Goal: Transaction & Acquisition: Book appointment/travel/reservation

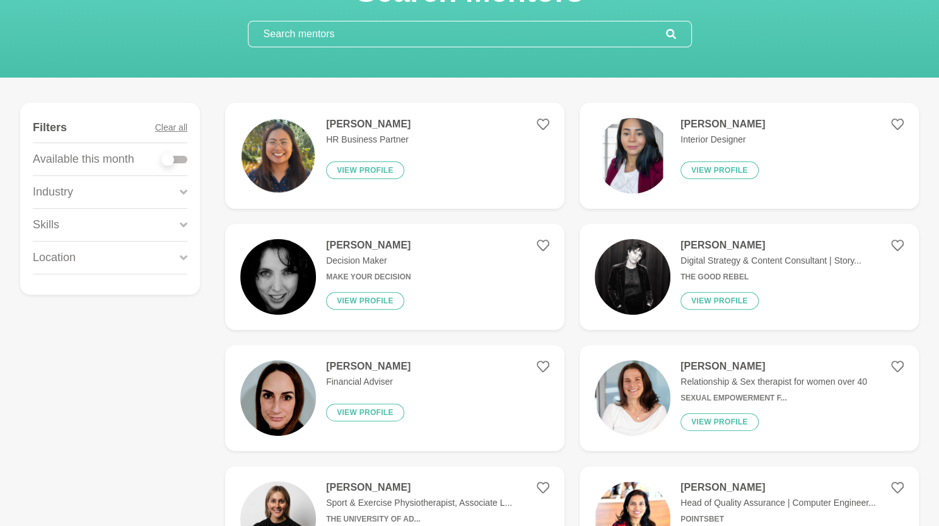
scroll to position [106, 0]
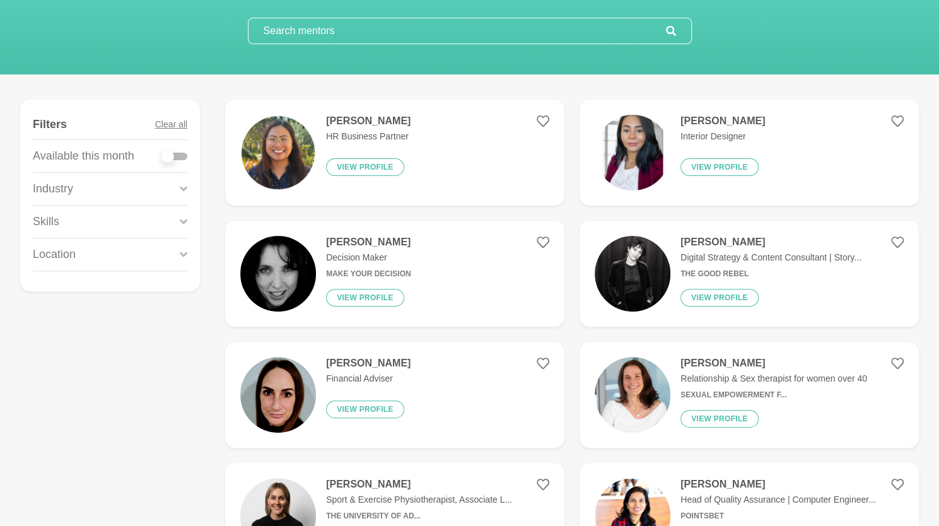
click at [182, 153] on div at bounding box center [174, 157] width 25 height 8
checkbox input "true"
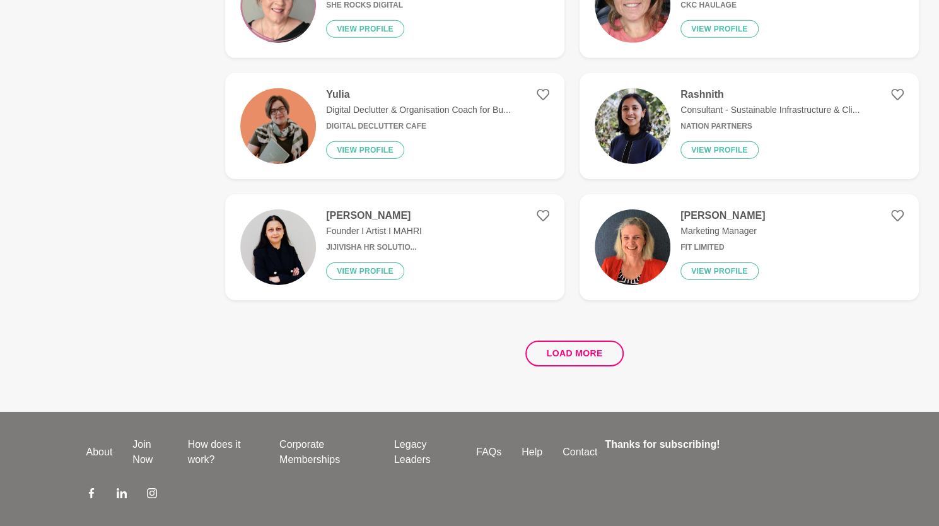
scroll to position [2312, 0]
click at [557, 355] on button "Load more" at bounding box center [574, 353] width 99 height 26
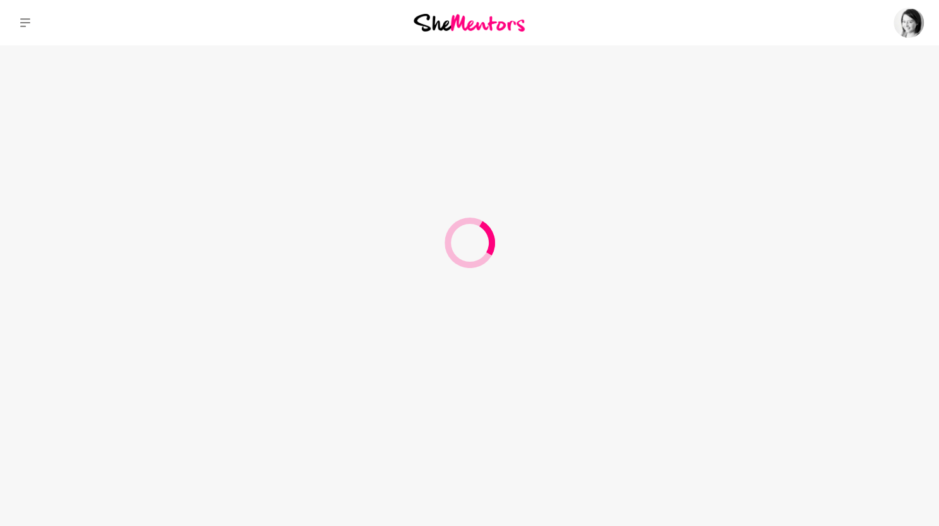
scroll to position [0, 0]
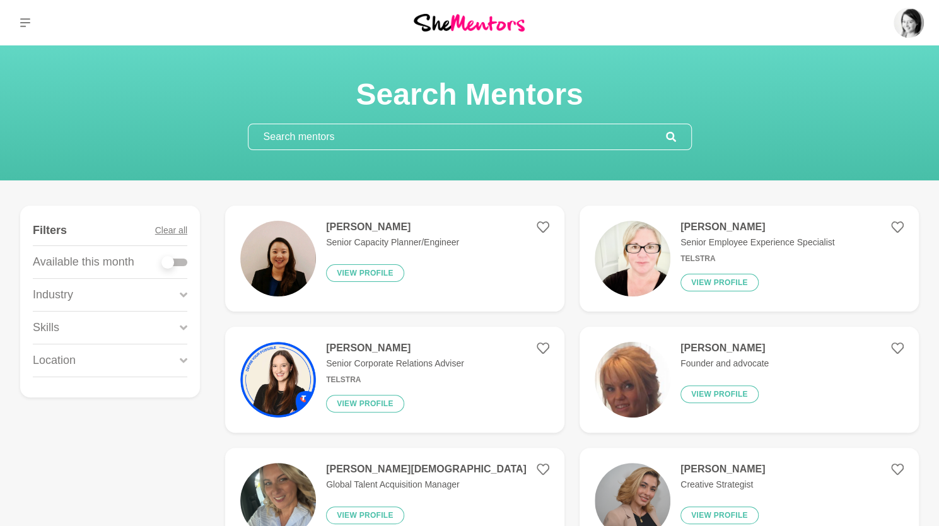
click at [180, 264] on div at bounding box center [174, 262] width 25 height 8
checkbox input "true"
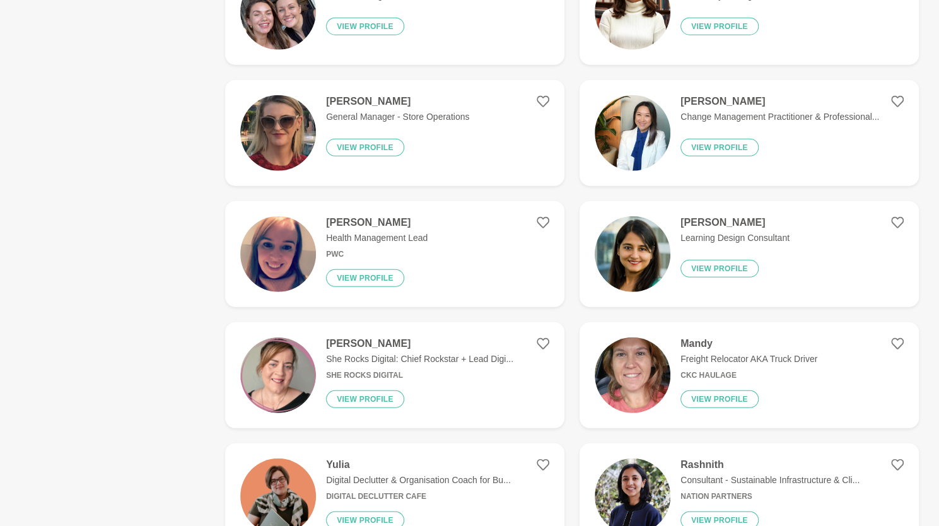
scroll to position [2278, 0]
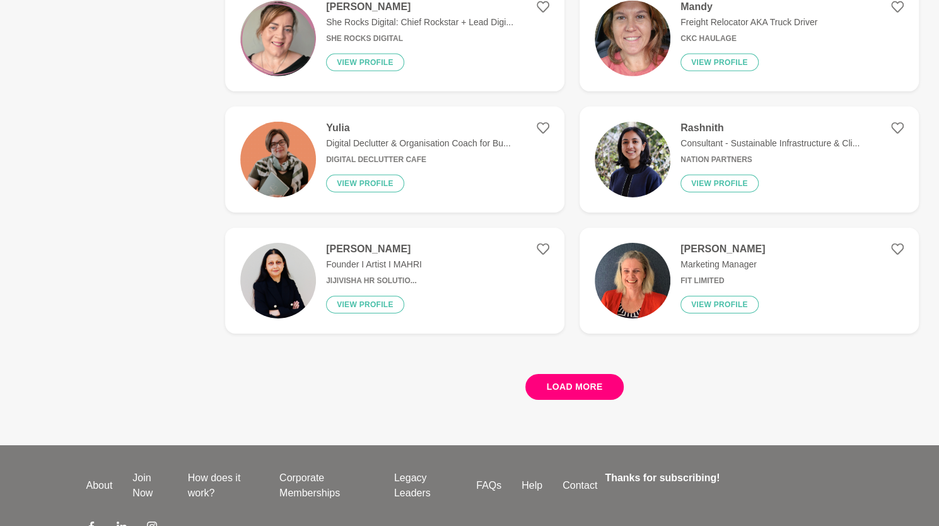
click at [572, 391] on button "Load more" at bounding box center [574, 387] width 99 height 26
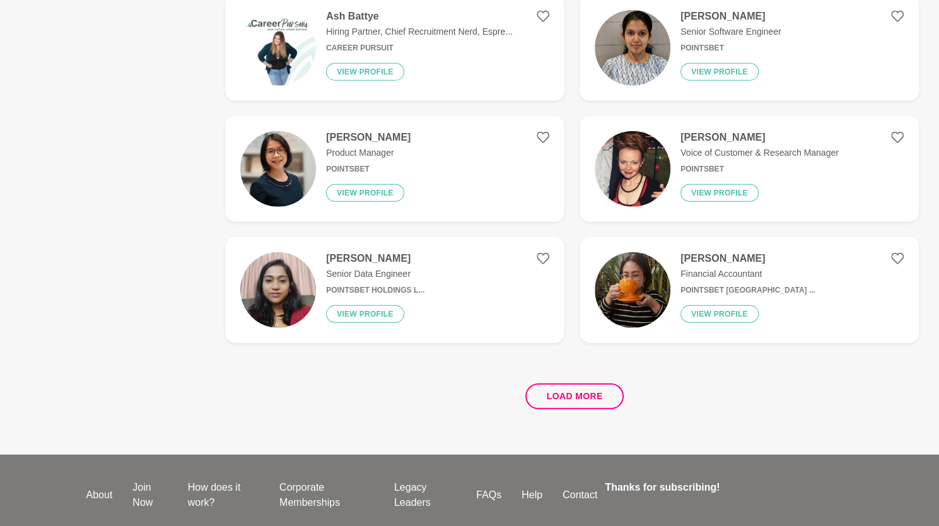
scroll to position [4690, 0]
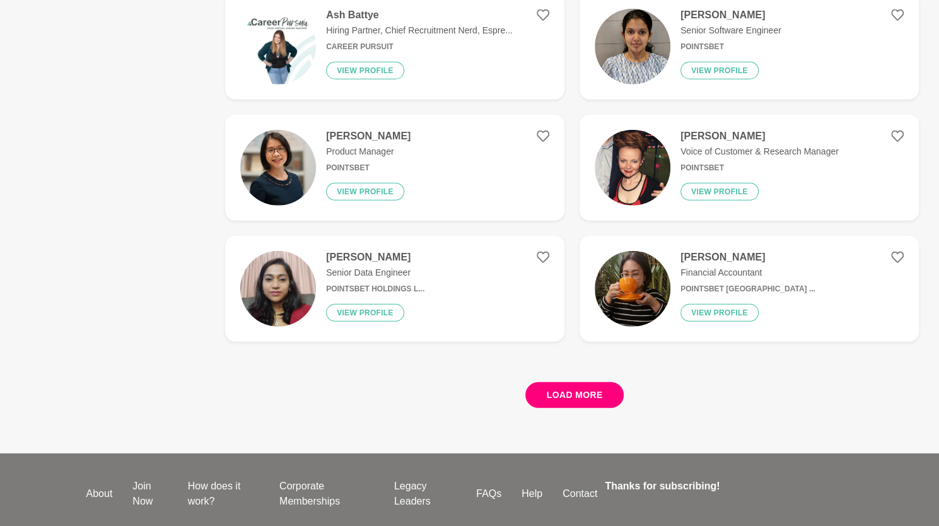
click at [572, 384] on button "Load more" at bounding box center [574, 395] width 99 height 26
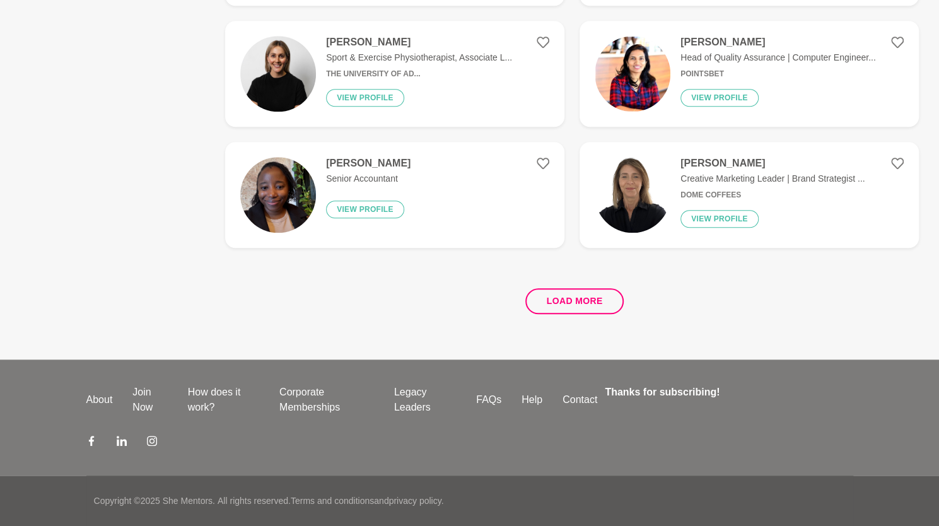
scroll to position [0, 0]
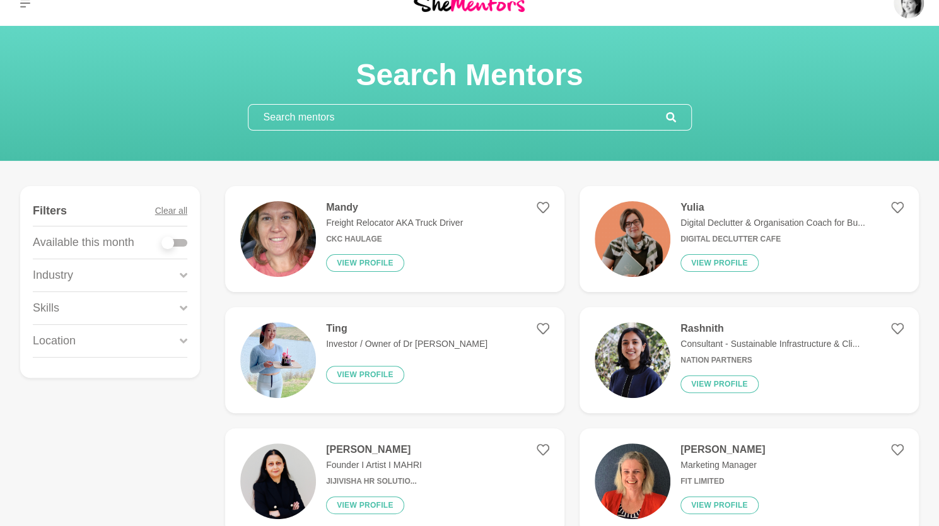
scroll to position [20, 0]
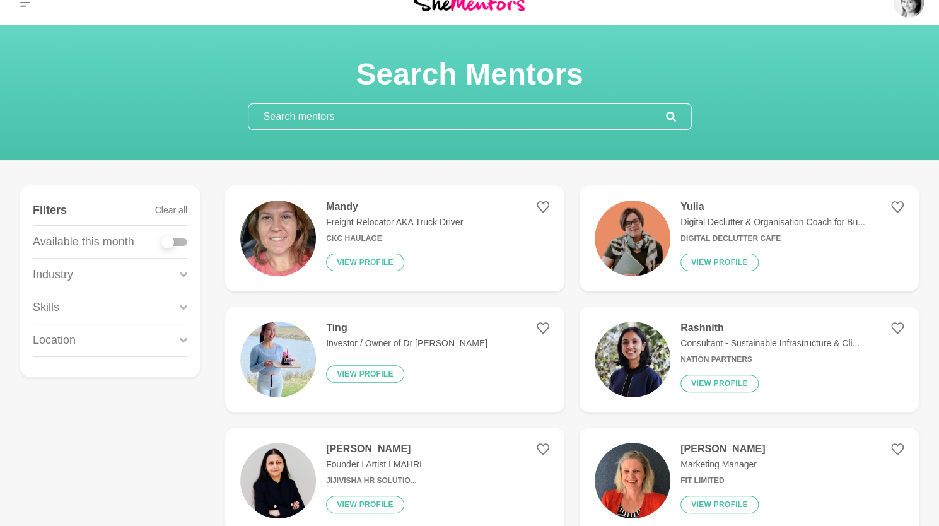
click at [178, 236] on label at bounding box center [174, 239] width 25 height 13
checkbox input "true"
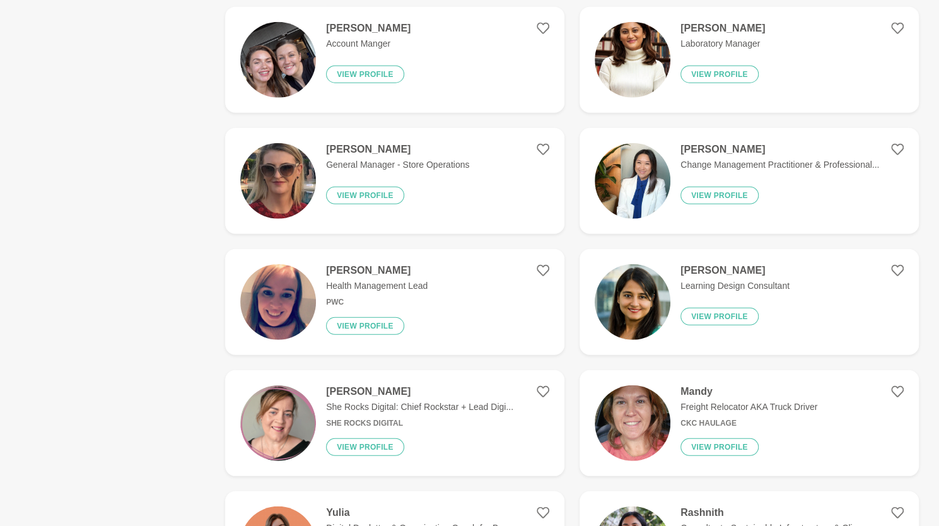
scroll to position [2363, 0]
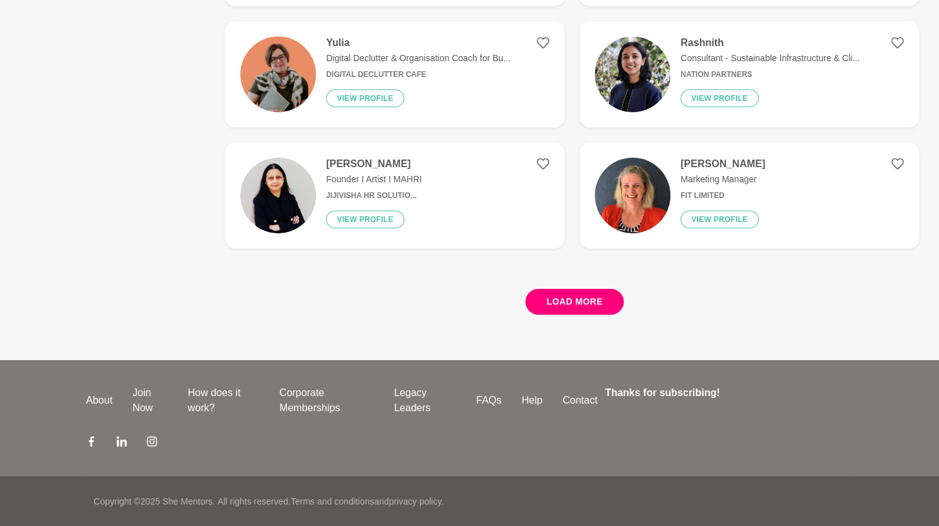
click at [540, 296] on button "Load more" at bounding box center [574, 302] width 99 height 26
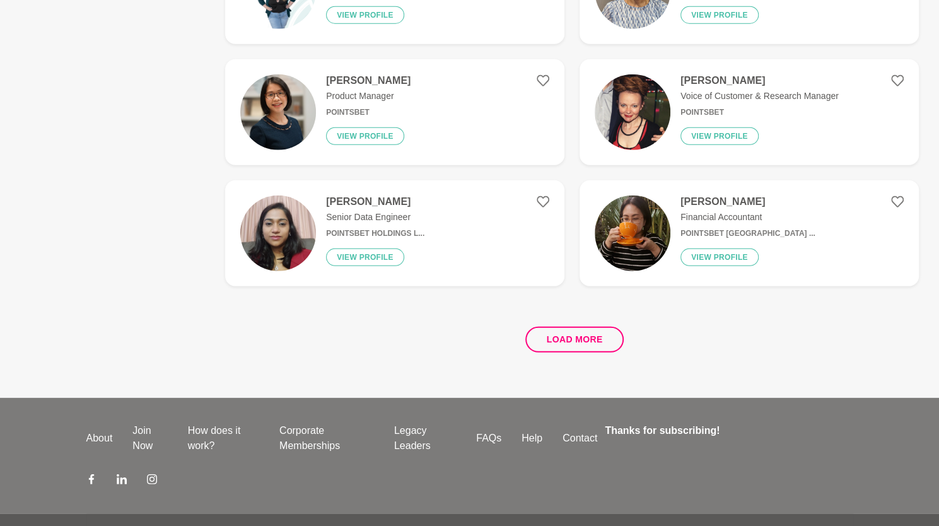
scroll to position [4745, 0]
click at [585, 331] on button "Load more" at bounding box center [574, 340] width 99 height 26
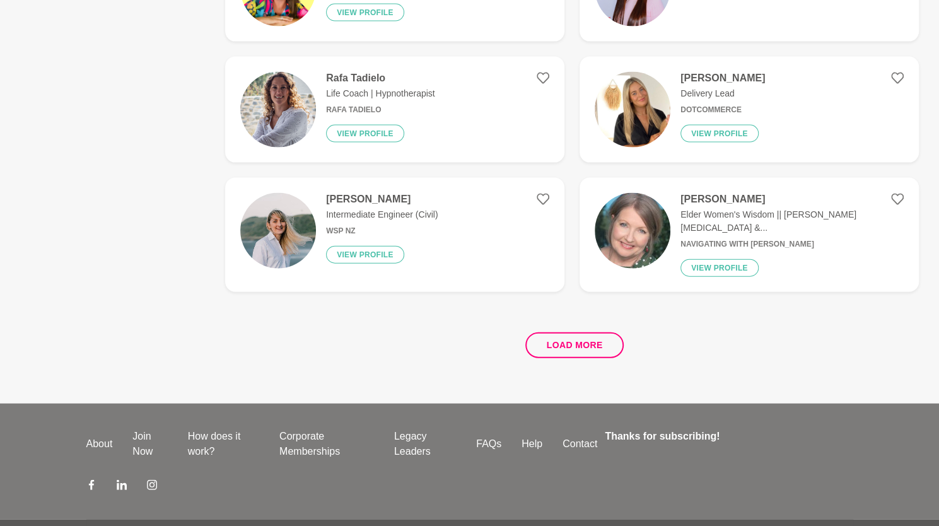
scroll to position [7172, 0]
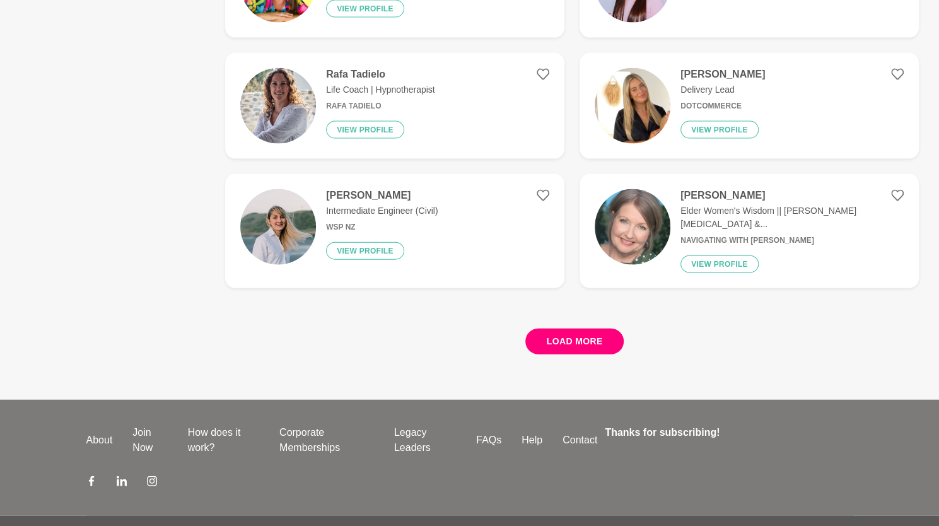
click at [594, 332] on button "Load more" at bounding box center [574, 341] width 99 height 26
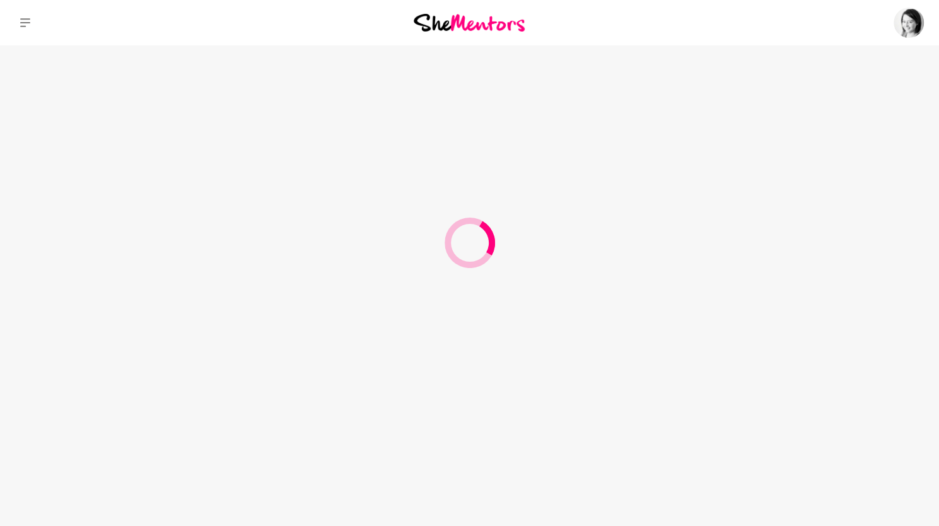
scroll to position [0, 0]
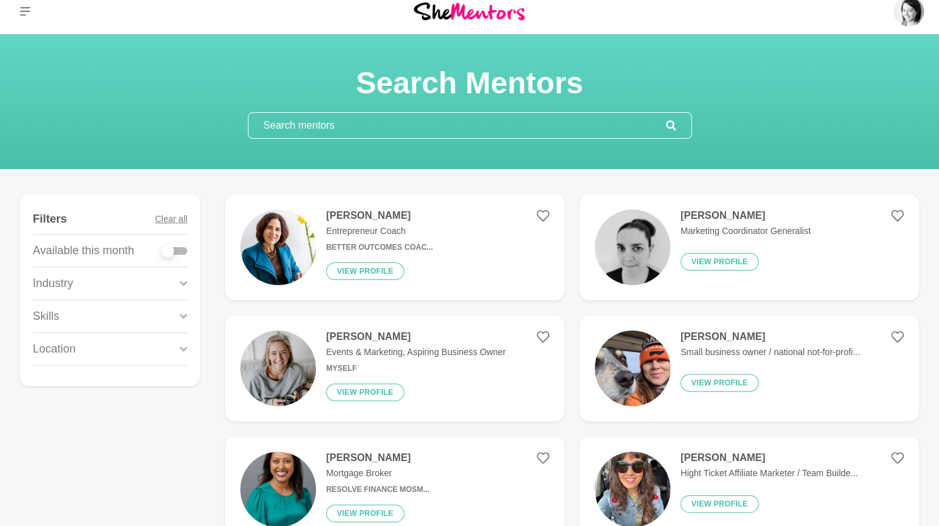
scroll to position [20, 0]
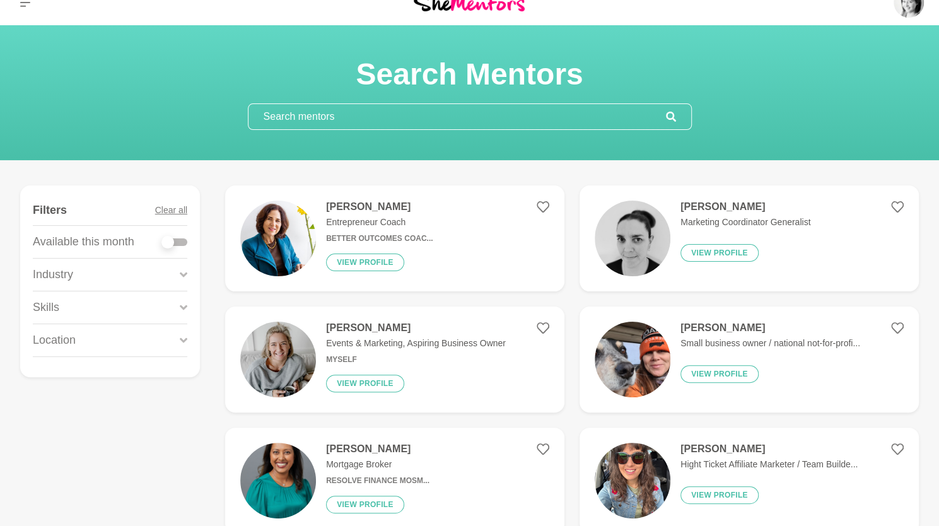
click at [180, 241] on div at bounding box center [174, 242] width 25 height 8
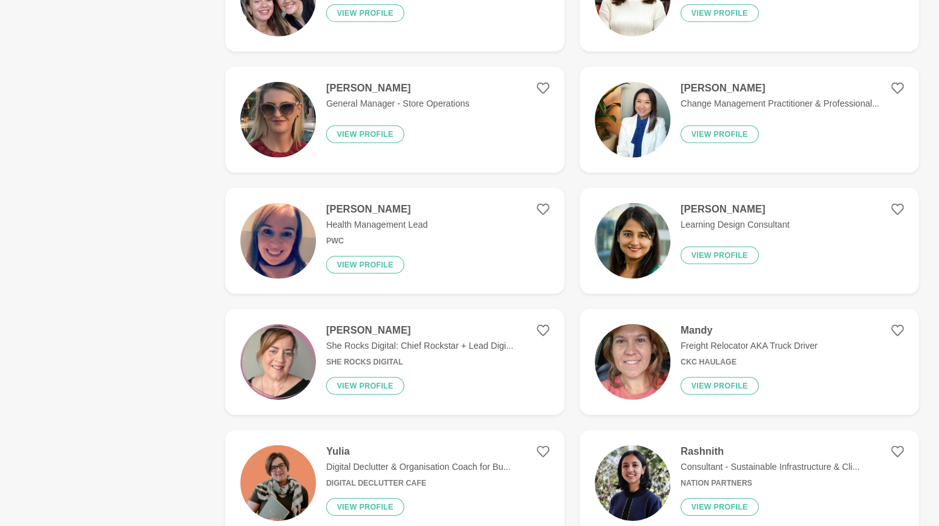
scroll to position [2363, 0]
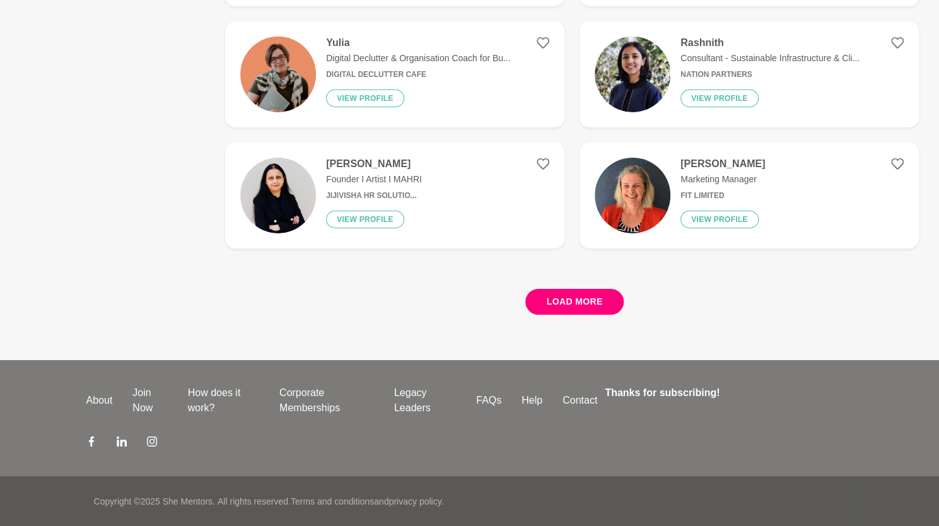
click at [572, 302] on button "Load more" at bounding box center [574, 302] width 99 height 26
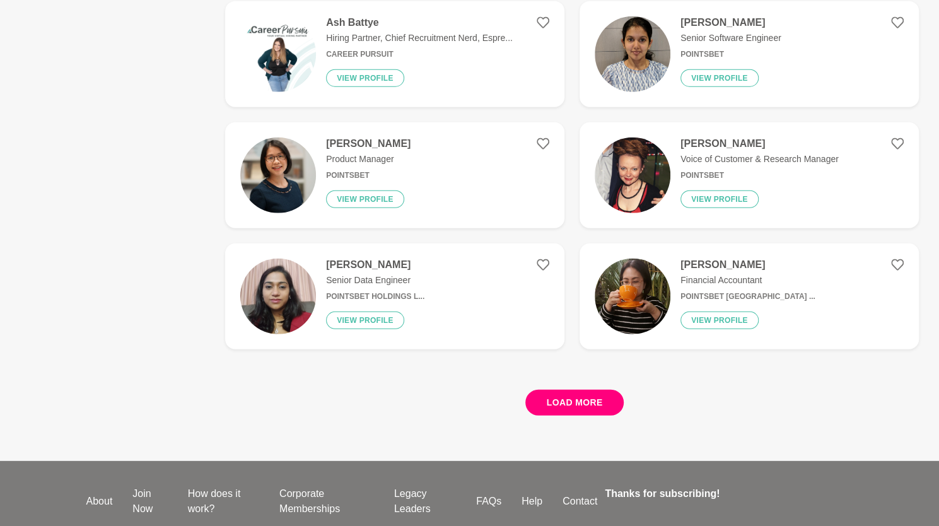
scroll to position [4723, 0]
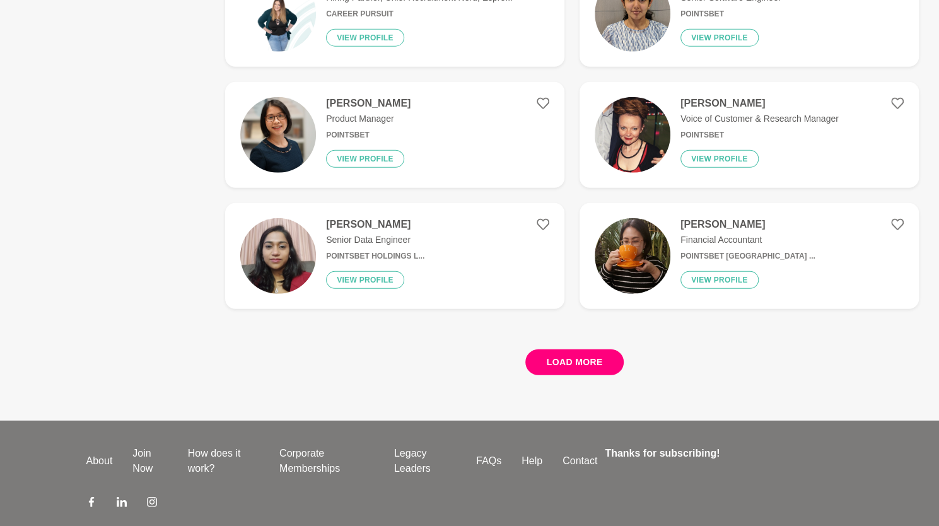
click at [560, 361] on button "Load more" at bounding box center [574, 362] width 99 height 26
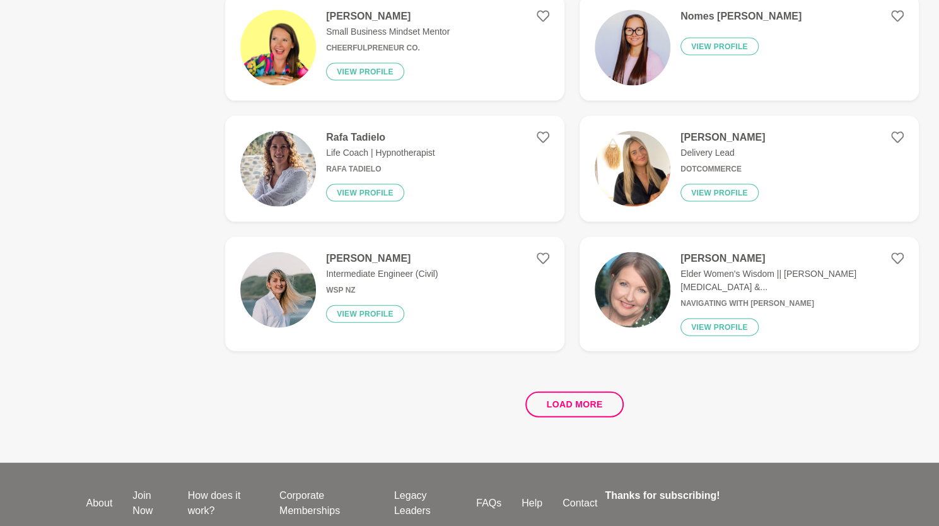
scroll to position [7112, 0]
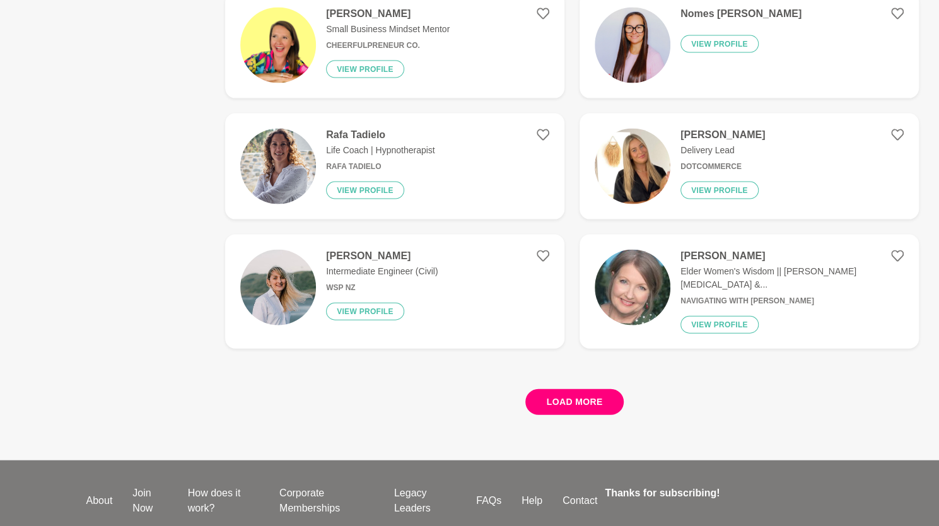
click at [548, 393] on button "Load more" at bounding box center [574, 402] width 99 height 26
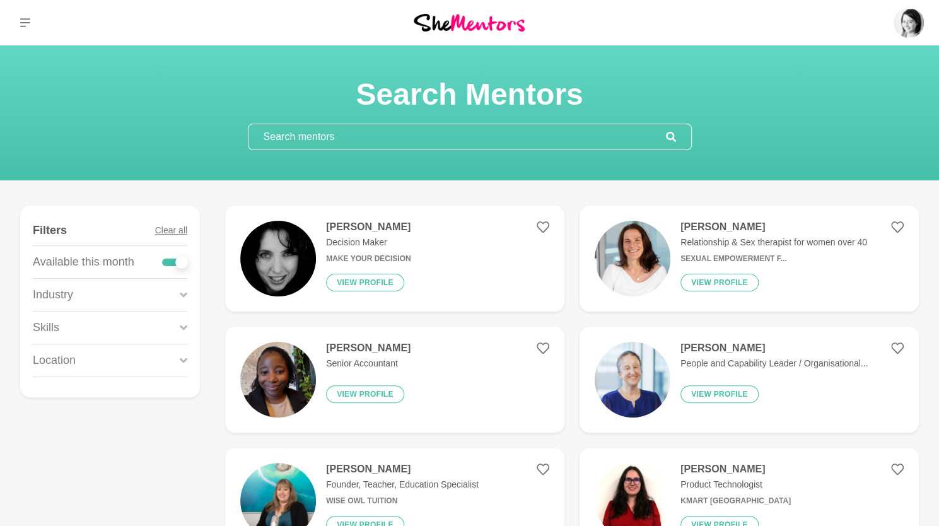
click at [182, 259] on div at bounding box center [181, 262] width 13 height 13
checkbox input "false"
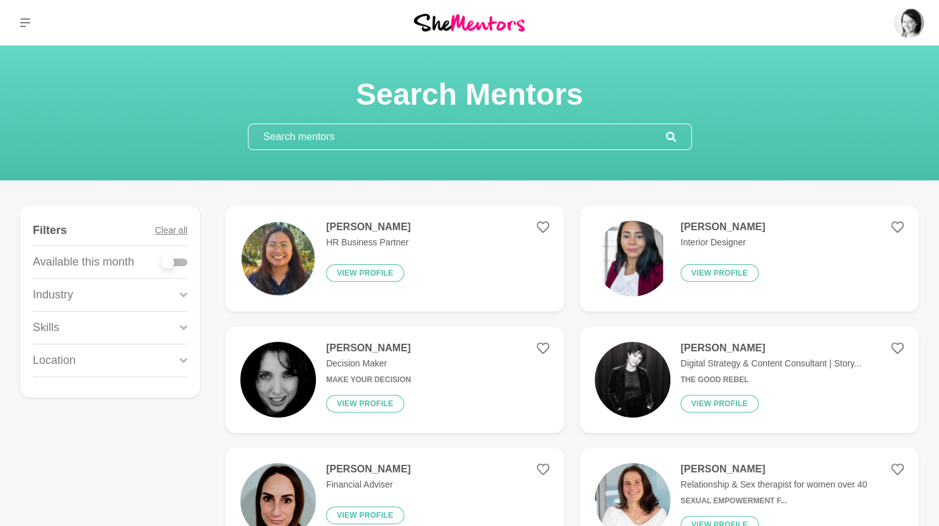
click at [177, 294] on div "Industry" at bounding box center [110, 295] width 154 height 32
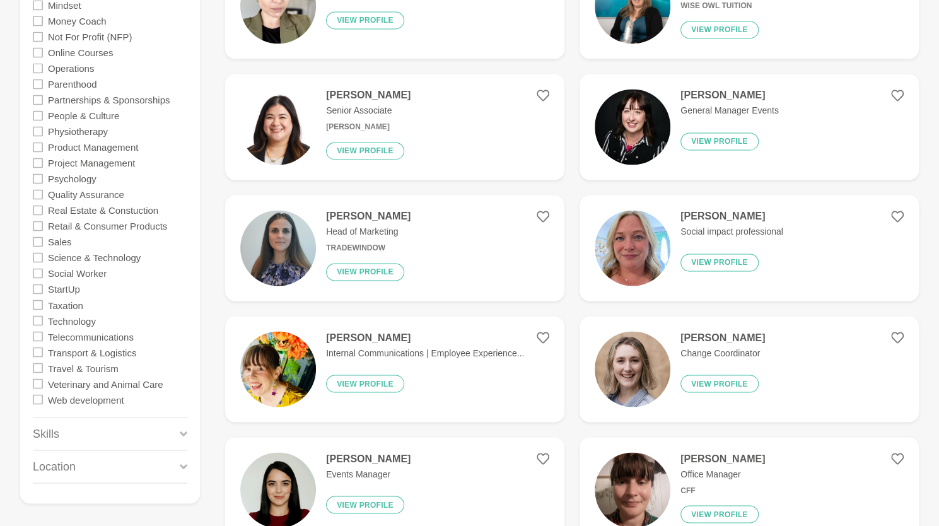
scroll to position [1099, 0]
click at [38, 365] on icon at bounding box center [38, 368] width 10 height 10
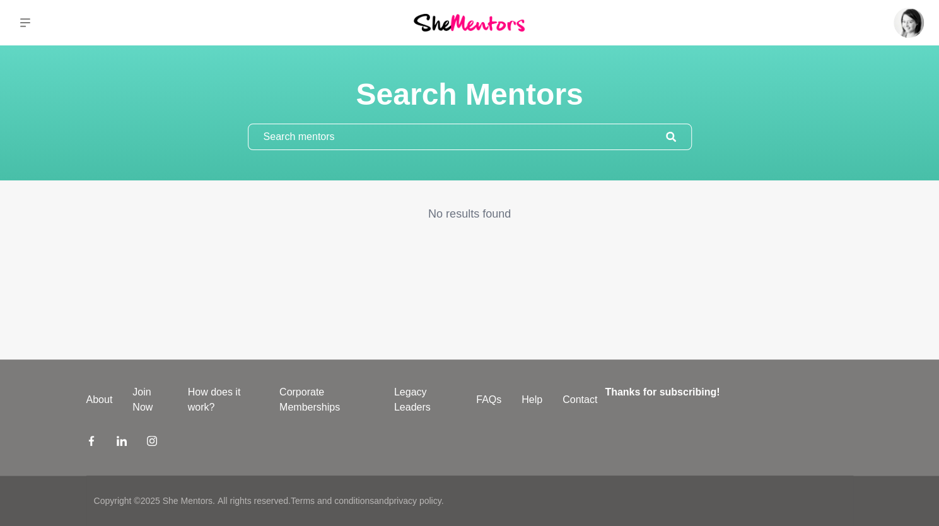
scroll to position [0, 0]
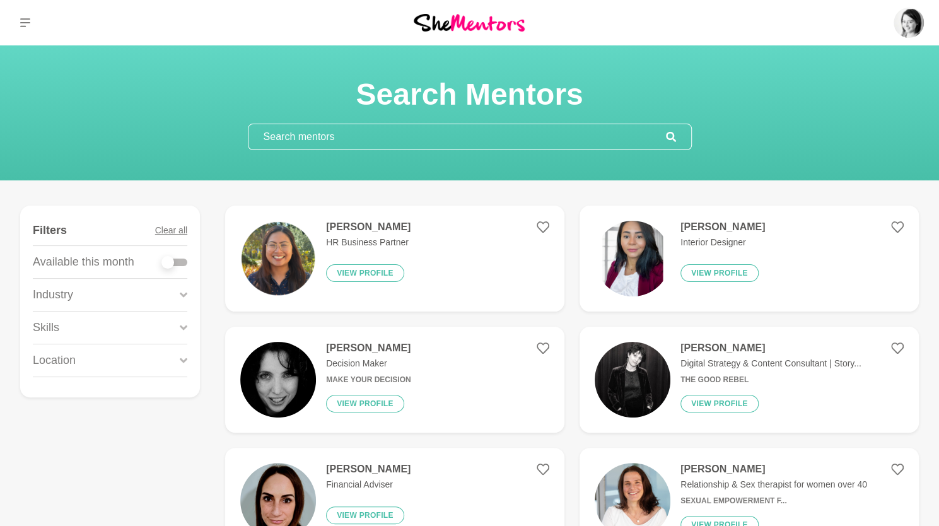
click at [84, 298] on div "Industry" at bounding box center [110, 295] width 154 height 32
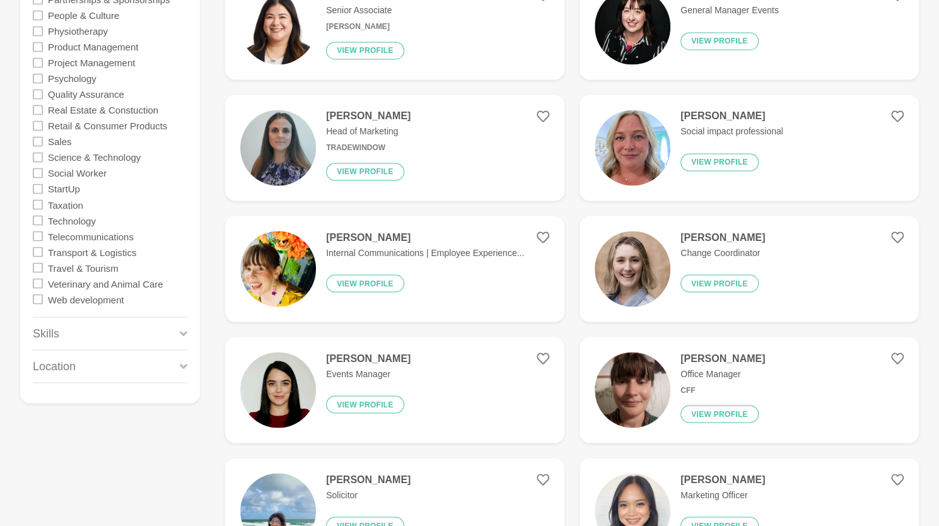
scroll to position [1200, 0]
click at [35, 264] on icon at bounding box center [38, 267] width 10 height 10
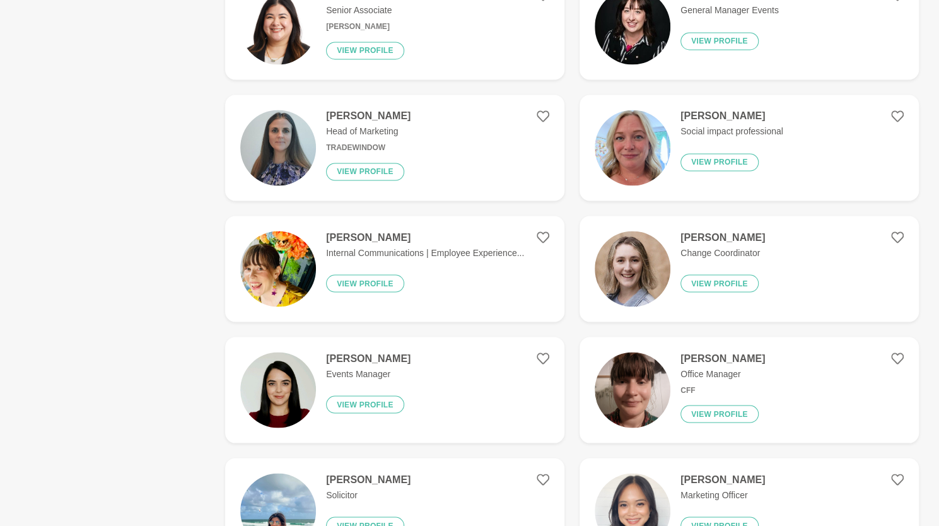
scroll to position [0, 0]
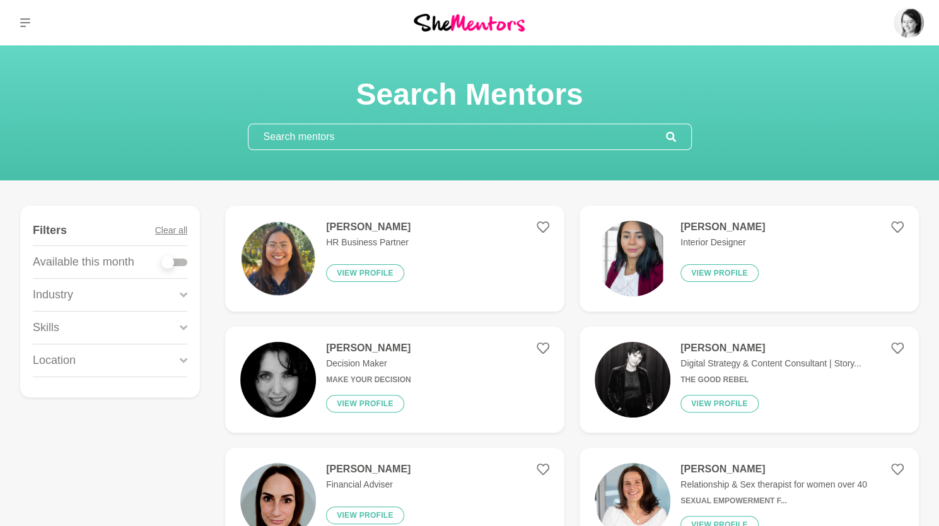
click at [55, 320] on p "Skills" at bounding box center [46, 327] width 26 height 17
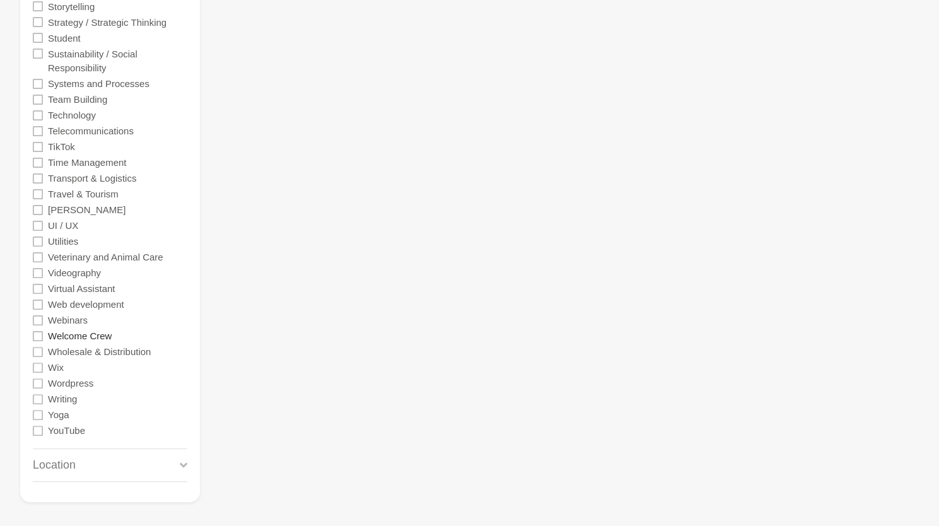
scroll to position [2830, 0]
click at [39, 190] on icon at bounding box center [38, 195] width 10 height 10
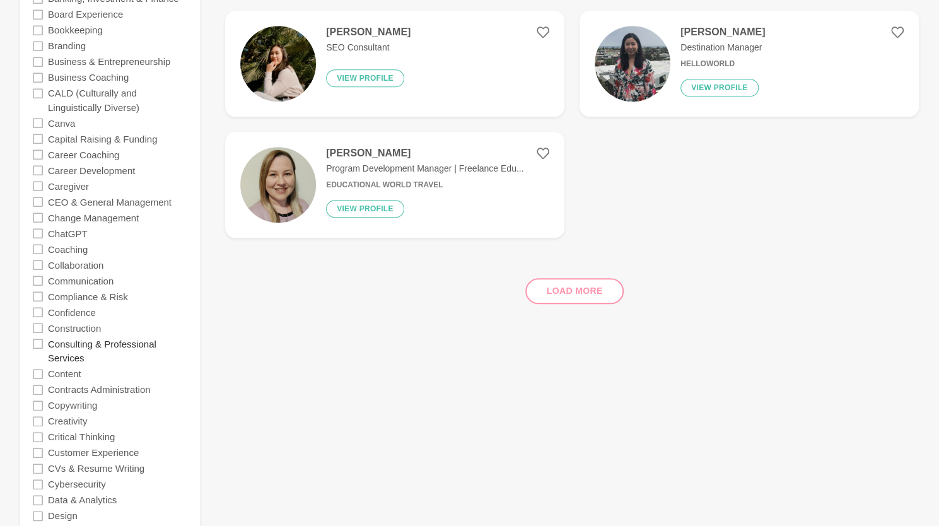
scroll to position [559, 0]
click at [71, 344] on label "Consulting & Professional Services" at bounding box center [117, 349] width 139 height 30
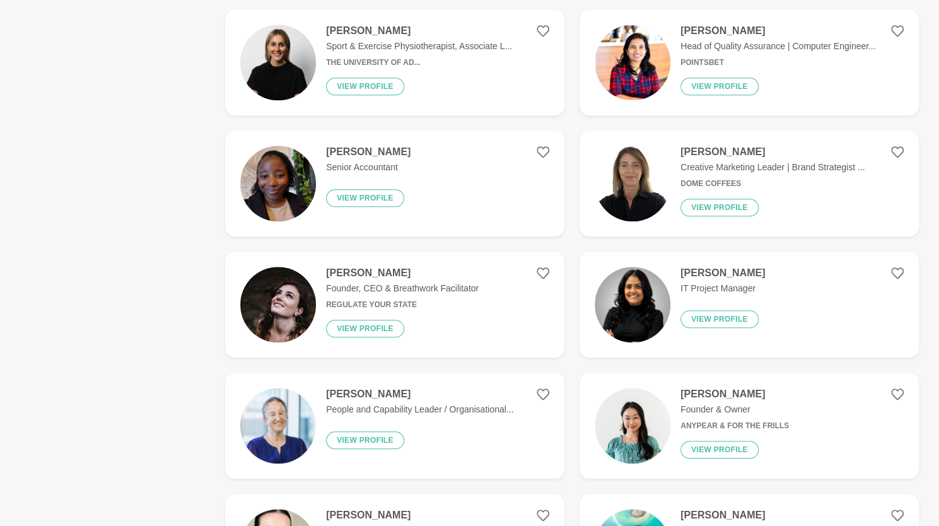
scroll to position [0, 0]
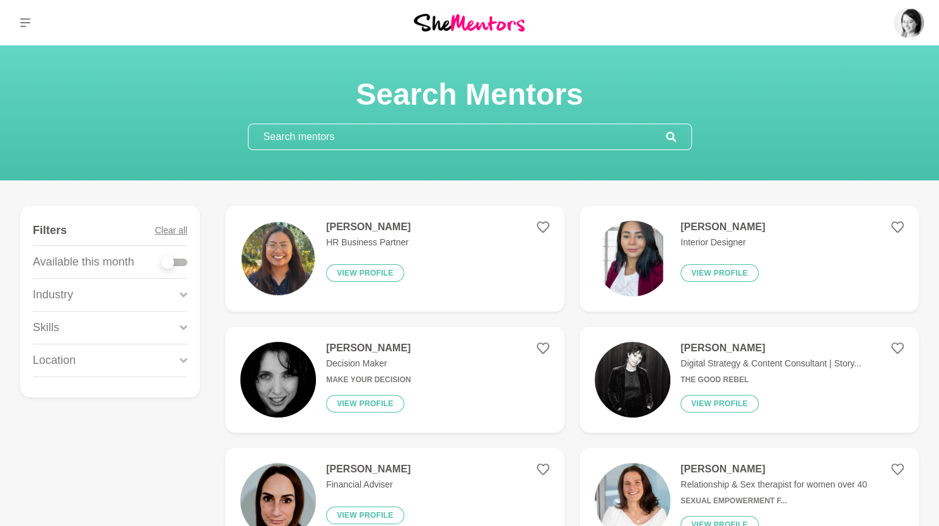
click at [87, 299] on div "Industry" at bounding box center [110, 295] width 154 height 32
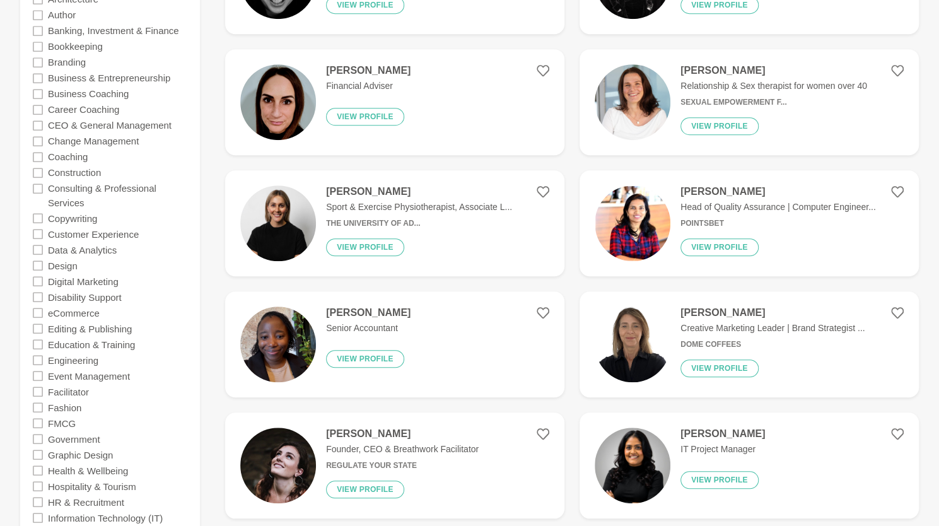
scroll to position [398, 0]
click at [40, 186] on icon at bounding box center [38, 189] width 10 height 10
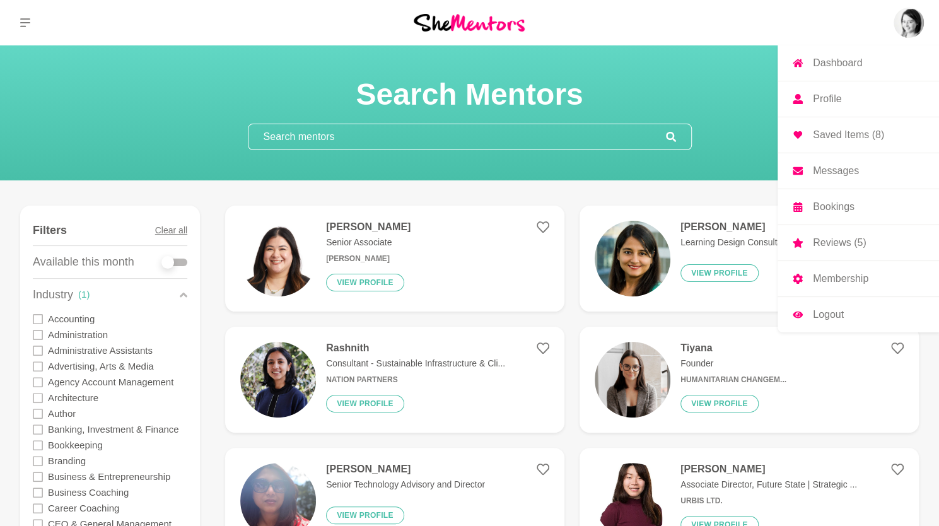
click at [867, 67] on link "Dashboard" at bounding box center [857, 62] width 161 height 35
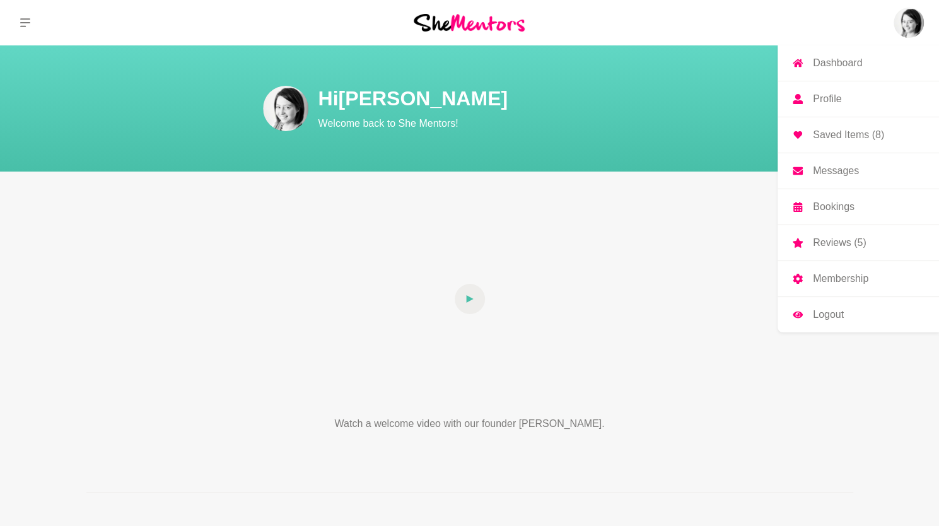
click at [886, 243] on link "Reviews (5)" at bounding box center [857, 242] width 161 height 35
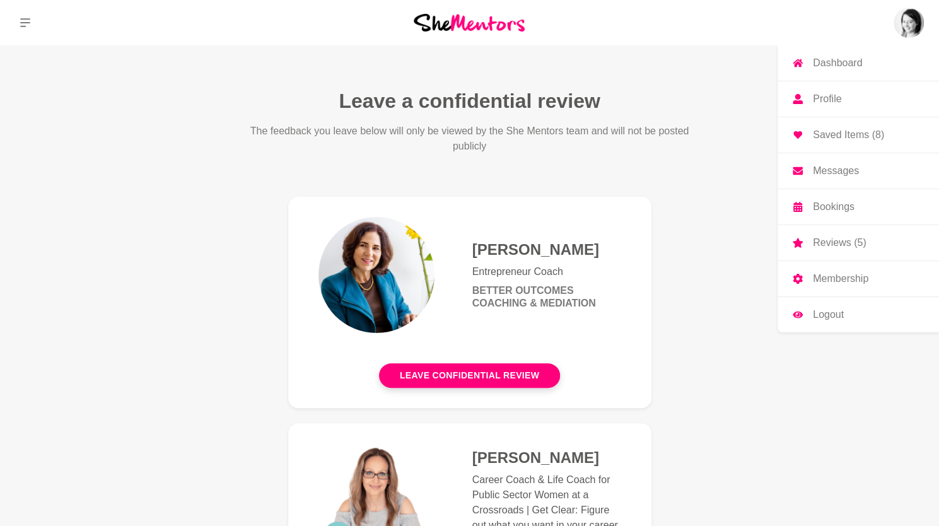
click at [905, 35] on img at bounding box center [908, 23] width 30 height 30
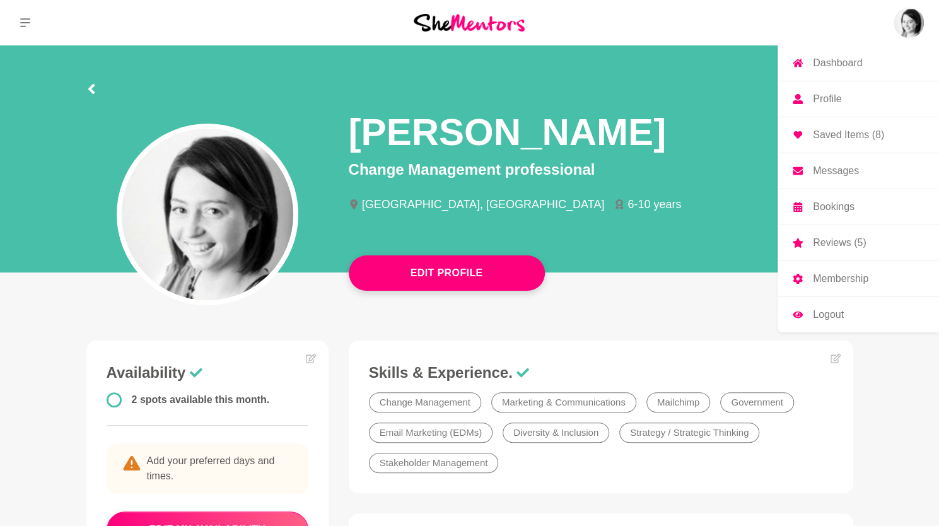
click at [859, 244] on p "Reviews (5)" at bounding box center [839, 243] width 53 height 10
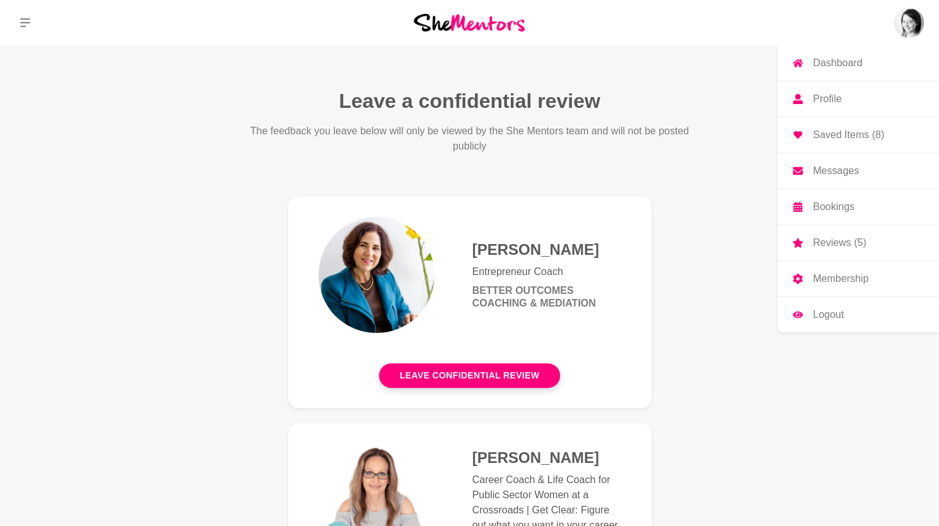
click at [918, 21] on img at bounding box center [908, 23] width 30 height 30
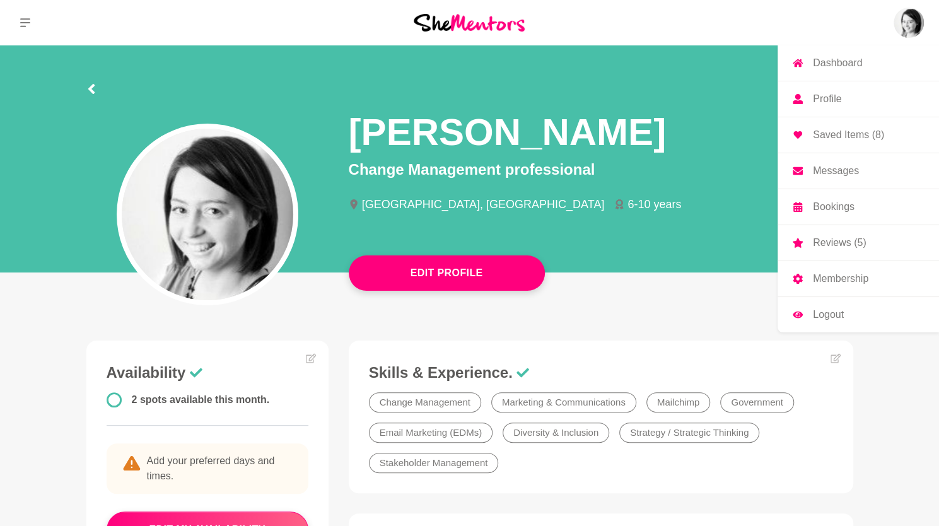
click at [858, 102] on link "Profile" at bounding box center [857, 98] width 161 height 35
click at [836, 286] on link "Membership" at bounding box center [857, 278] width 161 height 35
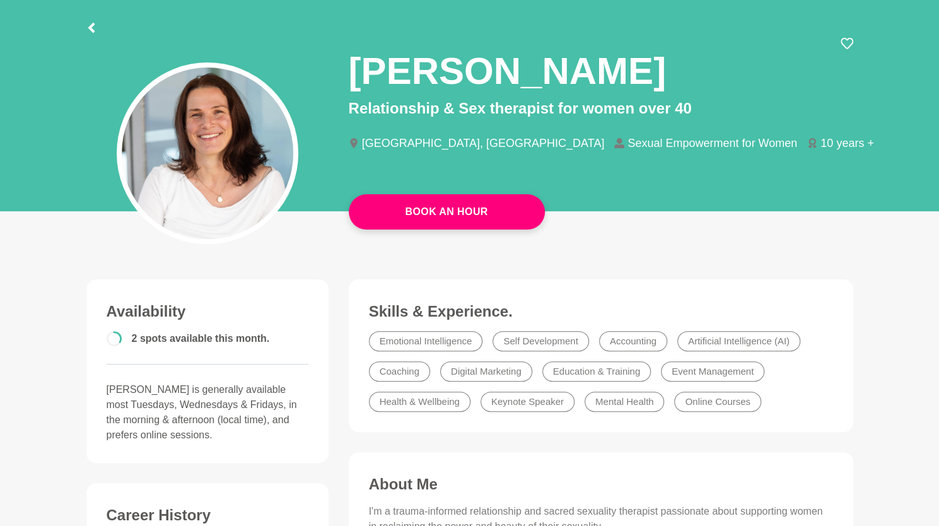
scroll to position [59, 0]
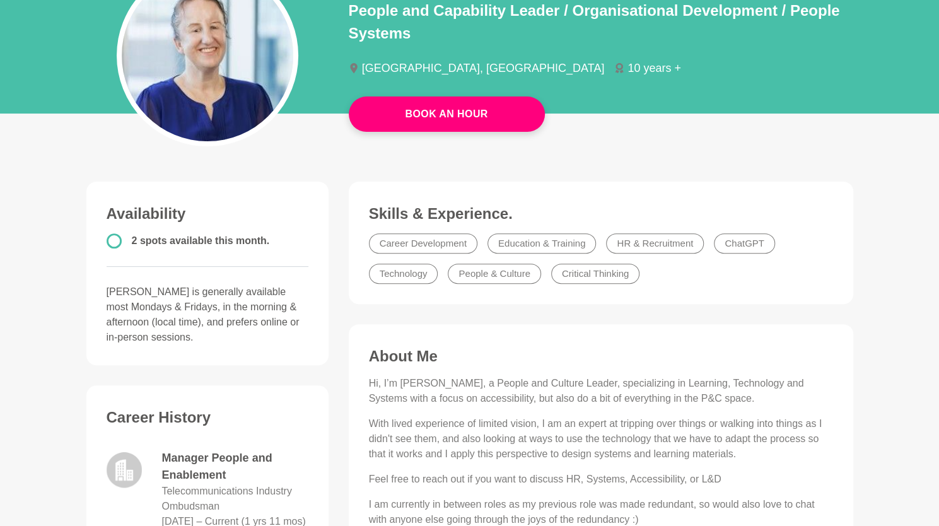
scroll to position [158, 0]
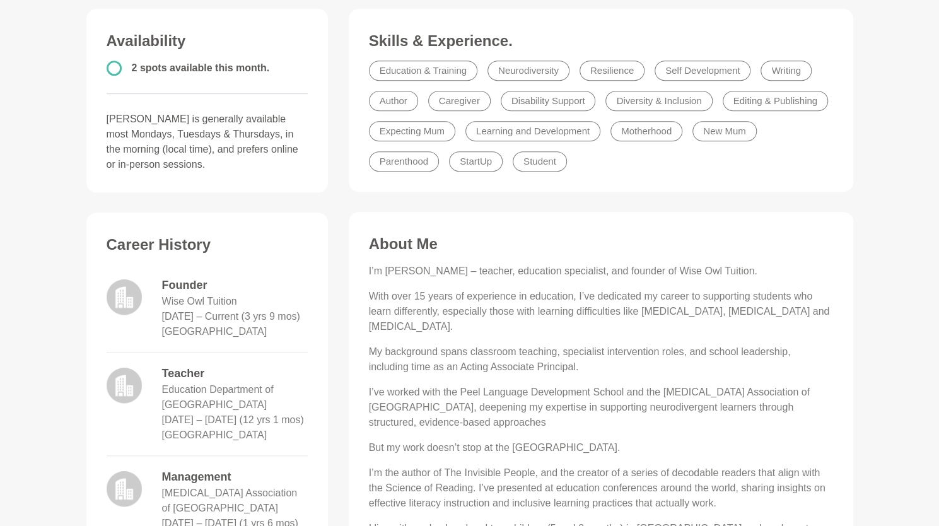
scroll to position [332, 0]
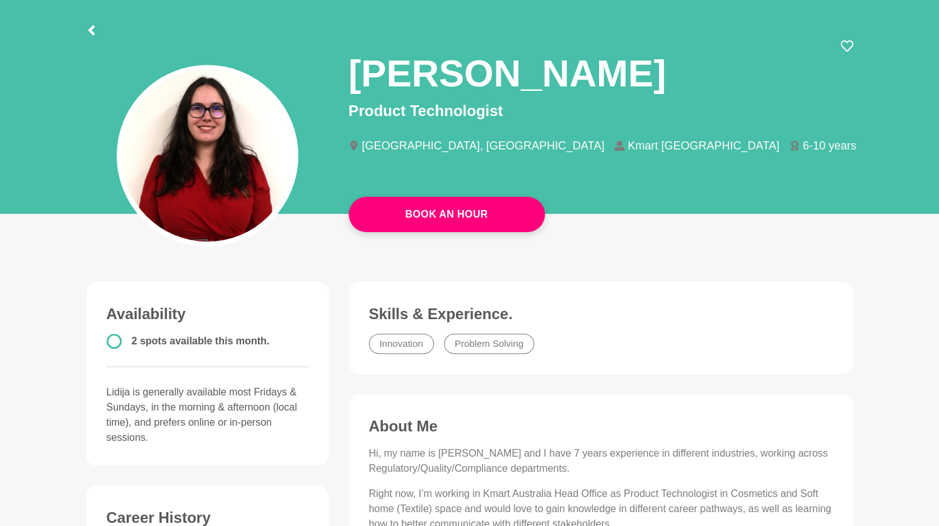
scroll to position [61, 0]
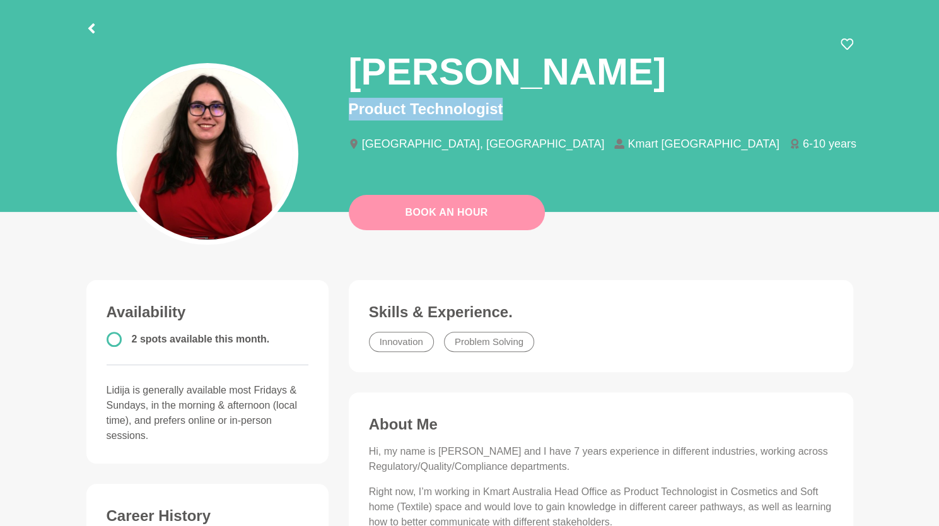
drag, startPoint x: 504, startPoint y: 115, endPoint x: 380, endPoint y: 212, distance: 157.1
click at [380, 212] on div "Book An Hour Lidija McInnes Product Technologist Melbourne, Australia Kmart Aus…" at bounding box center [469, 102] width 939 height 234
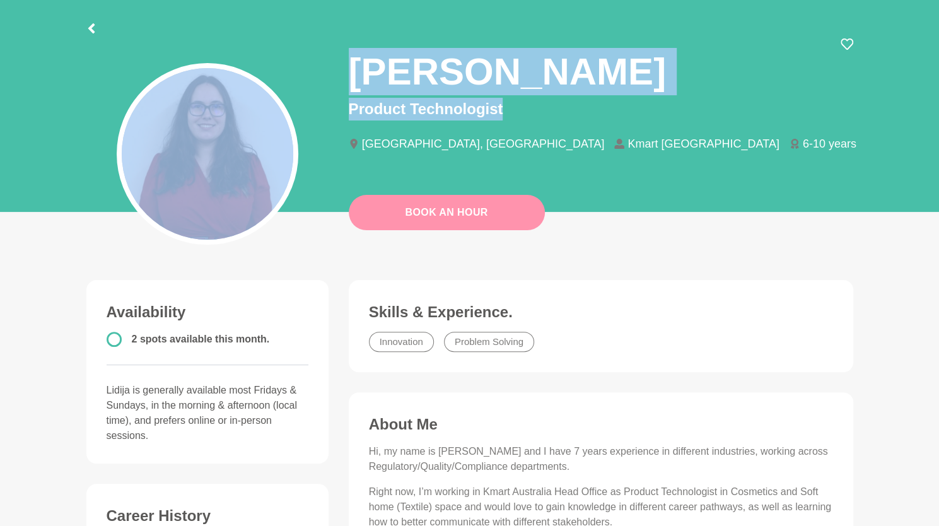
copy div "Lidija McInnes Product Technologist"
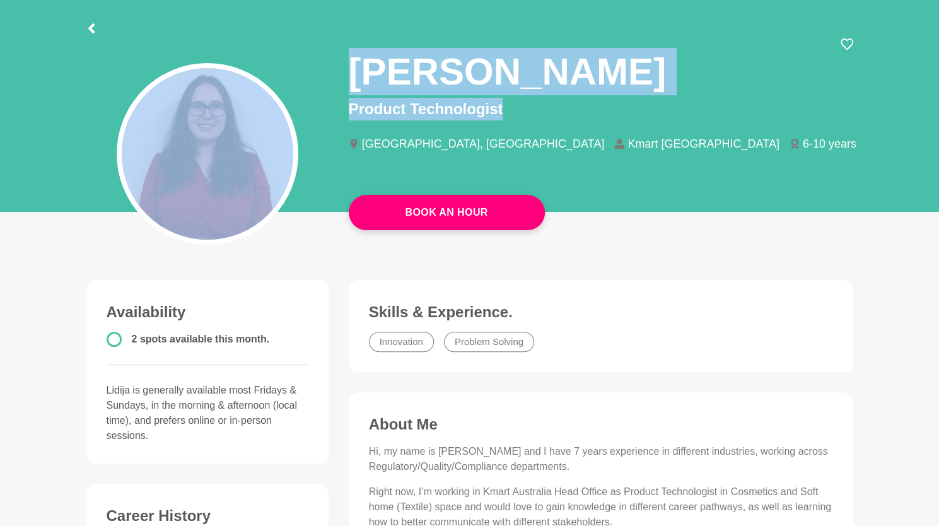
click at [298, 86] on div at bounding box center [207, 129] width 262 height 182
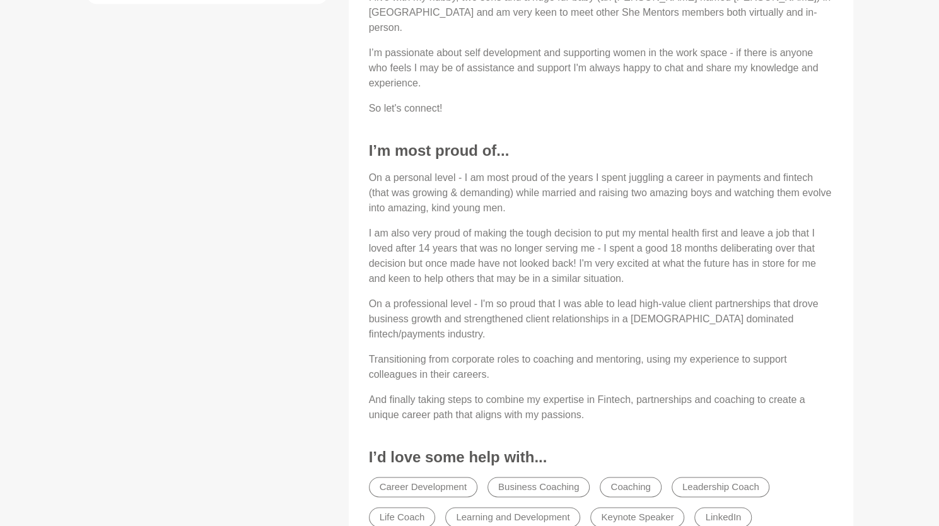
scroll to position [764, 0]
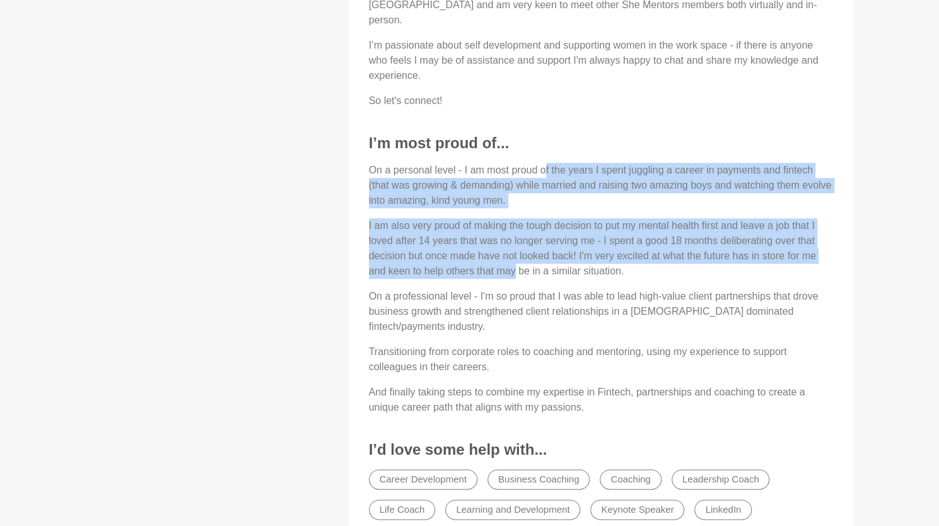
drag, startPoint x: 545, startPoint y: 138, endPoint x: 514, endPoint y: 236, distance: 103.3
click at [514, 236] on div "On a personal level - I am most proud of the years I spent juggling a career in…" at bounding box center [601, 289] width 464 height 252
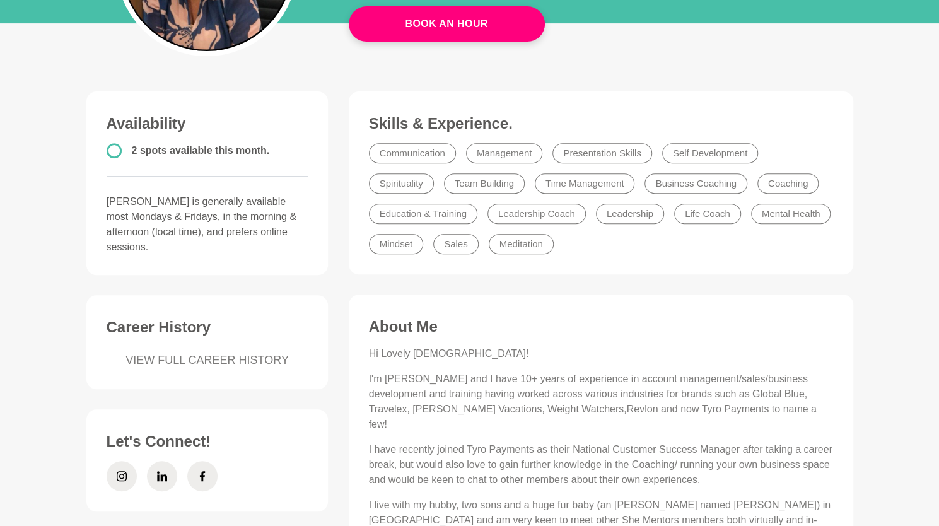
scroll to position [0, 0]
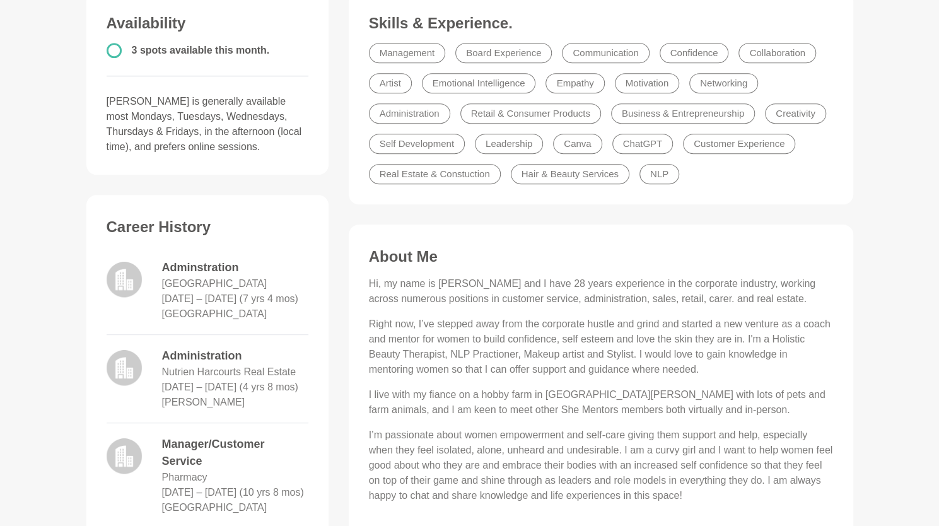
scroll to position [543, 0]
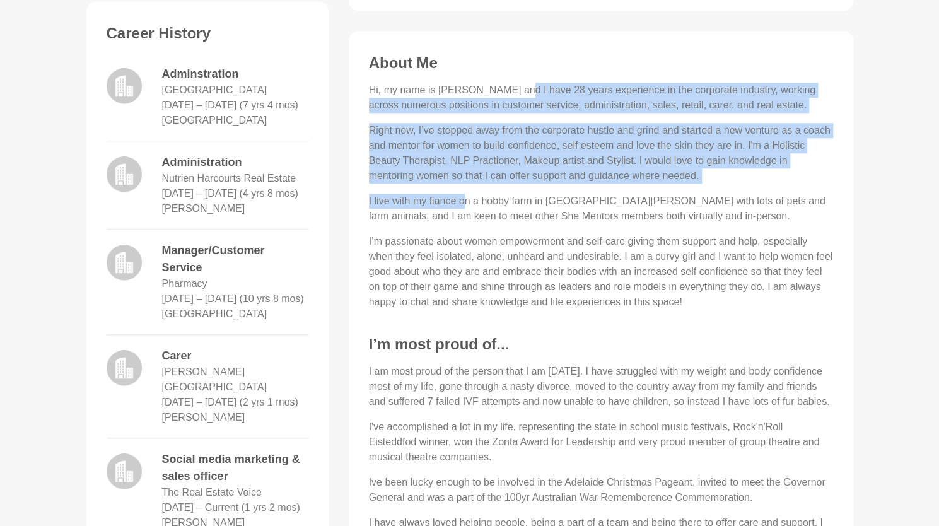
drag, startPoint x: 519, startPoint y: 91, endPoint x: 461, endPoint y: 195, distance: 119.1
click at [461, 195] on div "Hi, my name is [PERSON_NAME] and I have 28 years experience in the corporate in…" at bounding box center [601, 196] width 464 height 227
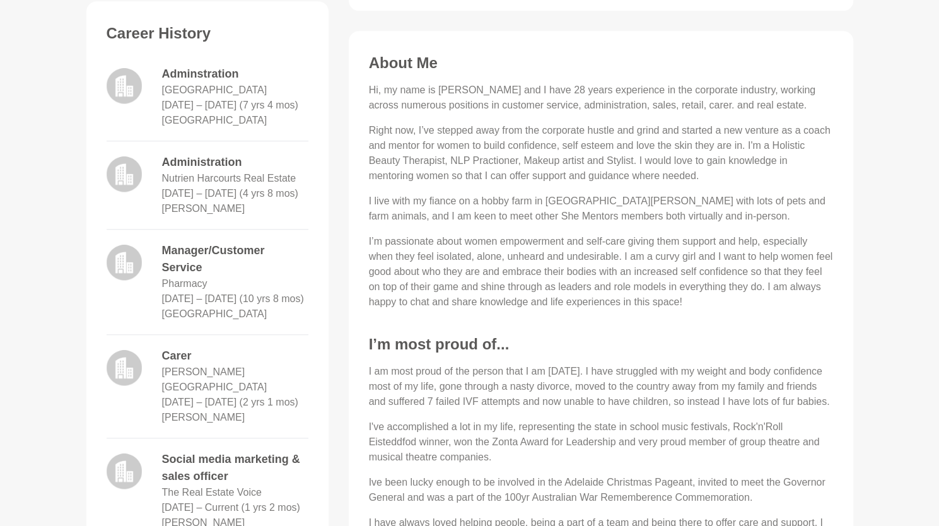
click at [436, 263] on p "I’m passionate about women empowerment and self-care giving them support and he…" at bounding box center [601, 272] width 464 height 76
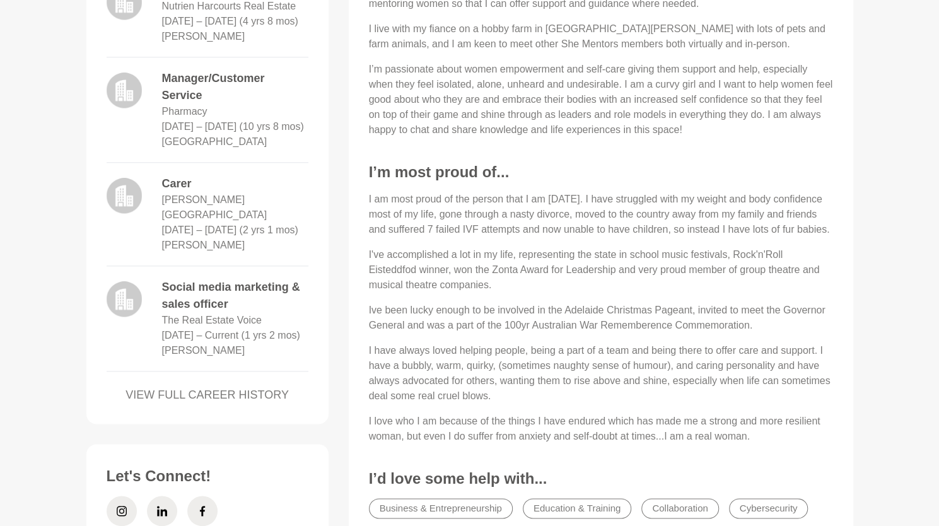
scroll to position [719, 0]
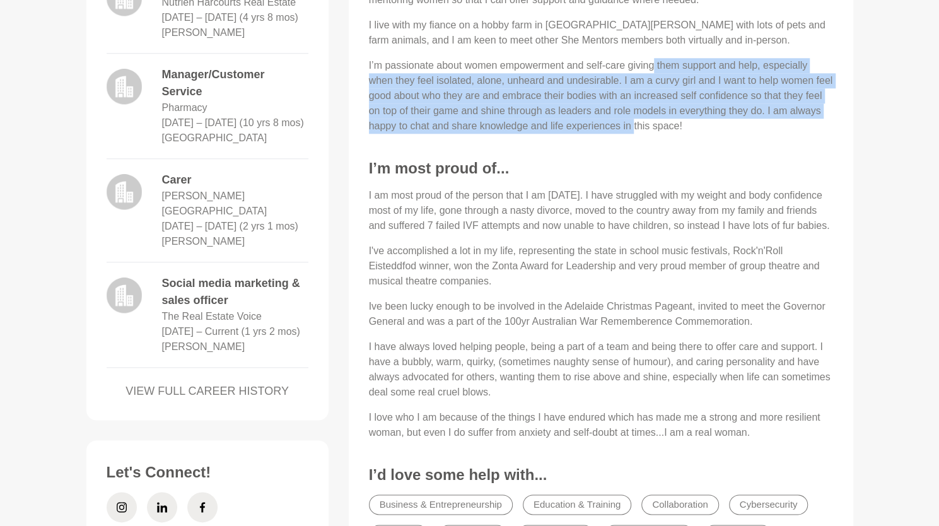
drag, startPoint x: 653, startPoint y: 68, endPoint x: 633, endPoint y: 119, distance: 54.3
click at [633, 119] on p "I’m passionate about women empowerment and self-care giving them support and he…" at bounding box center [601, 96] width 464 height 76
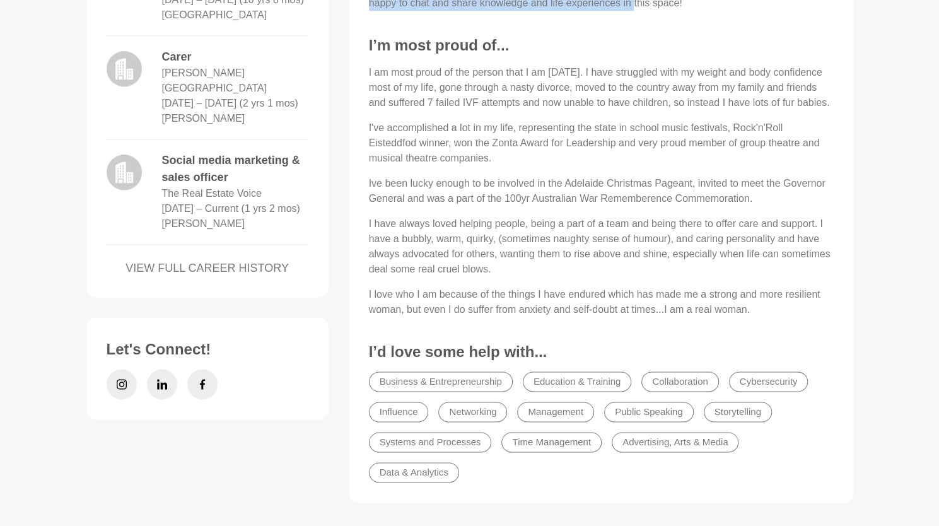
scroll to position [845, 0]
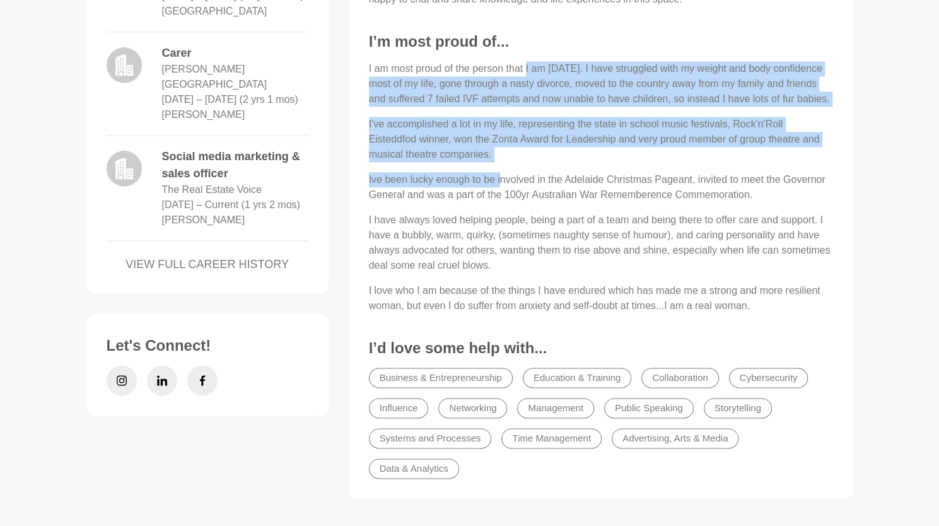
drag, startPoint x: 524, startPoint y: 67, endPoint x: 501, endPoint y: 162, distance: 98.2
click at [501, 162] on div "I am most proud of the person that I am today. I have struggled with my weight …" at bounding box center [601, 187] width 464 height 252
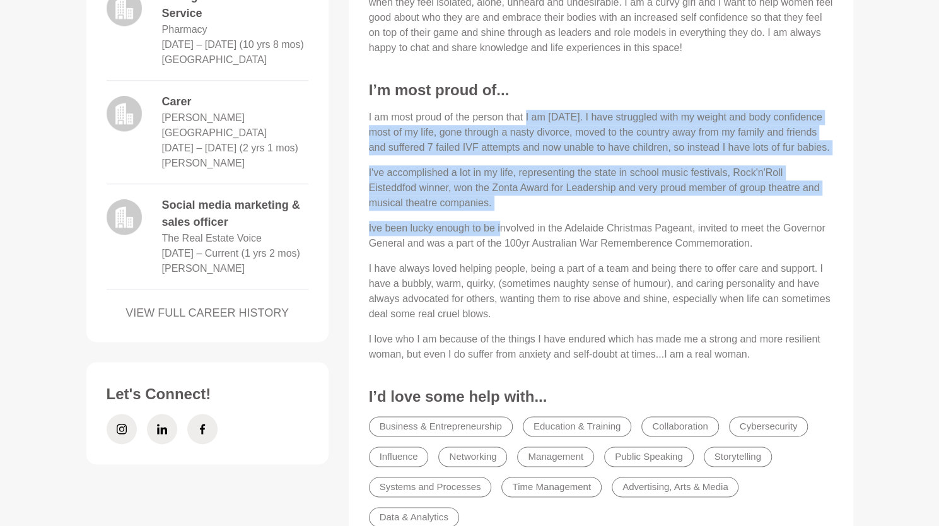
scroll to position [791, 0]
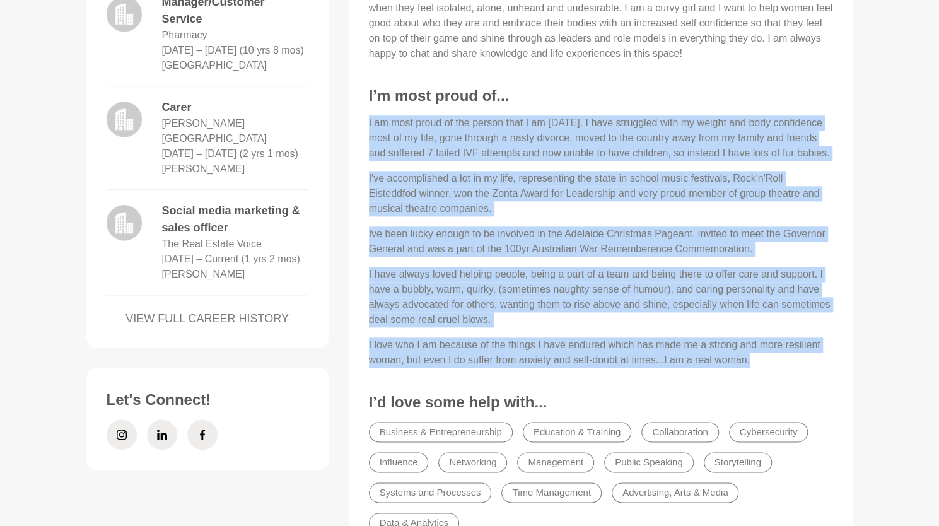
drag, startPoint x: 760, startPoint y: 360, endPoint x: 361, endPoint y: 119, distance: 466.1
click at [361, 119] on div "About Me Hi, my name is Mel Jean Rodda and I have 28 years experience in the co…" at bounding box center [600, 172] width 479 height 735
copy div "I am most proud of the person that I am today. I have struggled with my weight …"
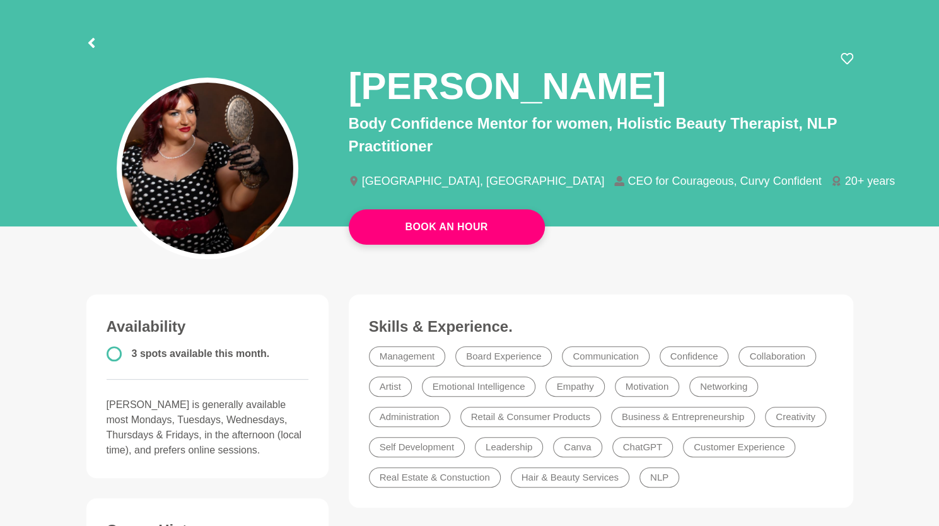
scroll to position [0, 0]
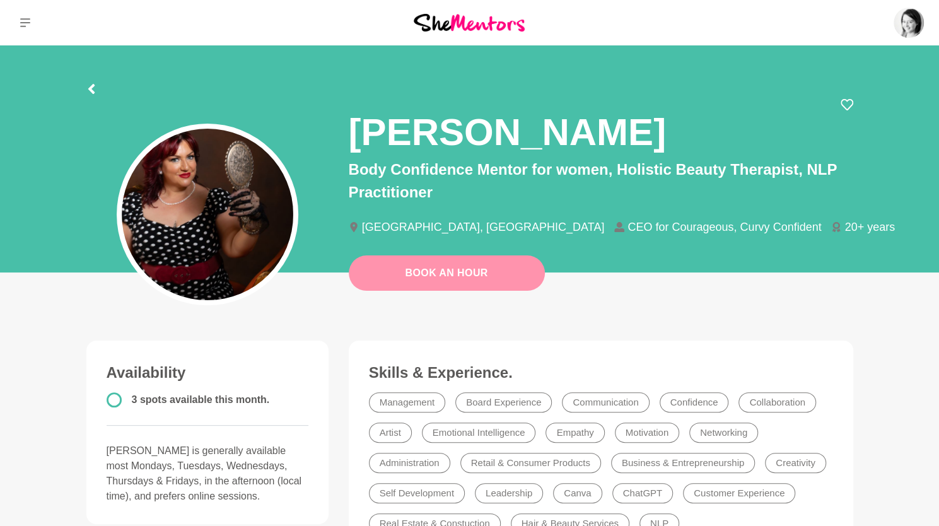
click at [426, 279] on link "Book An Hour" at bounding box center [447, 272] width 196 height 35
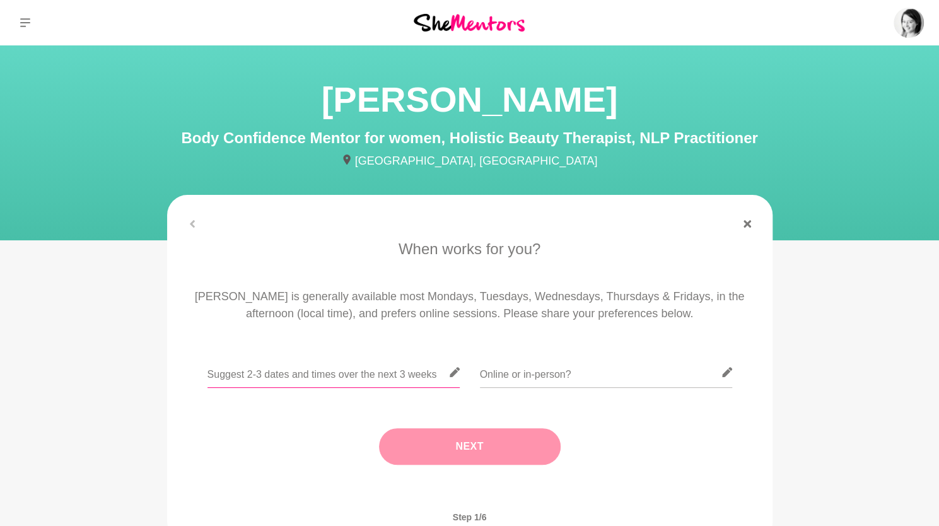
click at [310, 379] on input "text" at bounding box center [333, 372] width 252 height 31
click at [528, 379] on input "text" at bounding box center [606, 372] width 252 height 31
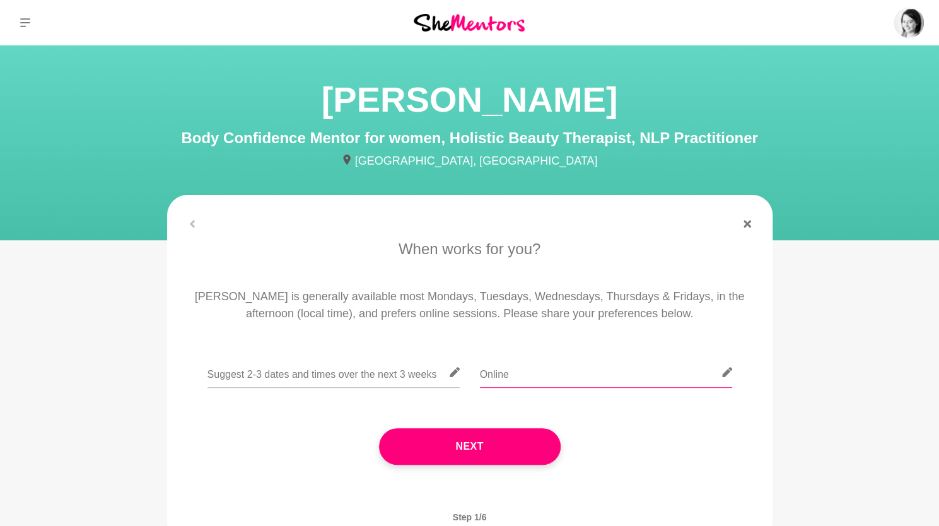
type input "Online"
click at [591, 465] on div "Next" at bounding box center [470, 446] width 570 height 87
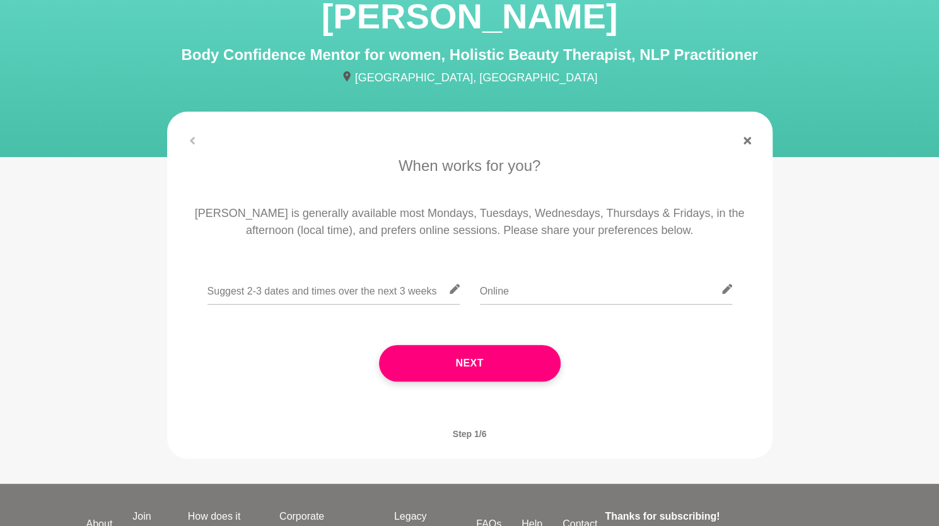
scroll to position [87, 0]
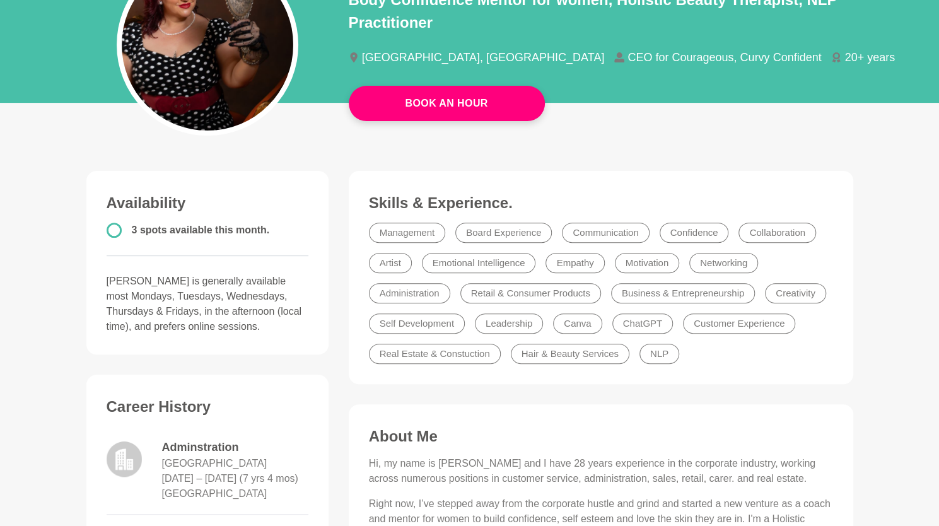
scroll to position [170, 0]
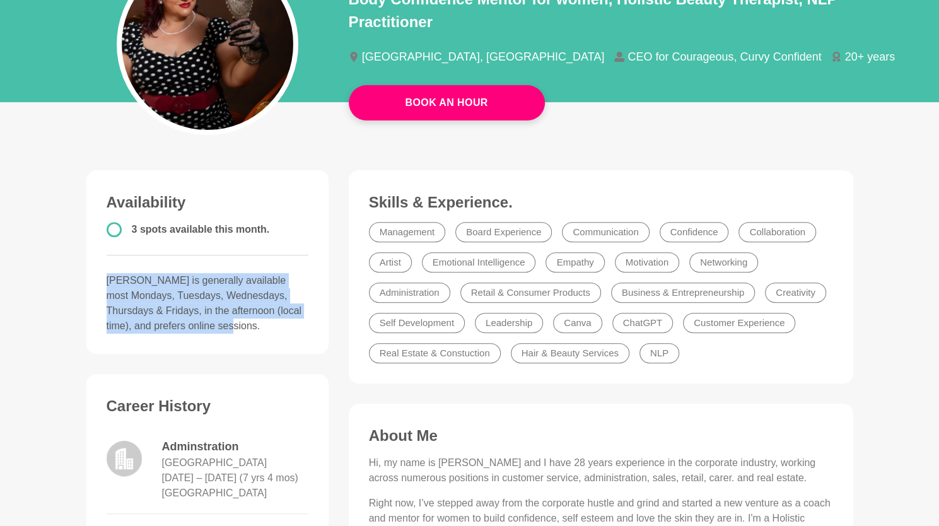
drag, startPoint x: 107, startPoint y: 278, endPoint x: 263, endPoint y: 323, distance: 162.2
click at [263, 323] on p "Melissa is generally available most Mondays, Tuesdays, Wednesdays, Thursdays & …" at bounding box center [208, 303] width 202 height 61
copy p "Melissa is generally available most Mondays, Tuesdays, Wednesdays, Thursdays & …"
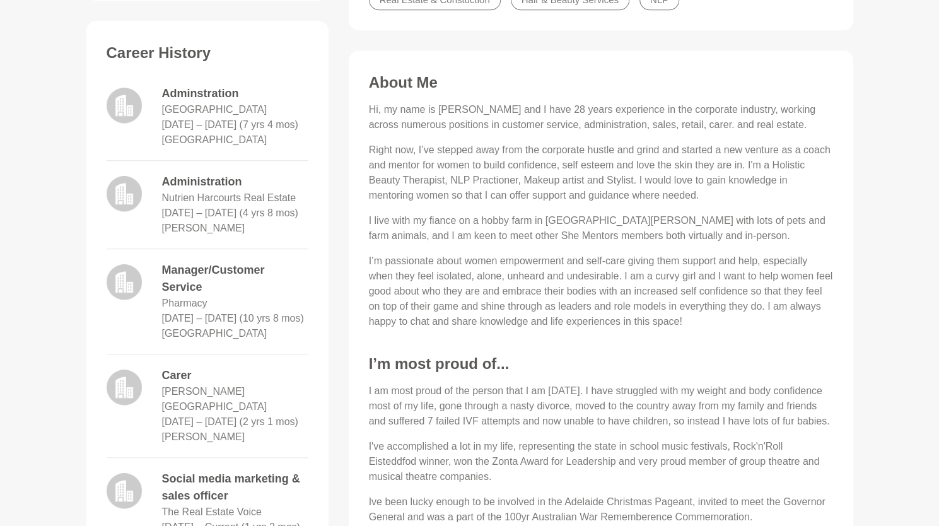
scroll to position [521, 0]
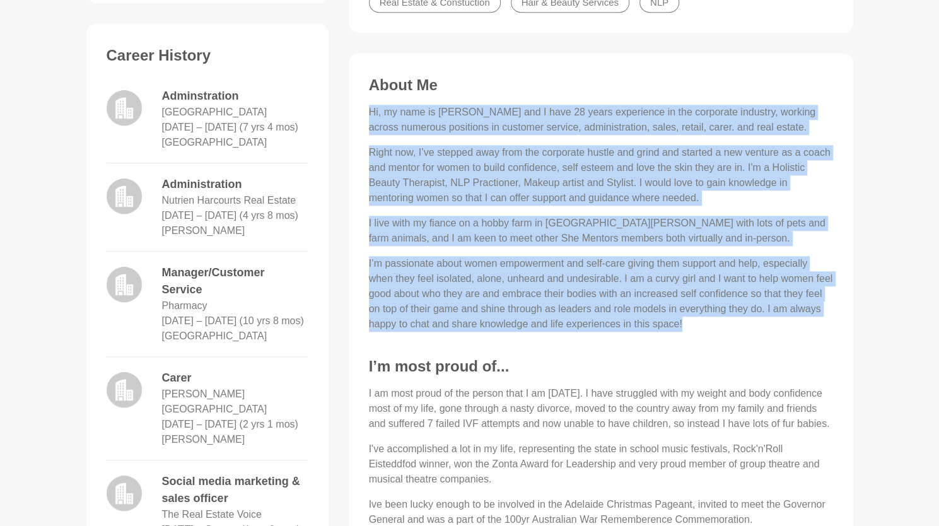
drag, startPoint x: 371, startPoint y: 110, endPoint x: 717, endPoint y: 318, distance: 403.8
click at [717, 318] on div "Hi, my name is Mel Jean Rodda and I have 28 years experience in the corporate i…" at bounding box center [601, 218] width 464 height 227
copy div "Hi, my name is Mel Jean Rodda and I have 28 years experience in the corporate i…"
click at [83, 80] on div "Availability 3 spots available this month. Melissa is generally available most …" at bounding box center [207, 280] width 262 height 920
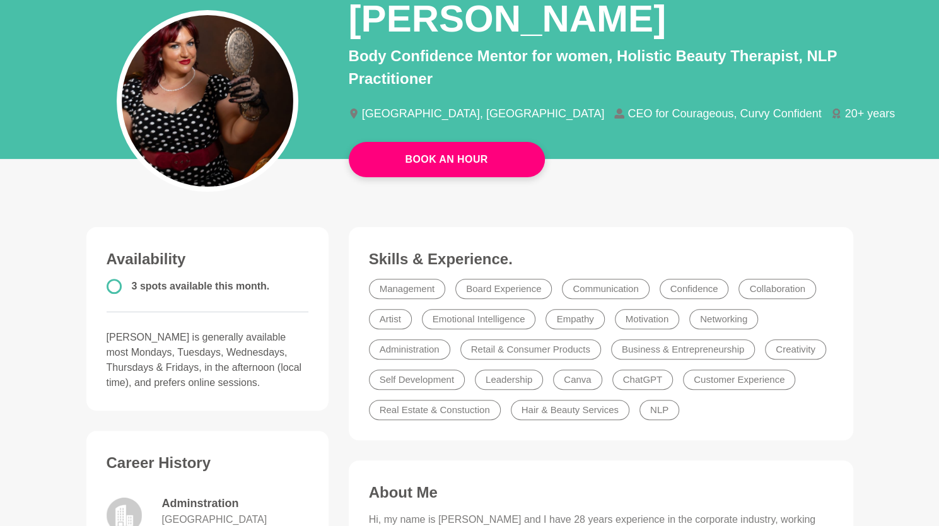
scroll to position [0, 0]
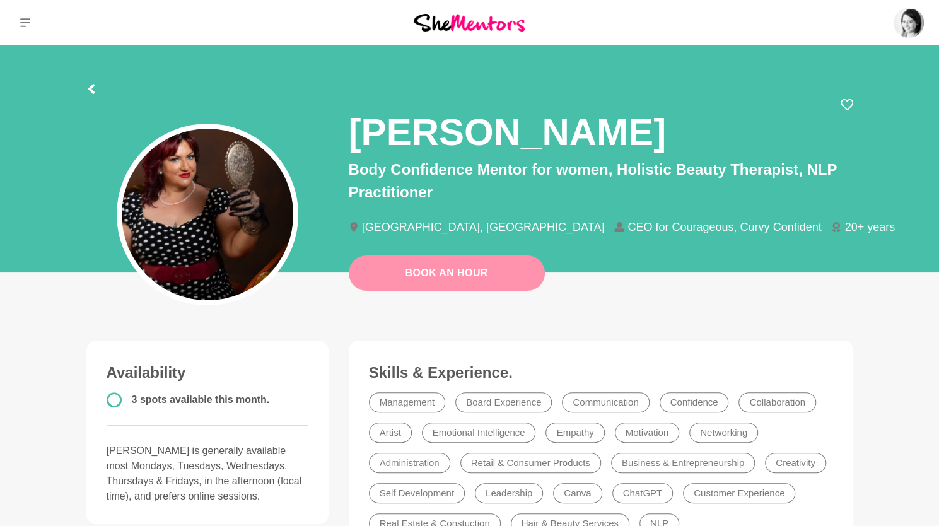
click at [425, 272] on link "Book An Hour" at bounding box center [447, 272] width 196 height 35
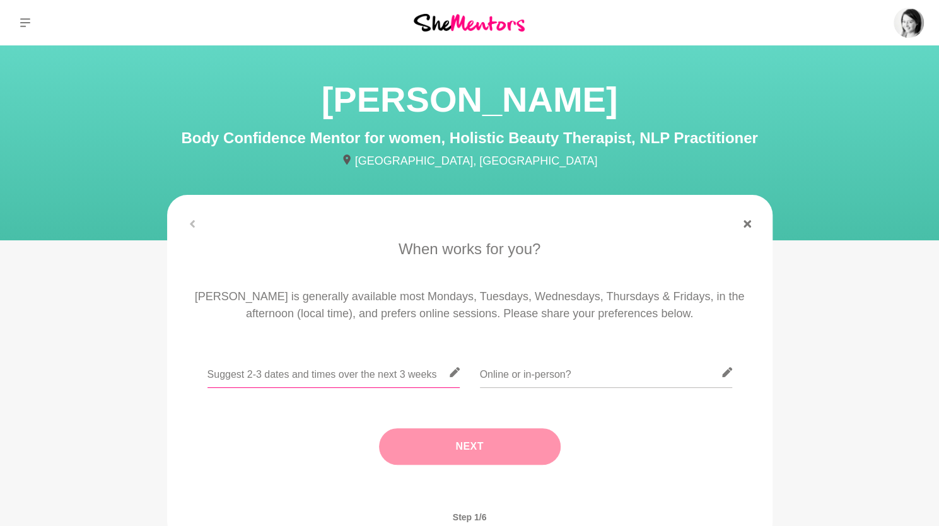
click at [346, 369] on input "text" at bounding box center [333, 372] width 252 height 31
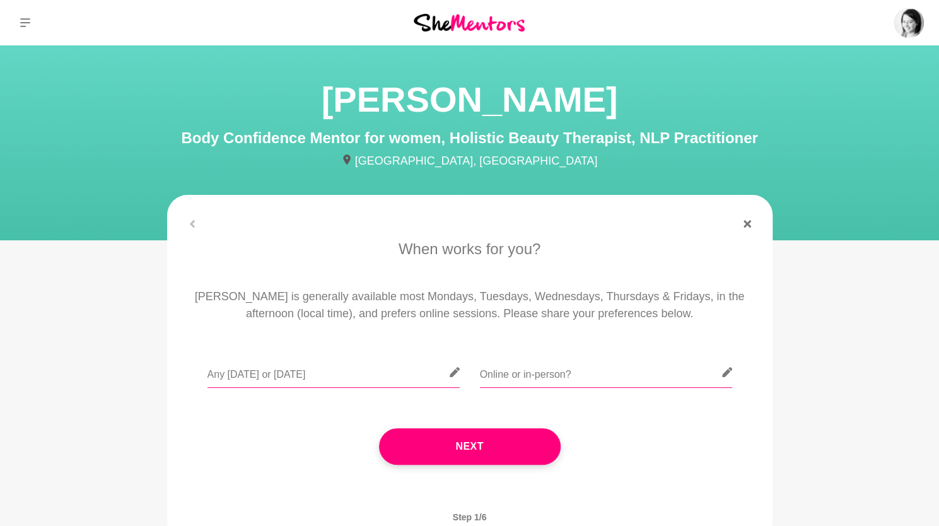
type input "Any Monday or Thursday"
click at [504, 374] on input "text" at bounding box center [606, 372] width 252 height 31
type input "P"
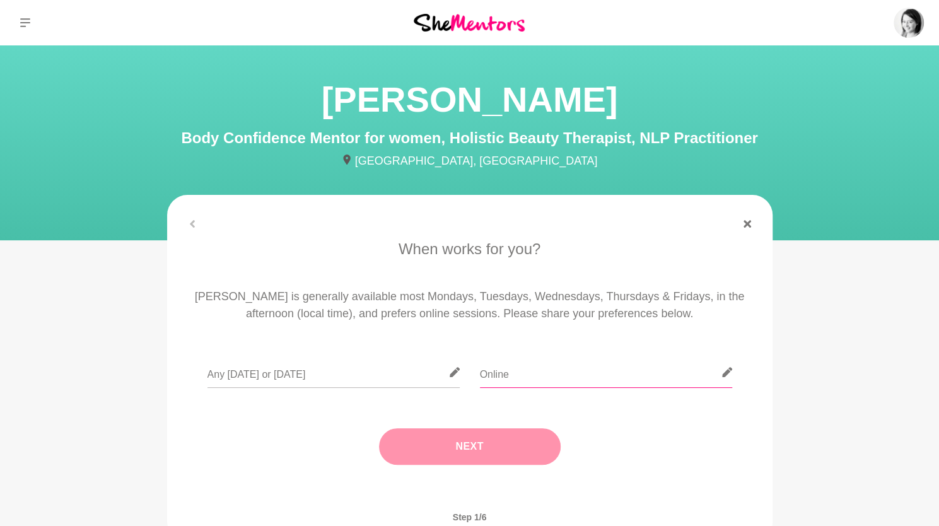
type input "Online"
click at [469, 440] on button "Next" at bounding box center [470, 446] width 182 height 37
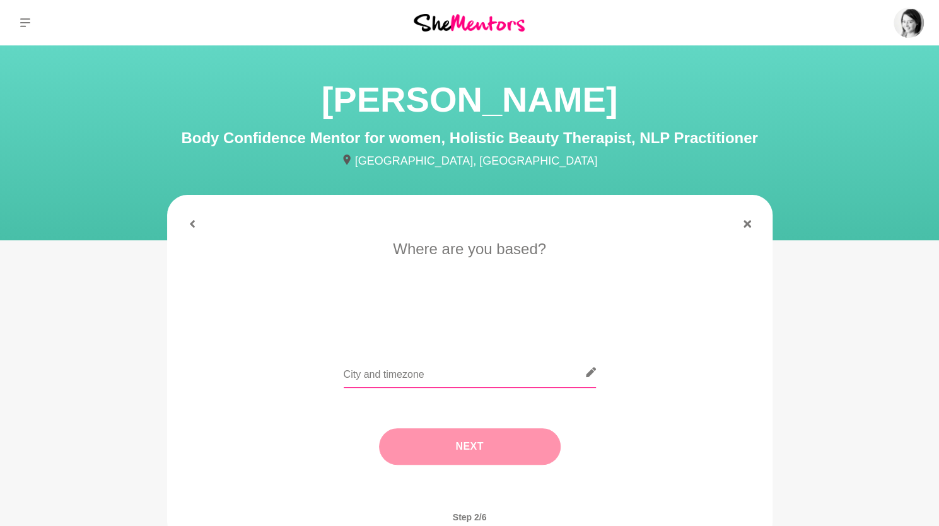
click at [427, 361] on input "text" at bounding box center [470, 372] width 252 height 31
type input "Melbourne"
click at [430, 442] on button "Next" at bounding box center [470, 446] width 182 height 37
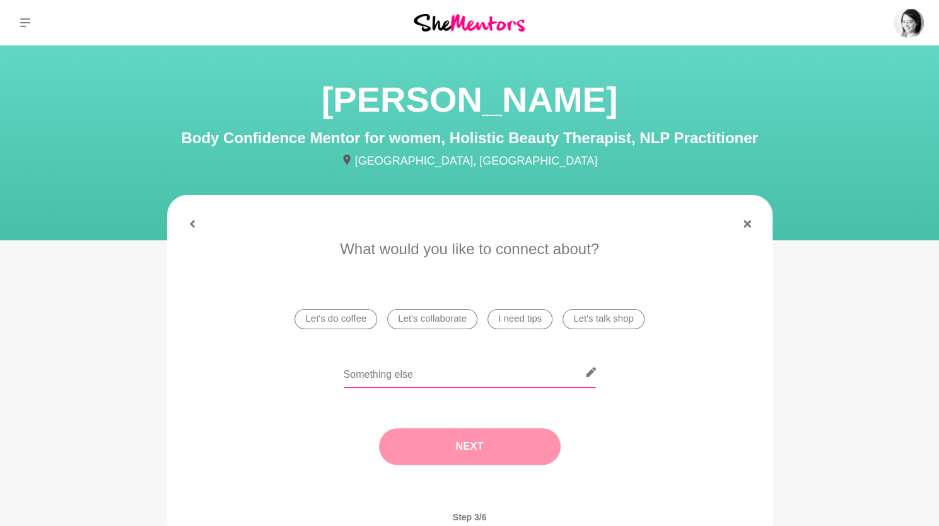
click at [485, 364] on input "text" at bounding box center [470, 372] width 252 height 31
type input "Chat about shared interests"
click at [454, 449] on button "Next" at bounding box center [470, 446] width 182 height 37
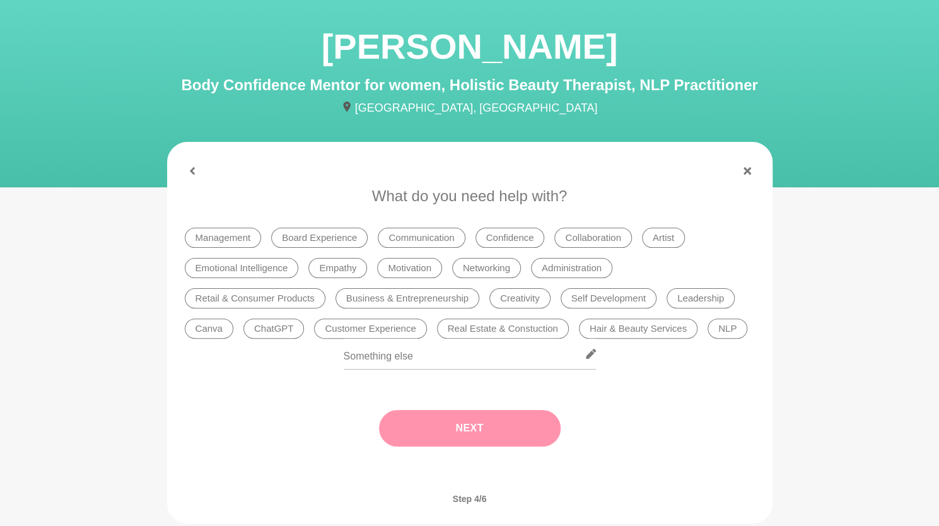
scroll to position [54, 0]
click at [505, 241] on li "Confidence" at bounding box center [509, 237] width 69 height 20
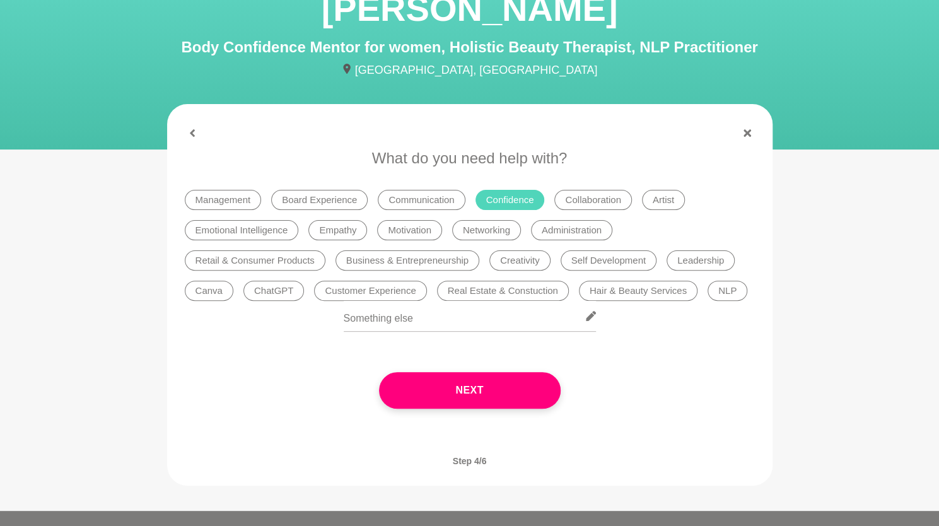
scroll to position [91, 0]
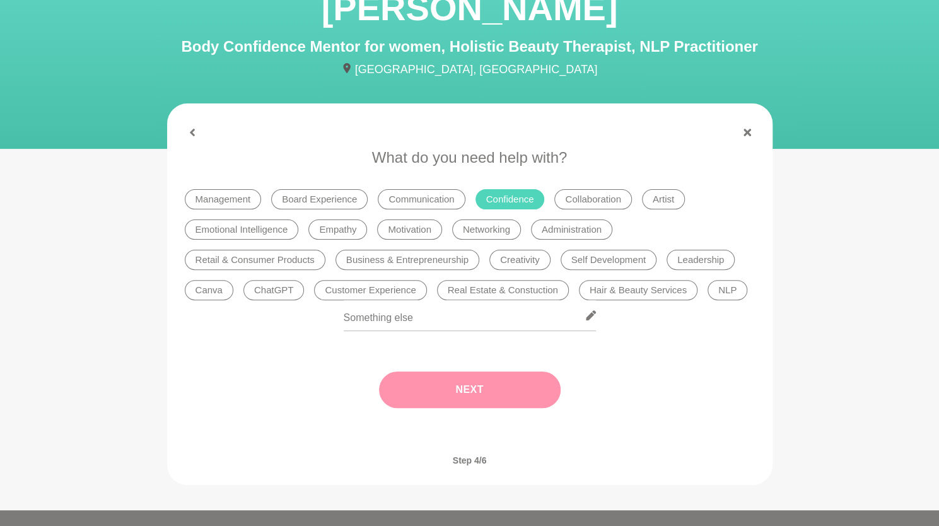
click at [459, 390] on button "Next" at bounding box center [470, 389] width 182 height 37
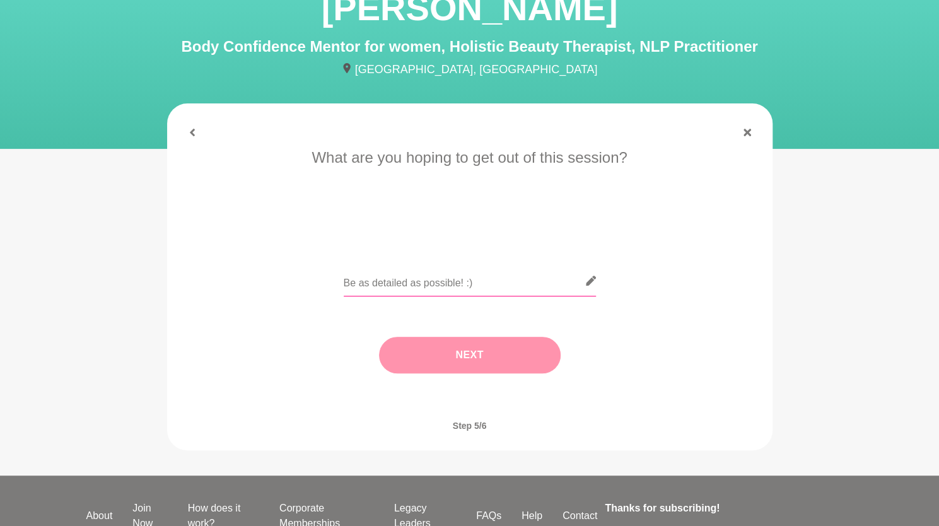
click at [499, 287] on input "text" at bounding box center [470, 280] width 252 height 31
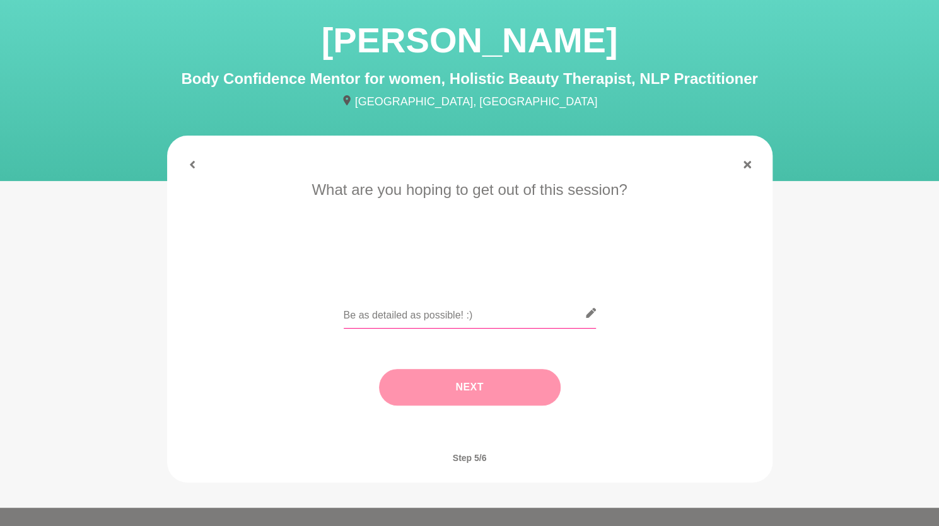
scroll to position [60, 0]
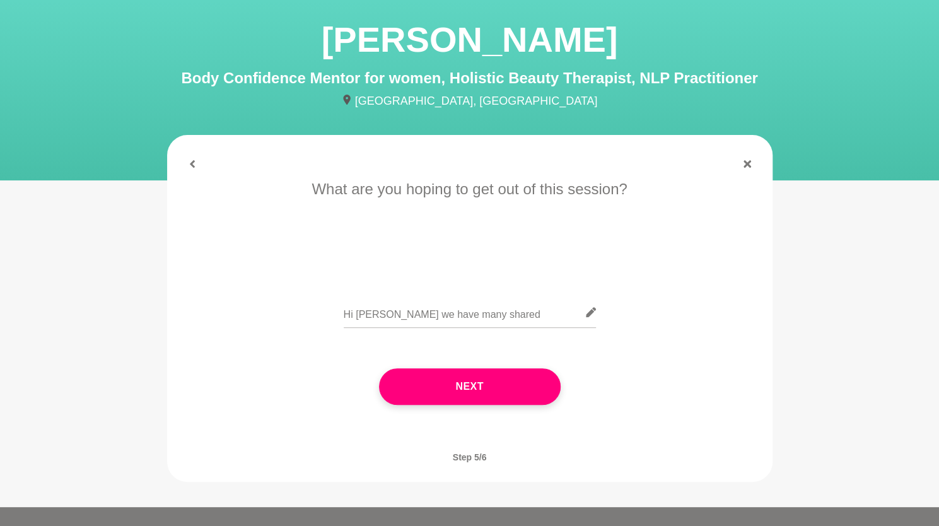
click at [119, 298] on main "Melissa Rodda Body Confidence Mentor for women, Holistic Beauty Therapist, NLP …" at bounding box center [469, 246] width 939 height 521
click at [504, 321] on input "Hi Melissa we have many shared" at bounding box center [470, 312] width 252 height 31
click at [99, 303] on main "Melissa Rodda Body Confidence Mentor for women, Holistic Beauty Therapist, NLP …" at bounding box center [469, 246] width 939 height 521
click at [548, 314] on input "Hi Melissa we have many shared experiences" at bounding box center [470, 312] width 252 height 31
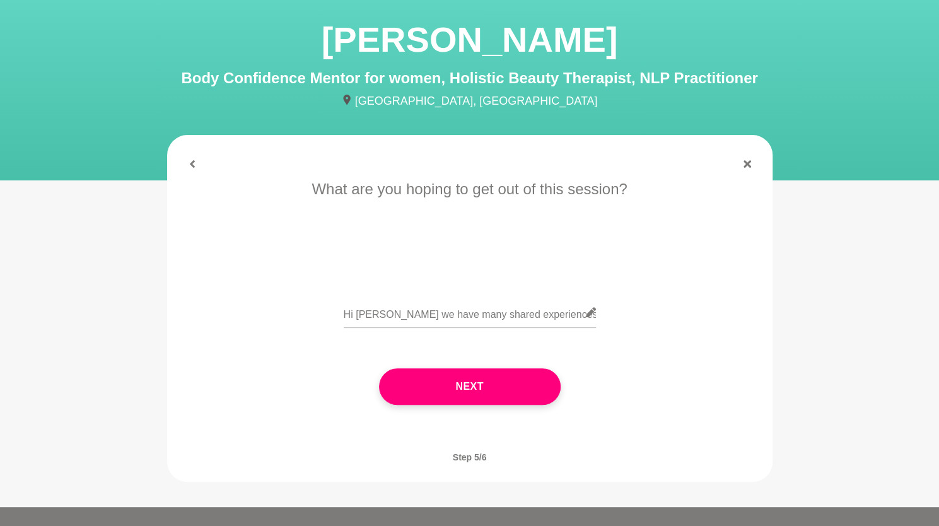
click at [62, 252] on main "Melissa Rodda Body Confidence Mentor for women, Holistic Beauty Therapist, NLP …" at bounding box center [469, 246] width 939 height 521
drag, startPoint x: 574, startPoint y: 318, endPoint x: 655, endPoint y: 332, distance: 82.0
click at [655, 332] on div "Hi Melissa we have many shared experiences including struggling with weright" at bounding box center [470, 320] width 570 height 46
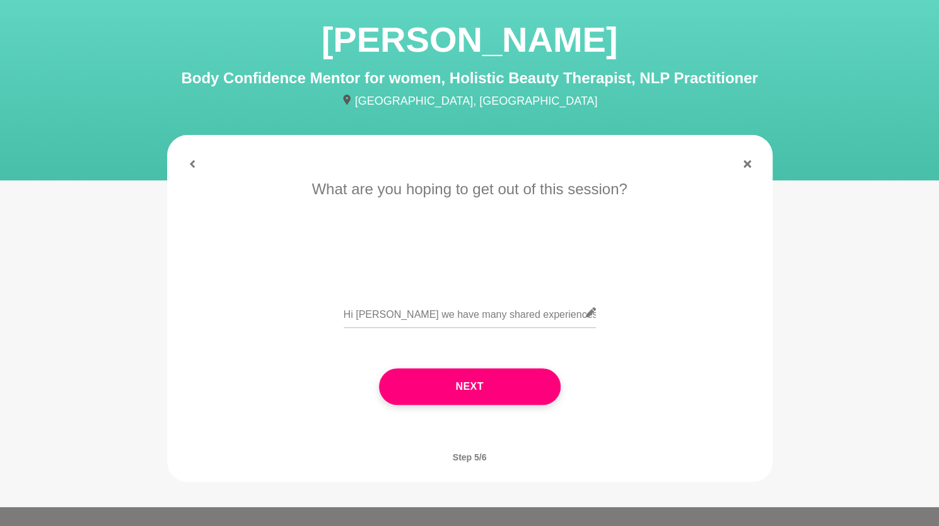
click at [93, 340] on main "Melissa Rodda Body Confidence Mentor for women, Holistic Beauty Therapist, NLP …" at bounding box center [469, 246] width 939 height 521
drag, startPoint x: 538, startPoint y: 315, endPoint x: 678, endPoint y: 320, distance: 139.4
click at [678, 320] on div "Hi Melissa we have many shared experiences including struggling with weright, f…" at bounding box center [470, 320] width 570 height 46
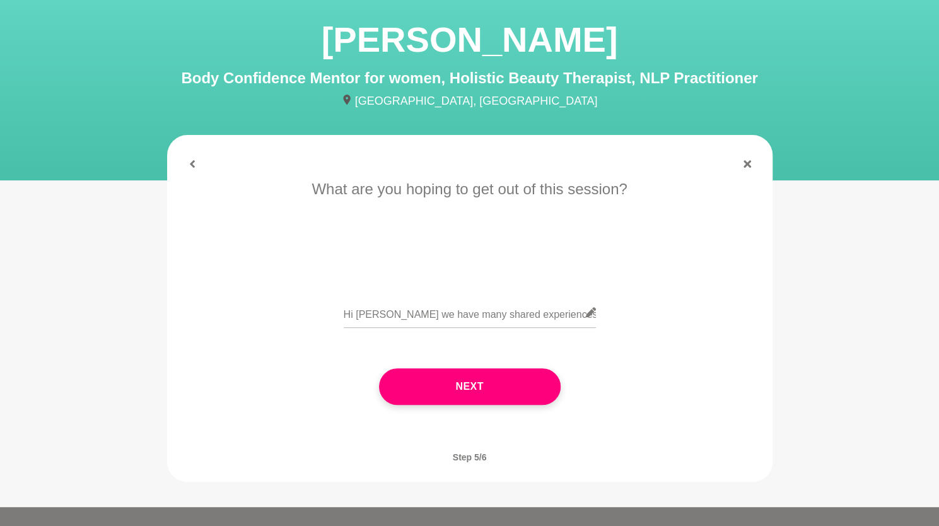
click at [678, 320] on div "Hi Melissa we have many shared experiences including struggling with weright, f…" at bounding box center [470, 320] width 570 height 46
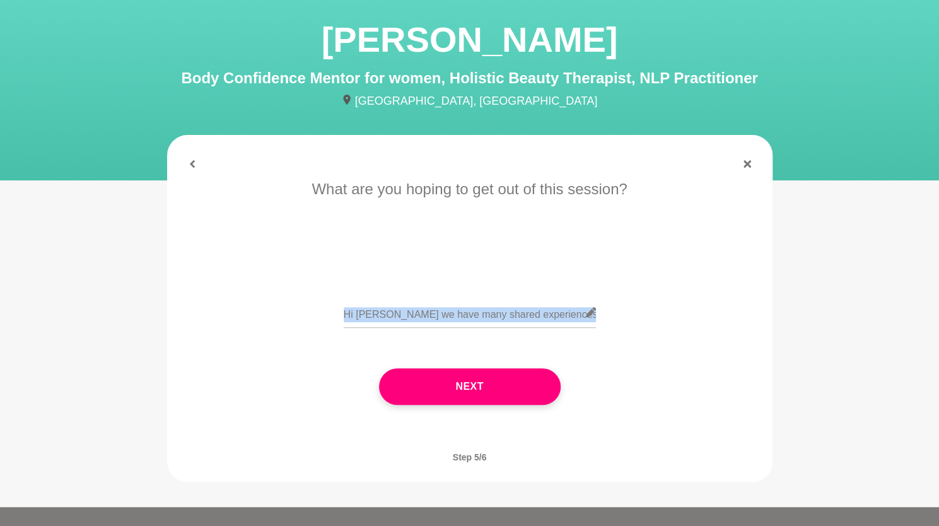
click at [678, 320] on div "Hi Melissa we have many shared experiences including struggling with weright, f…" at bounding box center [470, 320] width 570 height 46
click at [567, 310] on input "Hi Melissa we have many shared experiences including struggling with weright, f…" at bounding box center [470, 312] width 252 height 31
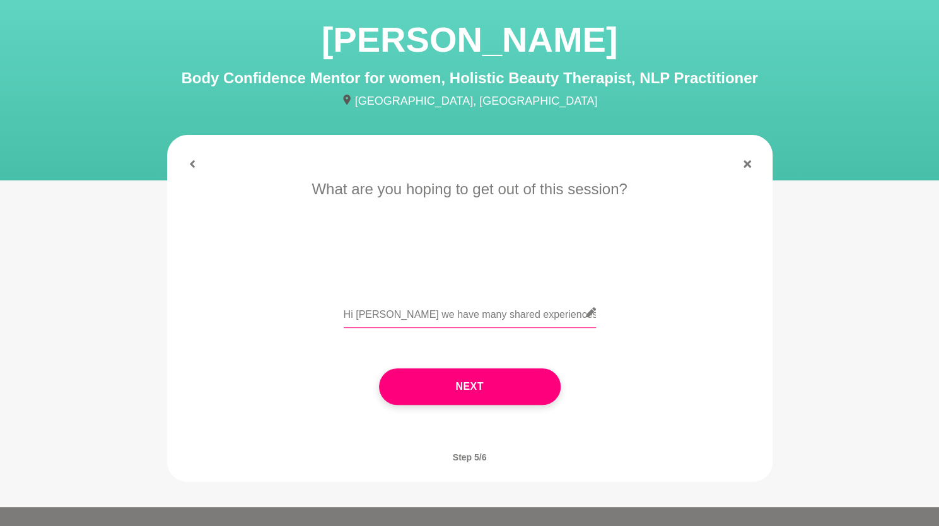
scroll to position [0, 132]
drag, startPoint x: 560, startPoint y: 315, endPoint x: 684, endPoint y: 325, distance: 124.6
click at [684, 325] on div "Hi Melissa we have many shared experiences including struggling with weright, f…" at bounding box center [470, 320] width 570 height 46
click at [111, 361] on main "Melissa Rodda Body Confidence Mentor for women, Holistic Beauty Therapist, NLP …" at bounding box center [469, 246] width 939 height 521
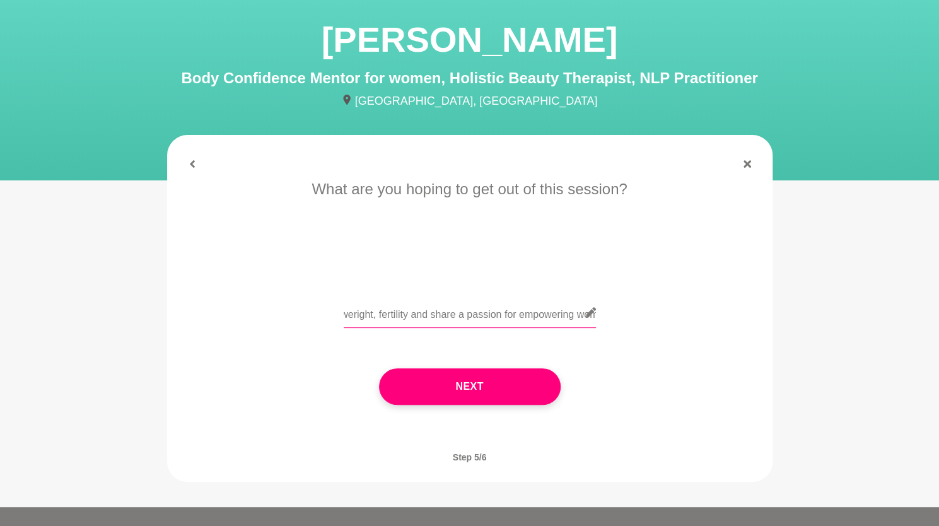
scroll to position [0, 685]
drag, startPoint x: 562, startPoint y: 310, endPoint x: 696, endPoint y: 325, distance: 134.5
click at [696, 325] on div "Hi Melissa we have many shared experiences including struggling with weright, f…" at bounding box center [470, 320] width 570 height 46
click at [441, 318] on input "Hi Melissa we have many shared experiences including struggling with weright, f…" at bounding box center [470, 312] width 252 height 31
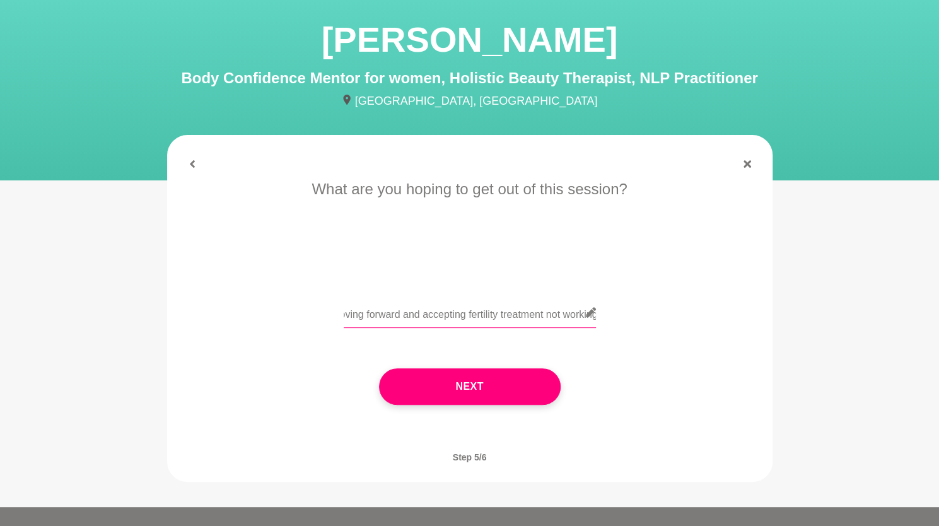
click at [441, 318] on input "Hi Melissa we have many shared experiences including struggling with weright, f…" at bounding box center [470, 312] width 252 height 31
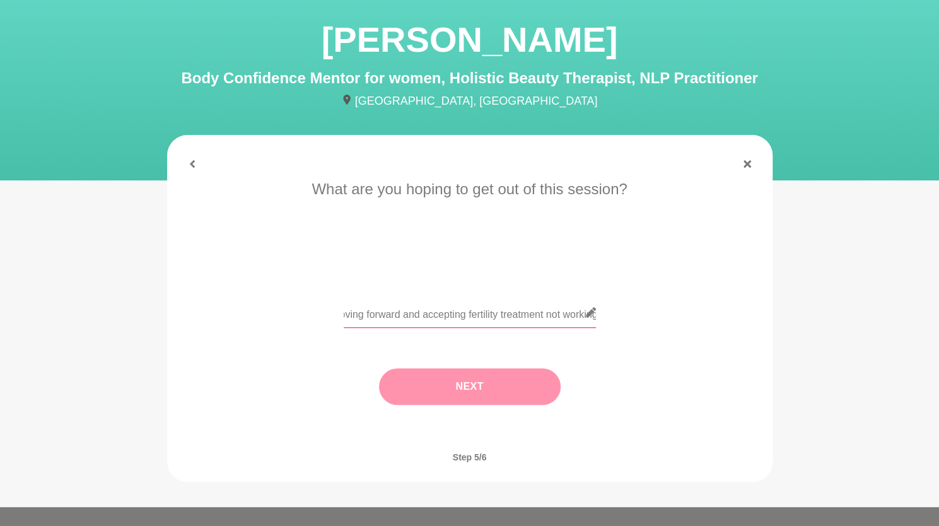
type input "Hi Melissa we have many shared experiences including struggling with weright, f…"
click at [441, 380] on button "Next" at bounding box center [470, 386] width 182 height 37
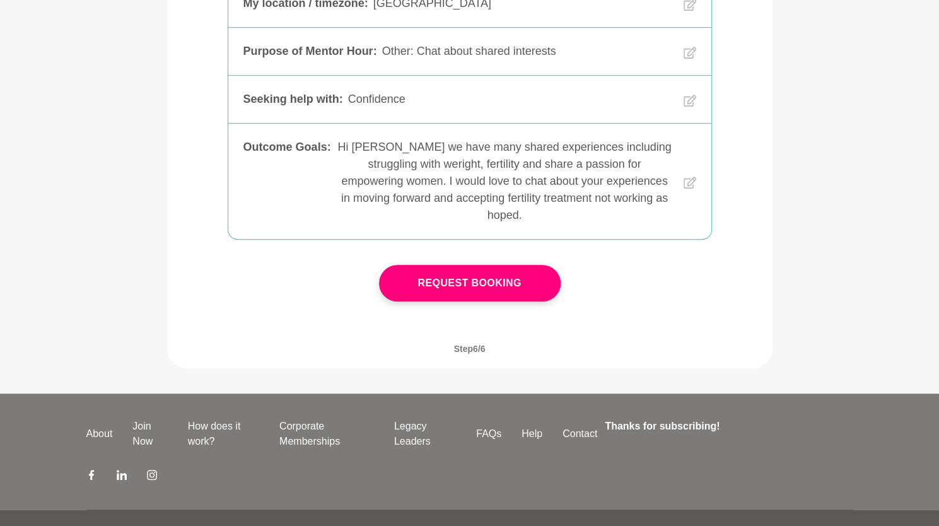
scroll to position [356, 0]
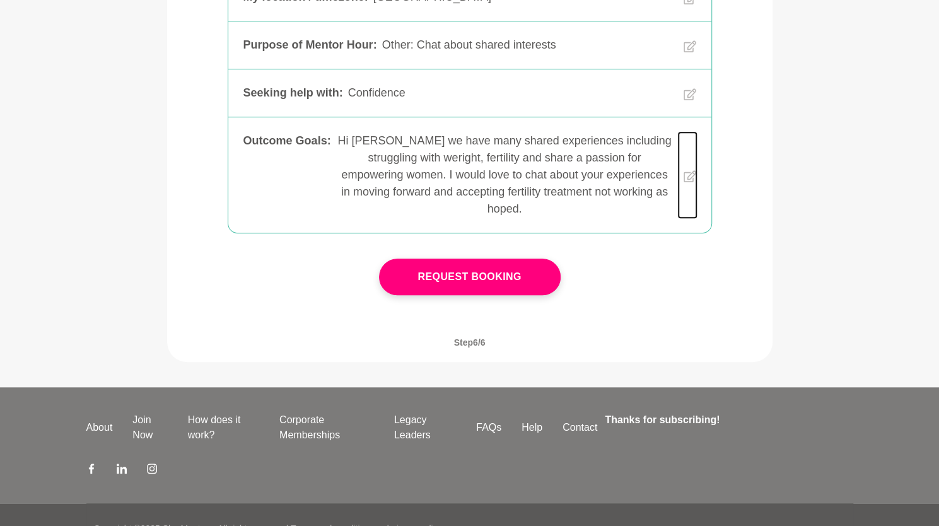
click at [693, 173] on icon at bounding box center [689, 176] width 13 height 12
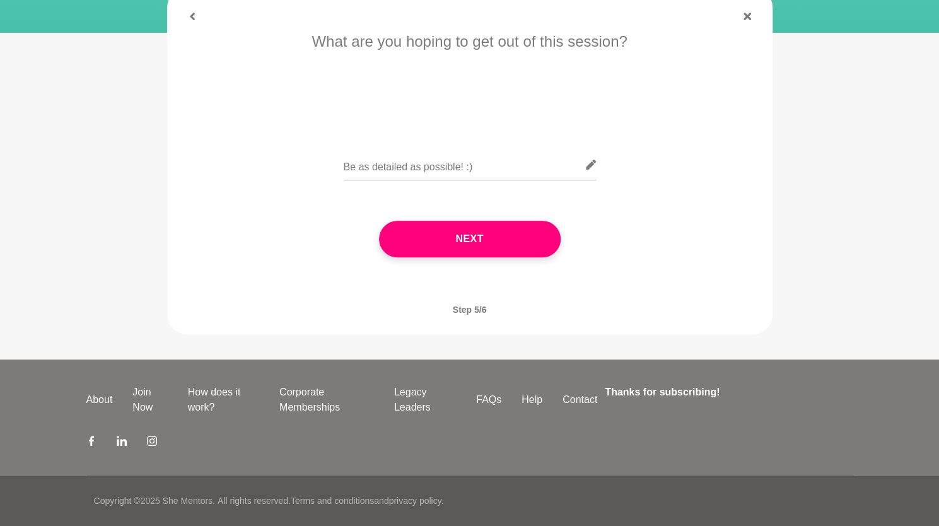
scroll to position [207, 0]
click at [477, 168] on input "text" at bounding box center [470, 164] width 252 height 31
paste input "Hi Melissa we have many shared experiences including struggling with weright, f…"
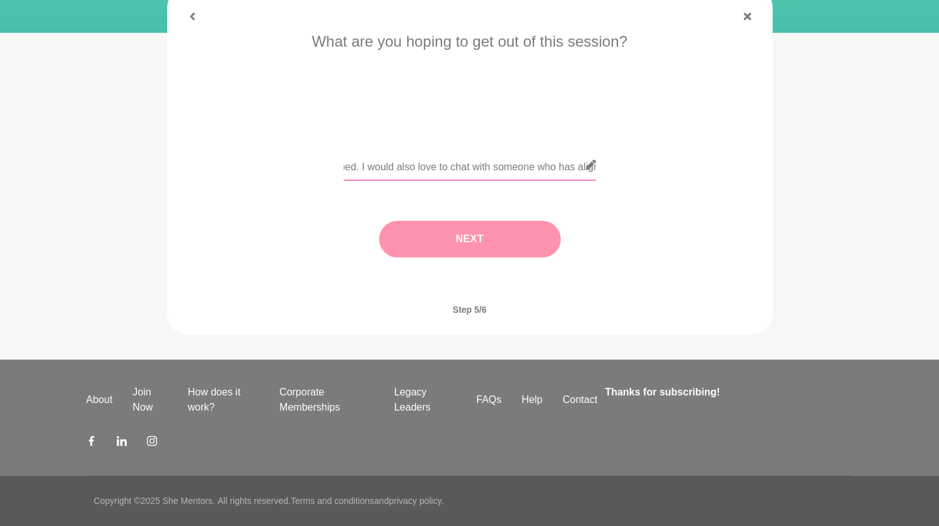
type input "Hi Melissa we have many shared experiences including struggling with weright, f…"
click at [432, 246] on button "Next" at bounding box center [470, 239] width 182 height 37
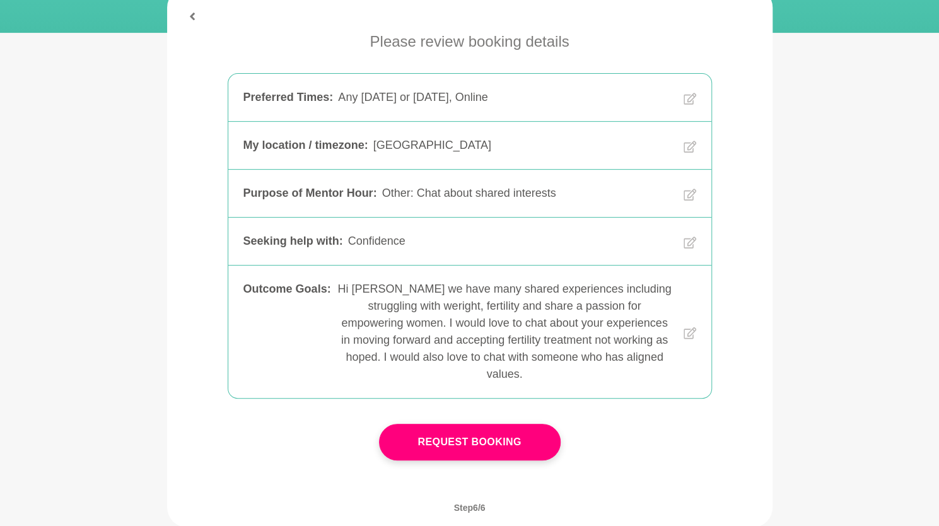
scroll to position [221, 0]
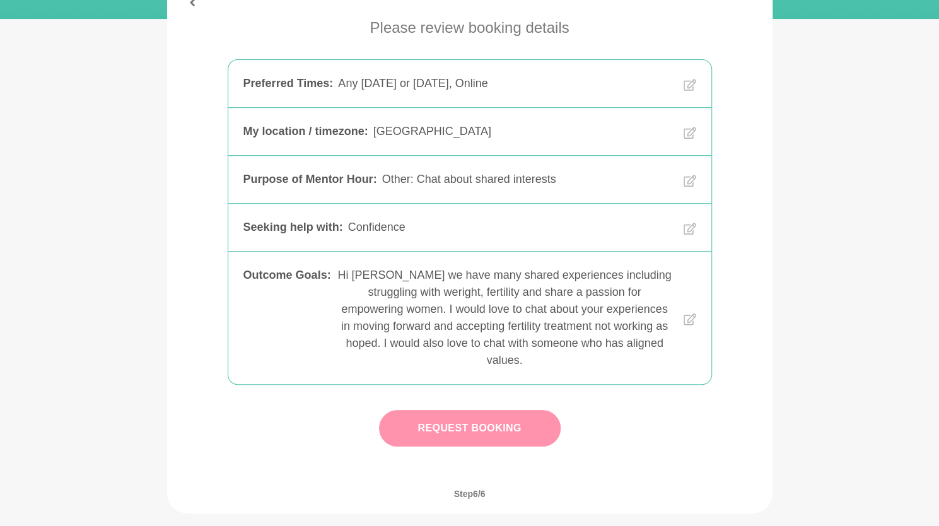
click at [417, 423] on button "Request Booking" at bounding box center [470, 428] width 182 height 37
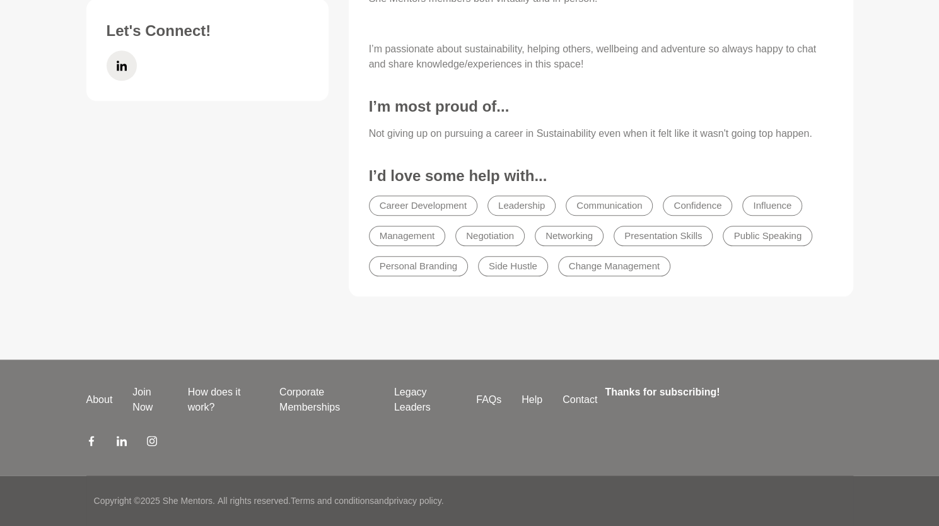
scroll to position [659, 0]
click at [494, 402] on link "FAQs" at bounding box center [488, 400] width 45 height 15
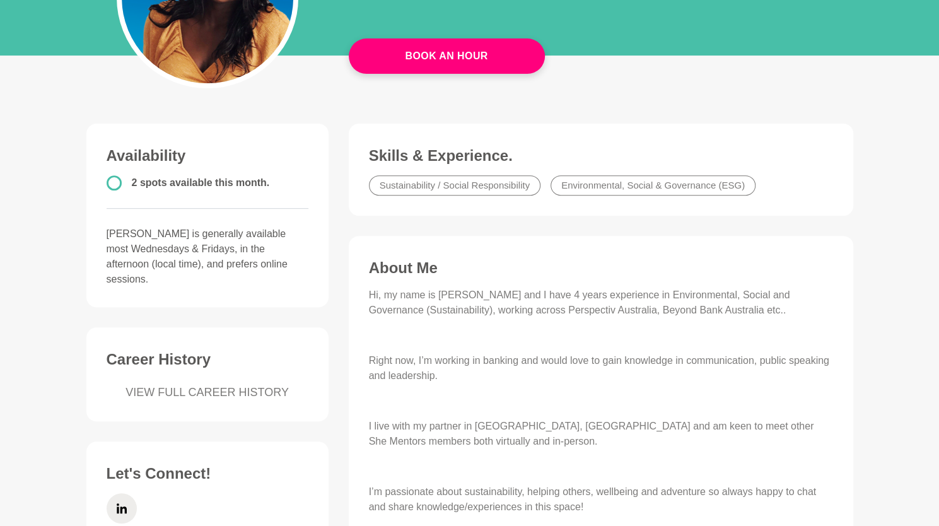
scroll to position [0, 0]
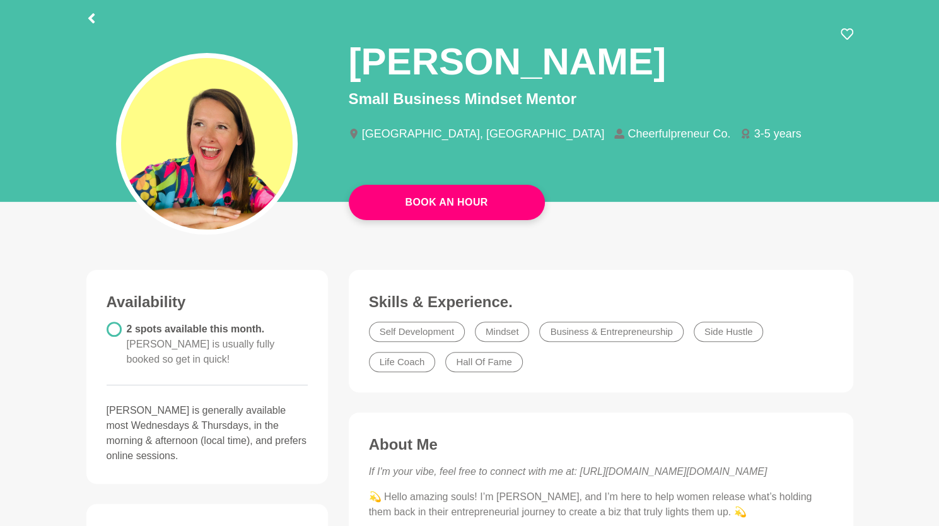
scroll to position [70, 0]
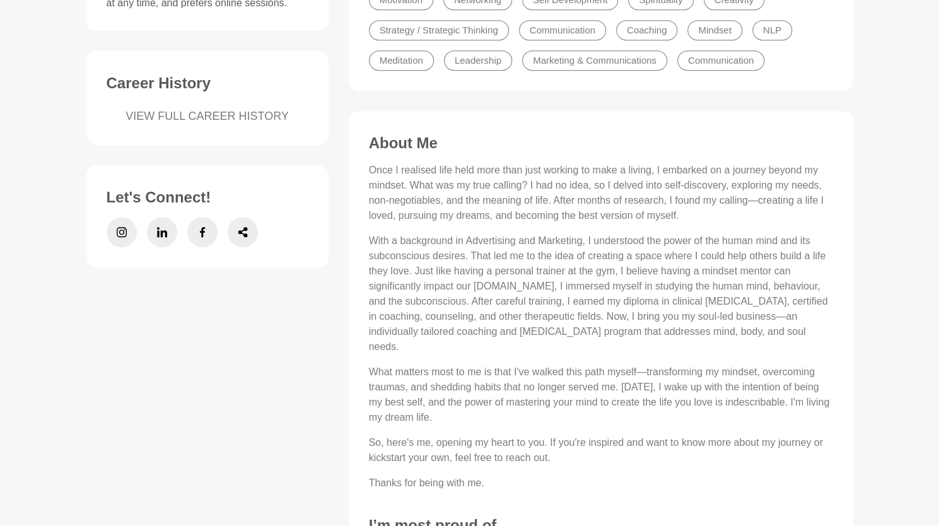
scroll to position [463, 0]
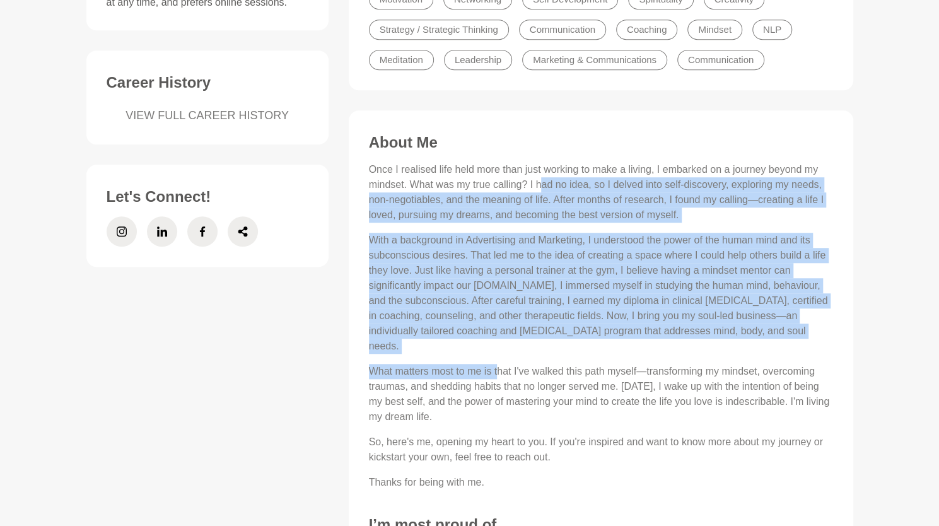
drag, startPoint x: 540, startPoint y: 178, endPoint x: 497, endPoint y: 339, distance: 166.4
click at [497, 339] on div "Once I realised life held more than just working to make a living, I embarked o…" at bounding box center [601, 326] width 464 height 328
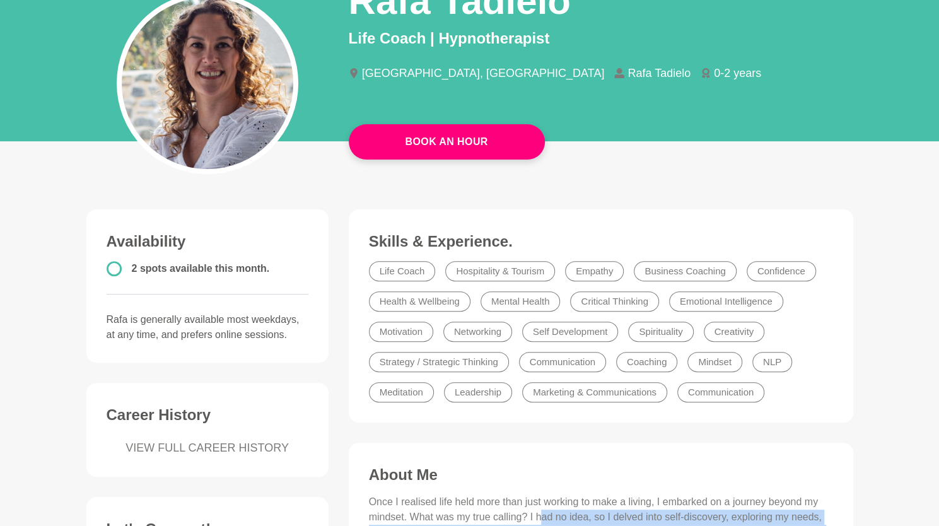
scroll to position [117, 0]
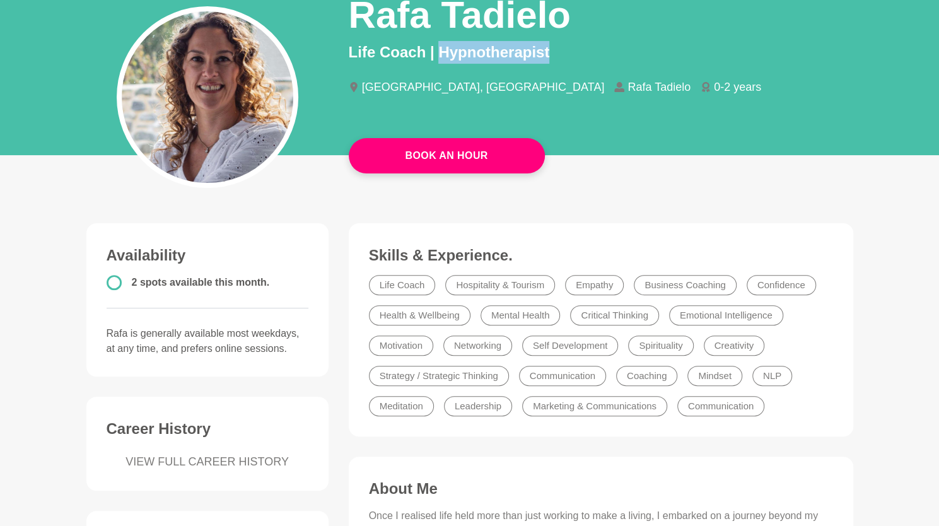
drag, startPoint x: 559, startPoint y: 51, endPoint x: 437, endPoint y: 57, distance: 121.2
click at [437, 57] on p "Life Coach | Hypnotherapist" at bounding box center [601, 52] width 504 height 23
copy p "Hypnotherapist"
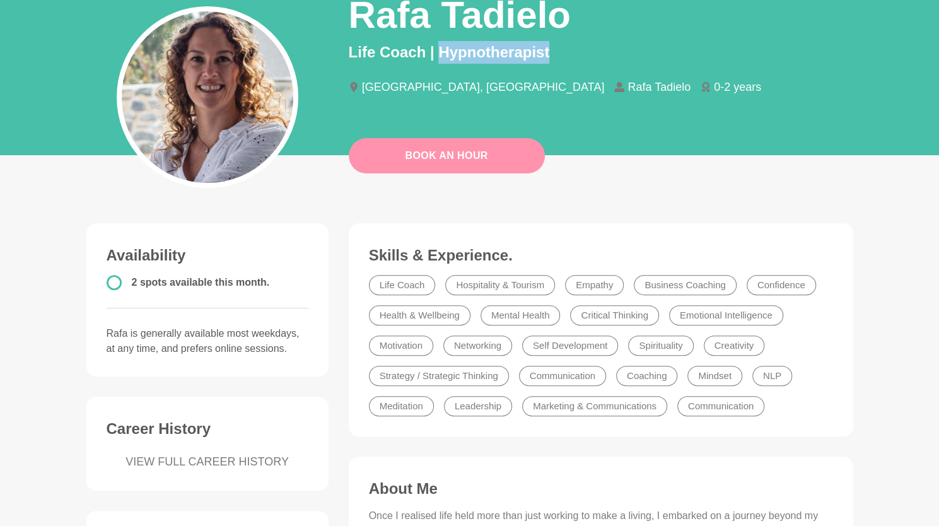
click at [438, 158] on link "Book An Hour" at bounding box center [447, 155] width 196 height 35
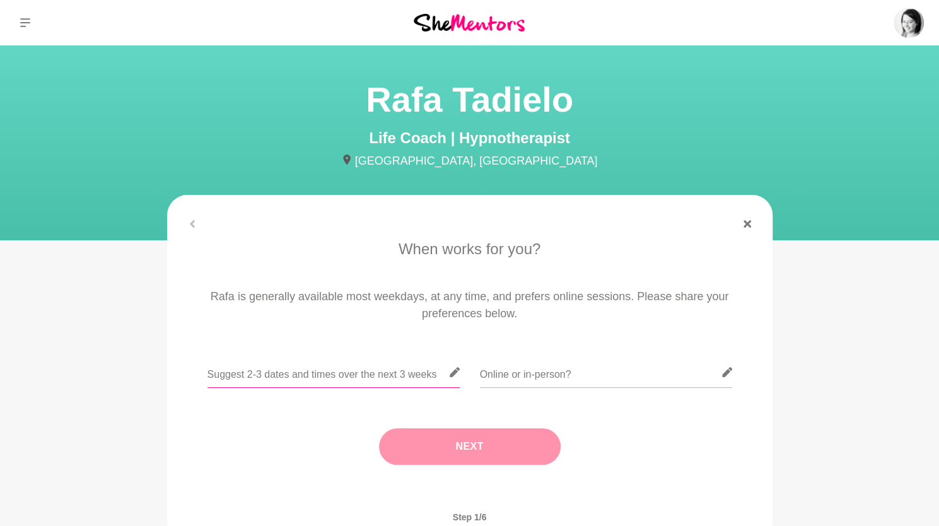
click at [296, 371] on input "text" at bounding box center [333, 372] width 252 height 31
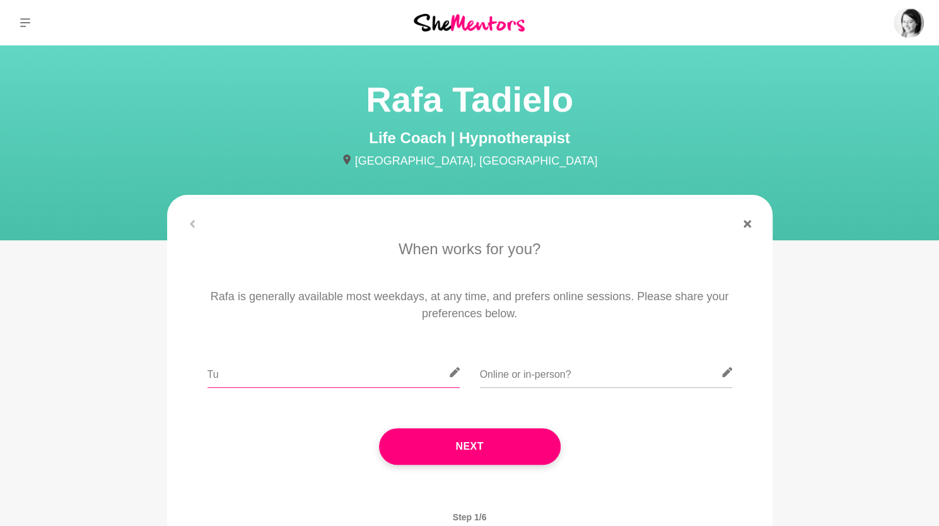
type input "T"
type input "Mondays and Thursdays"
click at [544, 381] on input "text" at bounding box center [606, 372] width 252 height 31
click at [543, 381] on input "text" at bounding box center [606, 372] width 252 height 31
click at [610, 376] on input "text" at bounding box center [606, 372] width 252 height 31
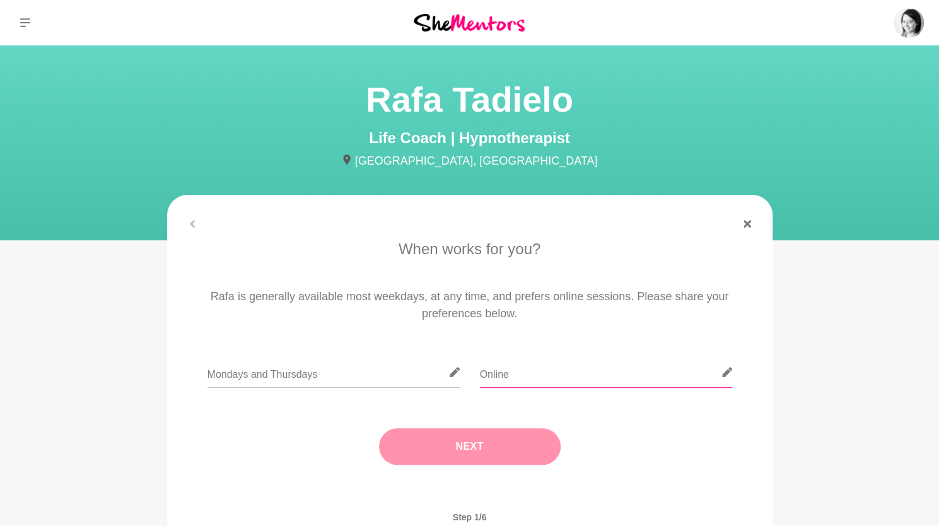
type input "Online"
click at [477, 439] on button "Next" at bounding box center [470, 446] width 182 height 37
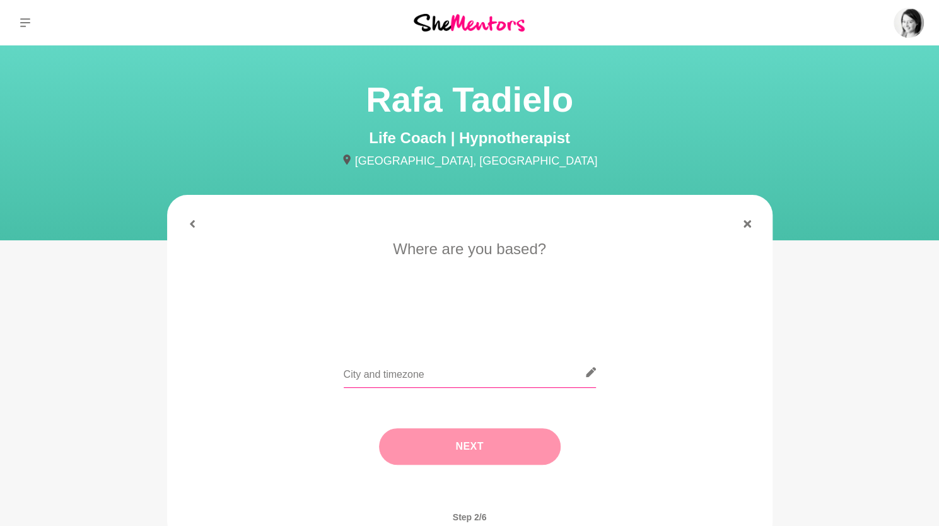
click at [456, 373] on input "text" at bounding box center [470, 372] width 252 height 31
type input "Melbourne"
click at [451, 451] on button "Next" at bounding box center [470, 446] width 182 height 37
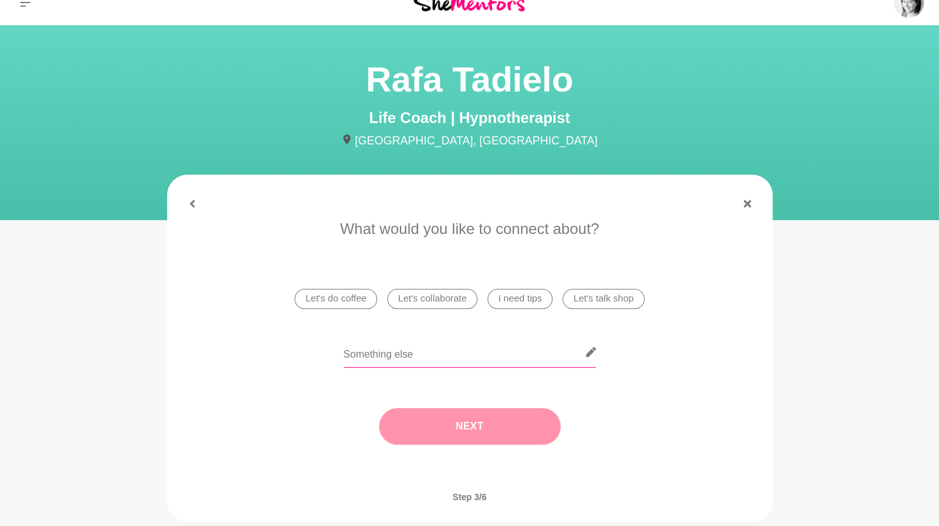
scroll to position [21, 0]
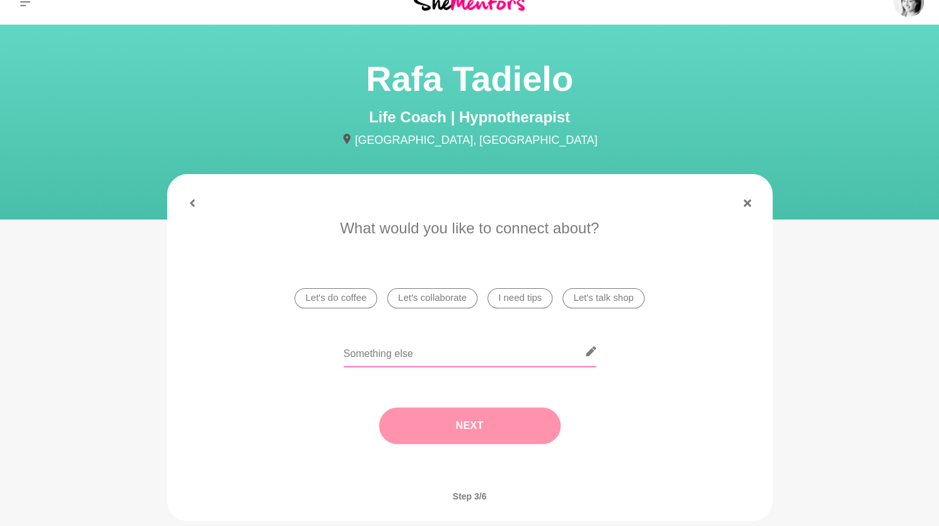
click at [421, 360] on input "text" at bounding box center [470, 351] width 252 height 31
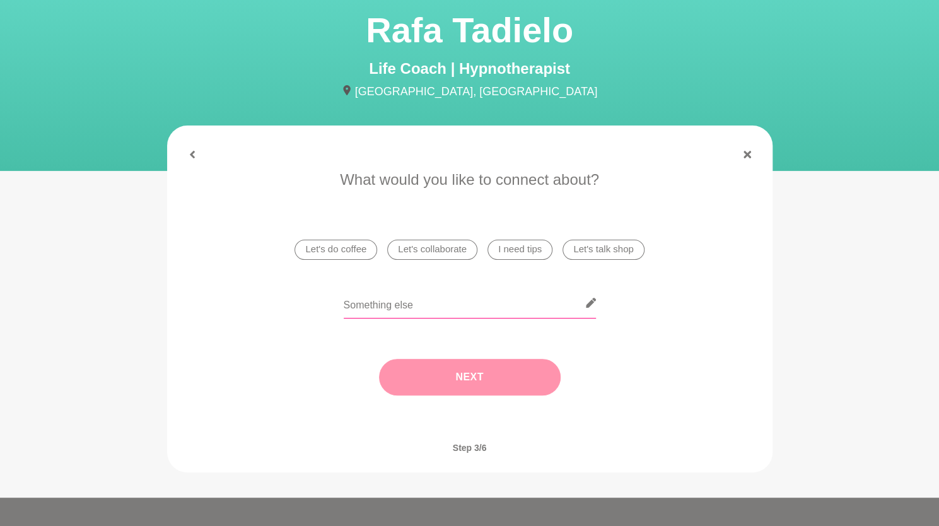
scroll to position [70, 0]
type input "Learn something"
click at [502, 386] on button "Next" at bounding box center [470, 376] width 182 height 37
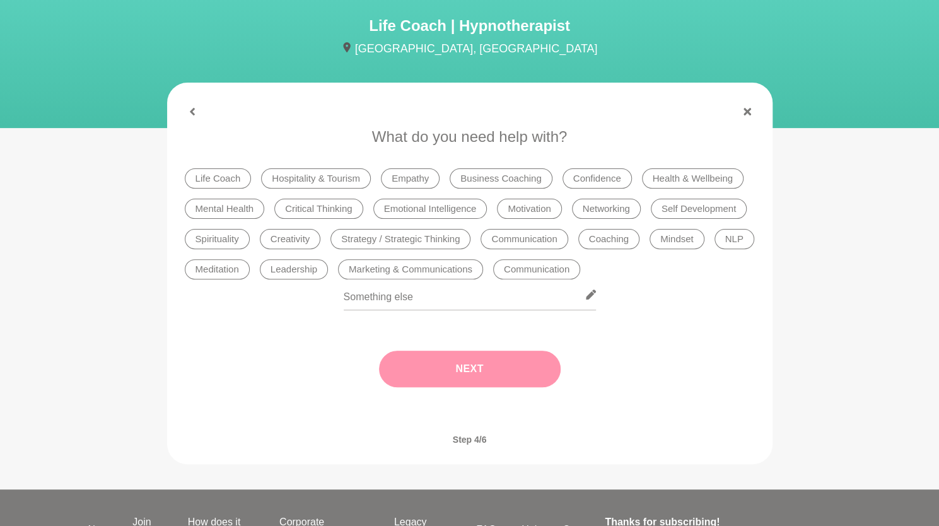
scroll to position [112, 0]
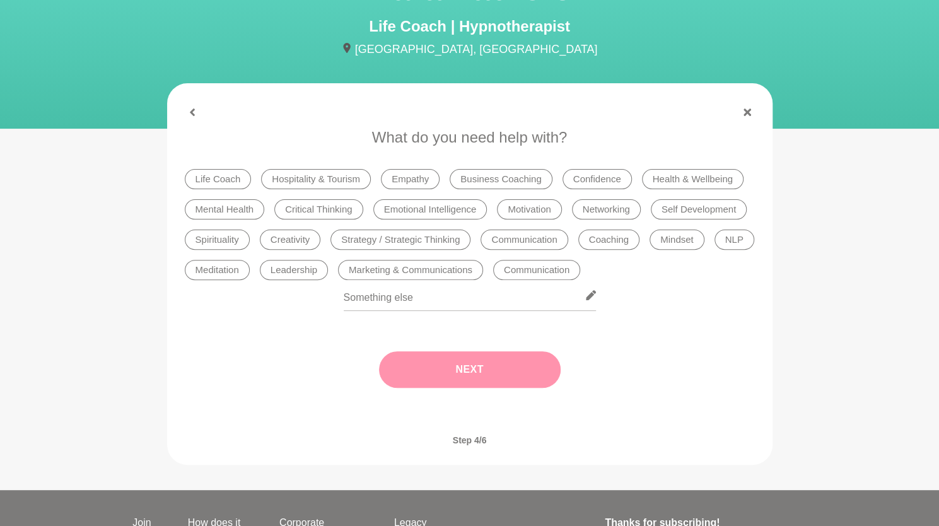
click at [683, 285] on div at bounding box center [470, 303] width 570 height 46
click at [680, 206] on li "Self Development" at bounding box center [699, 209] width 96 height 20
click at [511, 364] on button "Next" at bounding box center [470, 369] width 182 height 37
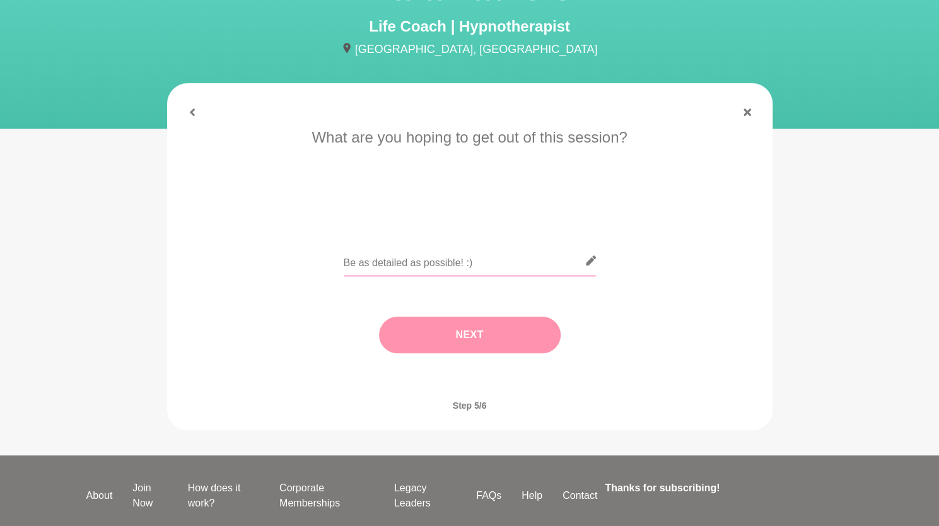
click at [476, 260] on input "text" at bounding box center [470, 260] width 252 height 31
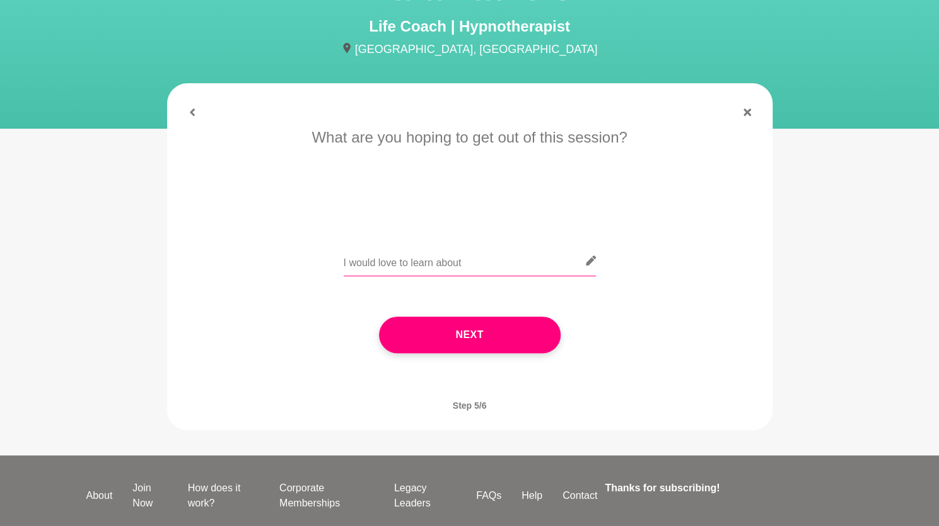
paste input "Hypnotherapist"
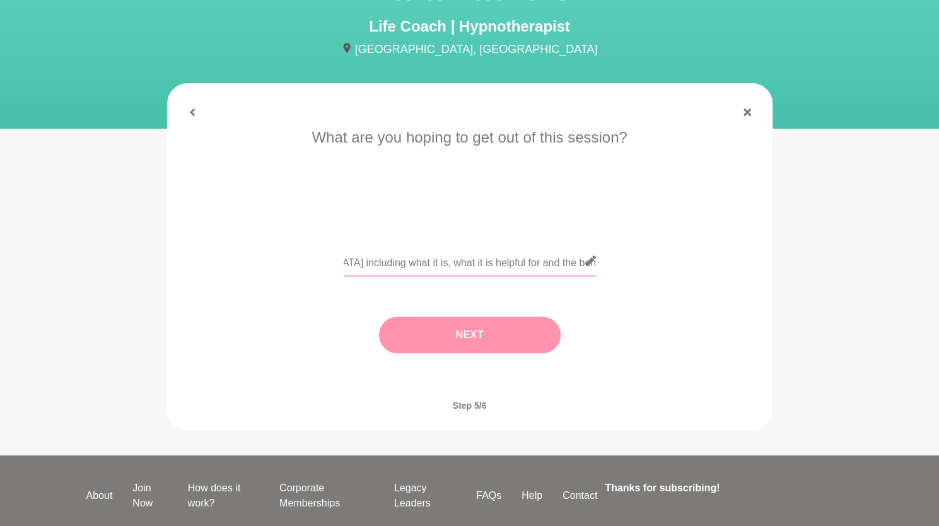
type input "I would love to learn about Hypnotherapy including what it is, what it is helpf…"
click at [480, 337] on button "Next" at bounding box center [470, 334] width 182 height 37
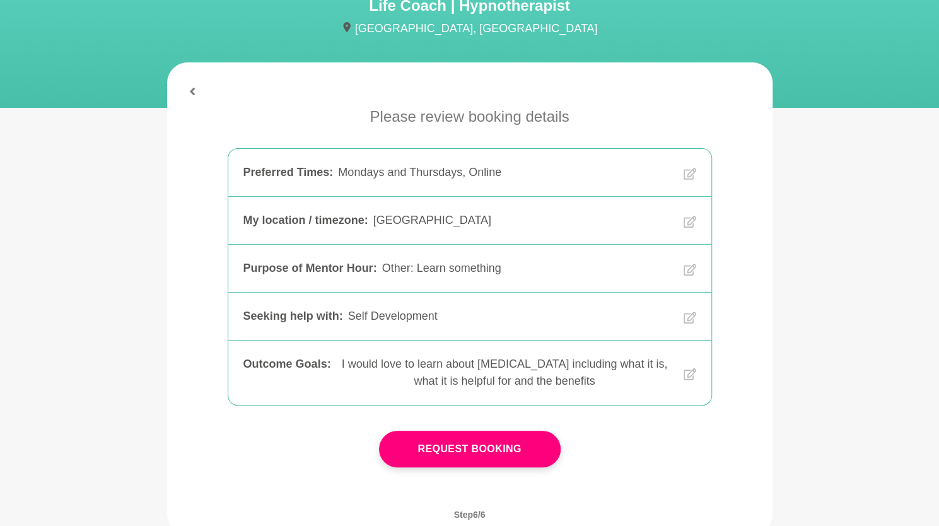
scroll to position [148, 0]
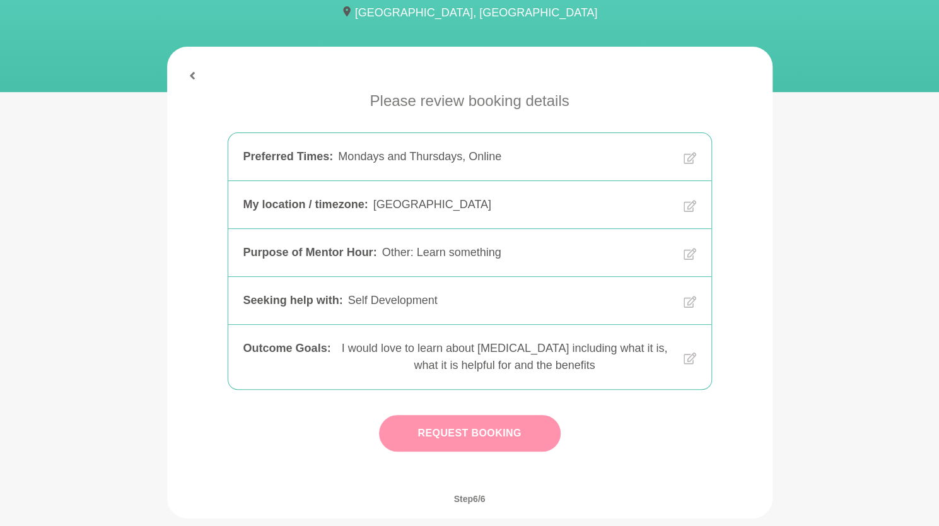
click at [462, 436] on button "Request Booking" at bounding box center [470, 433] width 182 height 37
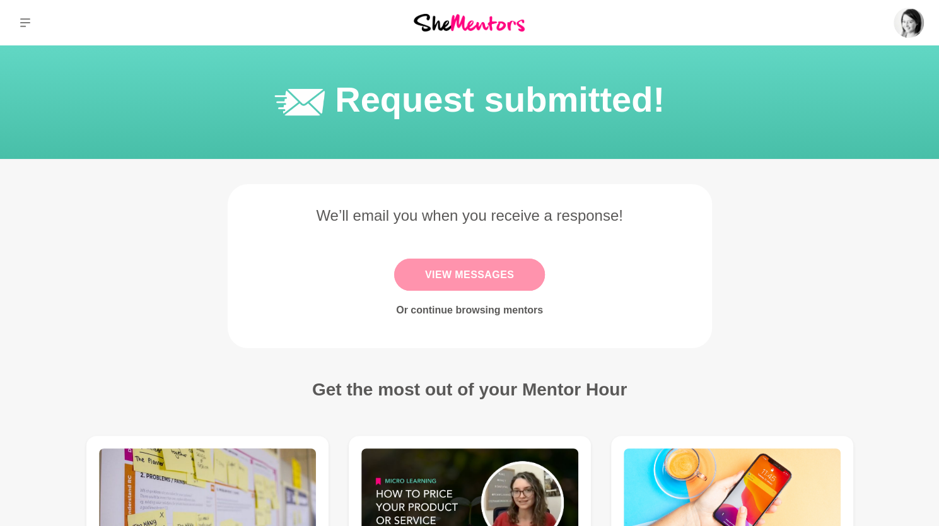
click at [453, 277] on link "View Messages" at bounding box center [469, 274] width 151 height 32
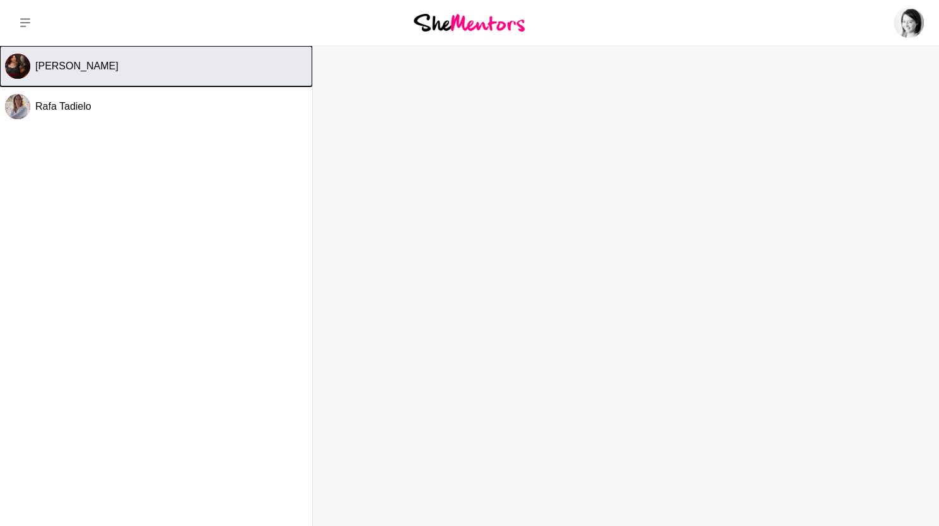
click at [71, 63] on span "Melissa Rodda" at bounding box center [76, 66] width 83 height 11
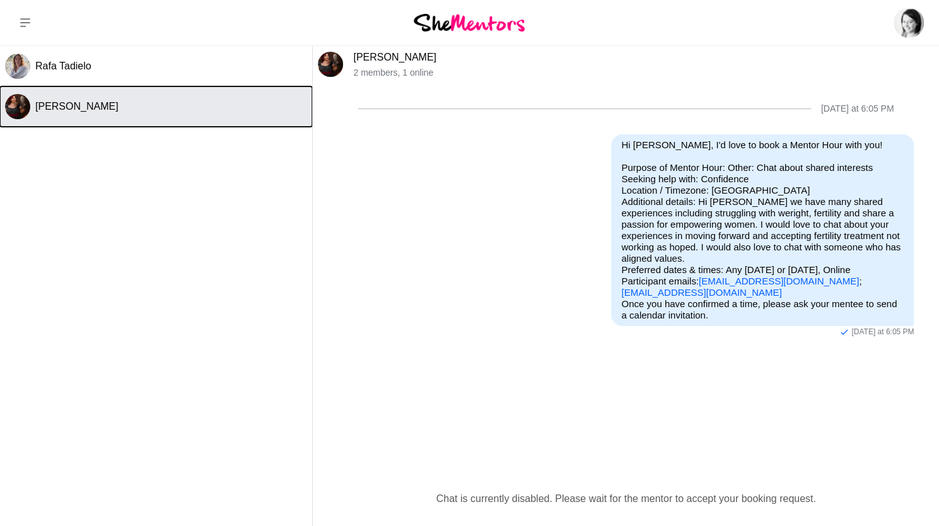
click at [78, 104] on span "Melissa Rodda" at bounding box center [76, 106] width 83 height 11
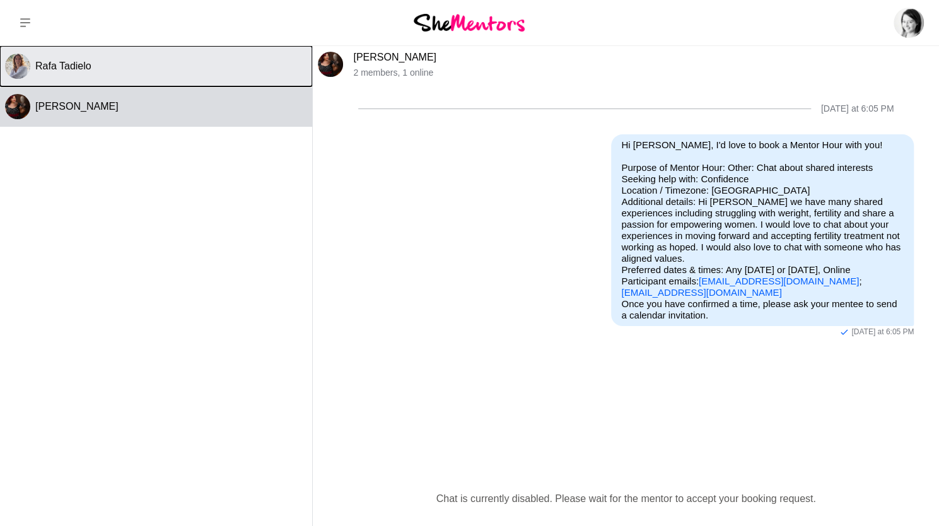
click at [36, 71] on span "Rafa Tadielo" at bounding box center [63, 66] width 56 height 11
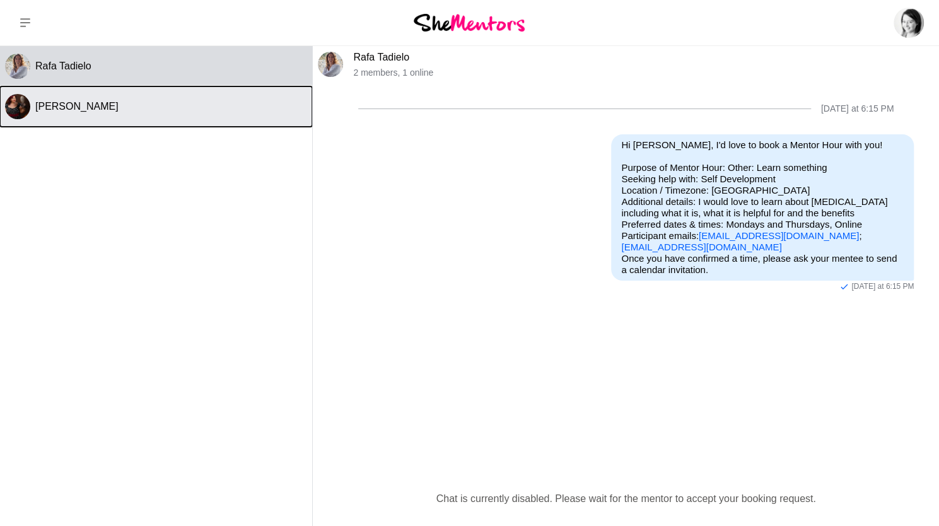
click at [42, 86] on button "Melissa Rodda" at bounding box center [156, 106] width 312 height 40
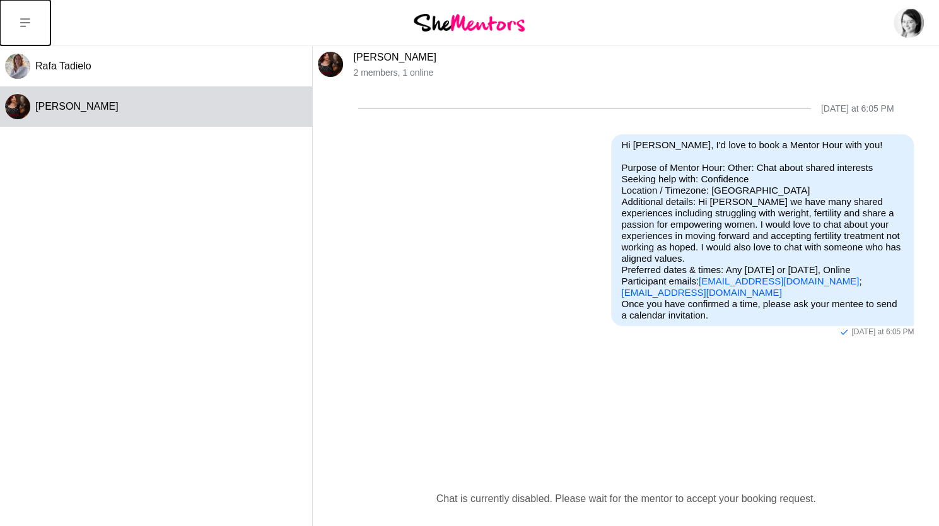
click at [35, 23] on button at bounding box center [25, 22] width 50 height 45
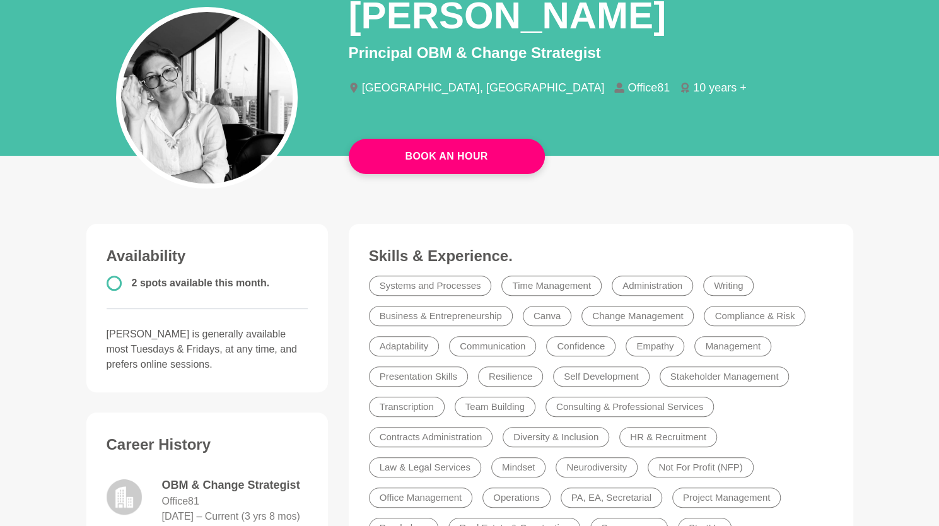
scroll to position [119, 0]
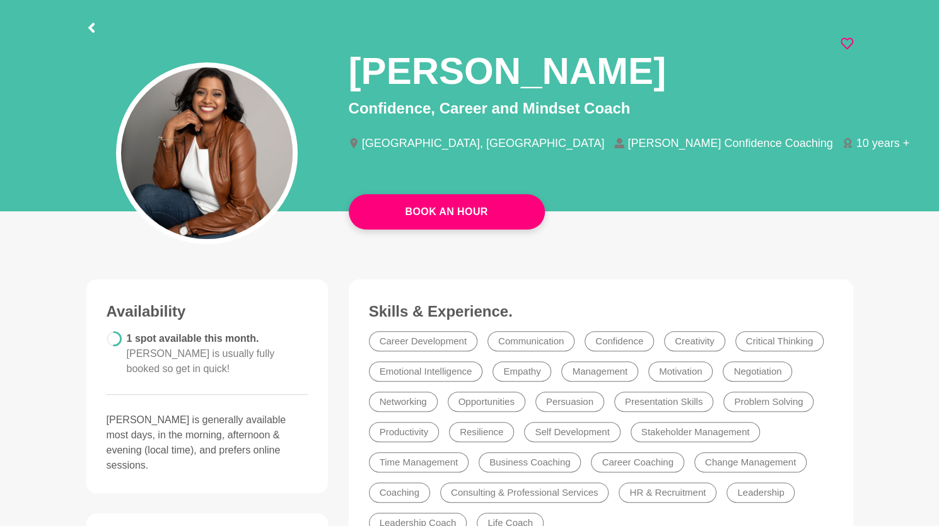
scroll to position [35, 0]
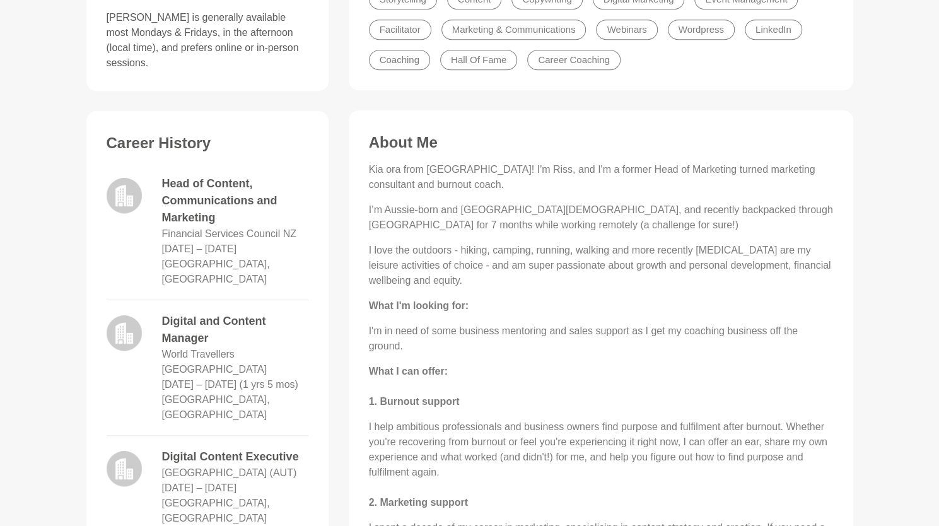
scroll to position [465, 0]
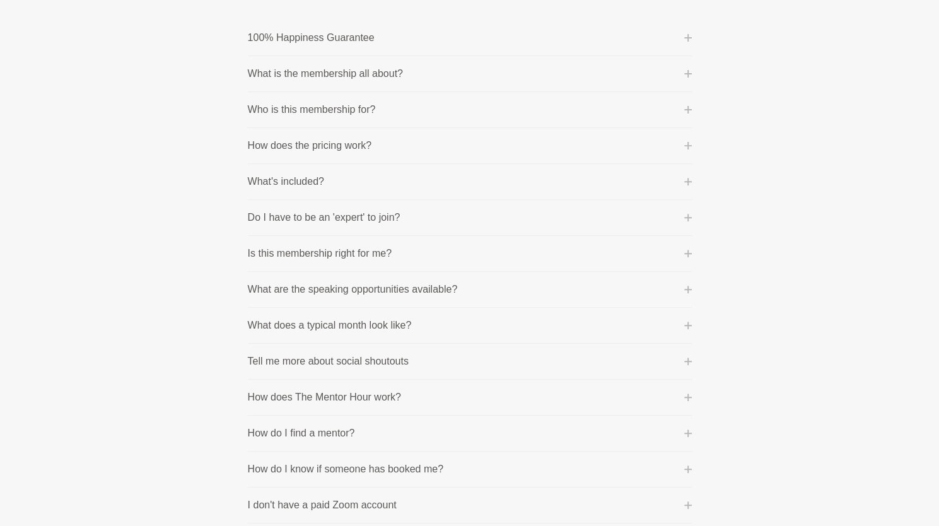
scroll to position [204, 0]
click at [368, 141] on p "How does the pricing work?" at bounding box center [310, 143] width 124 height 15
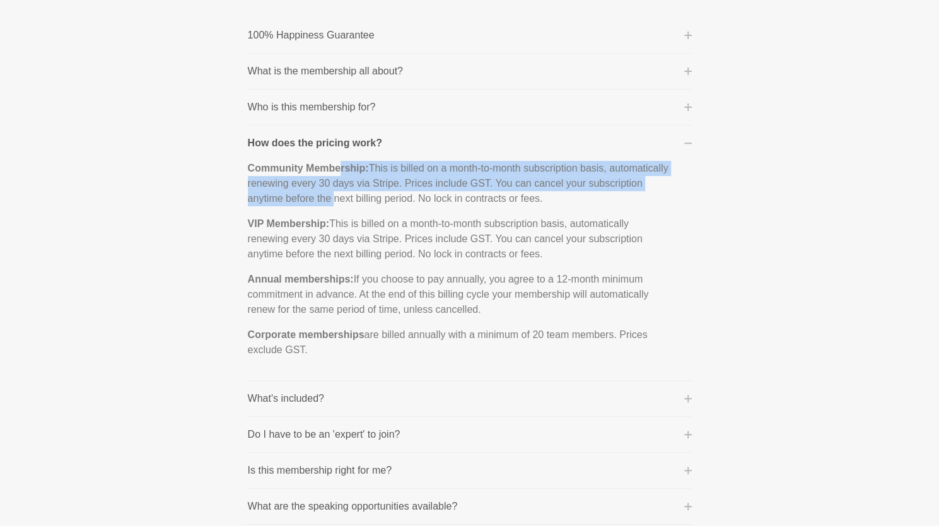
drag, startPoint x: 339, startPoint y: 169, endPoint x: 333, endPoint y: 191, distance: 22.6
click at [333, 191] on p "Community Membership: This is billed on a month-to-month subscription basis, au…" at bounding box center [460, 183] width 424 height 45
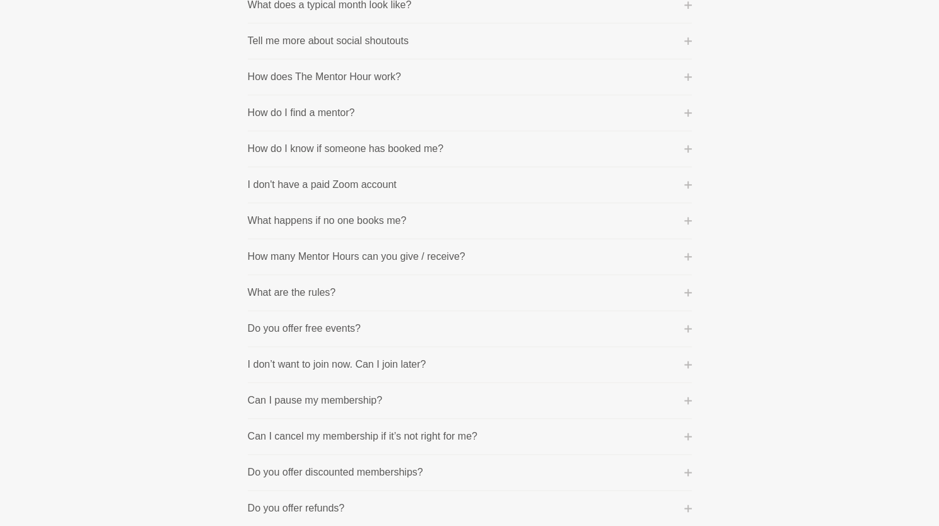
scroll to position [745, 0]
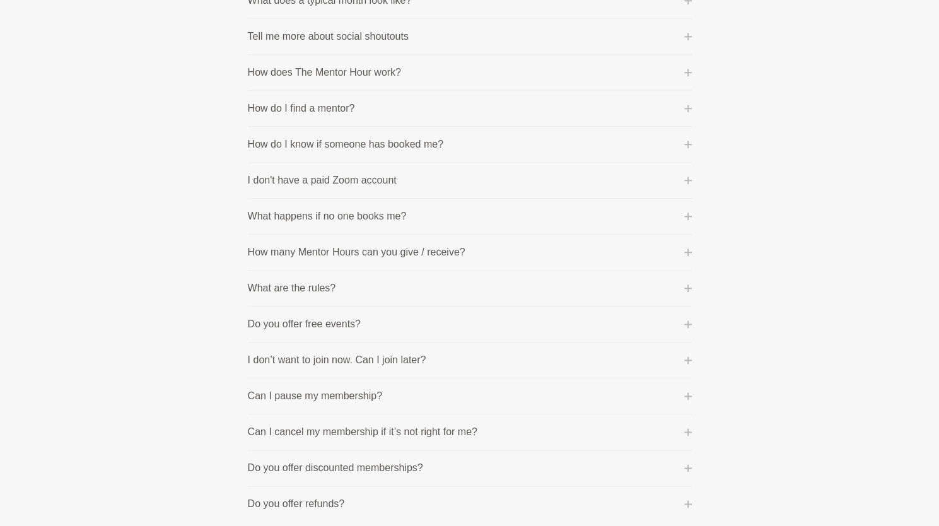
click at [362, 253] on p "How many Mentor Hours can you give / receive?" at bounding box center [356, 252] width 217 height 15
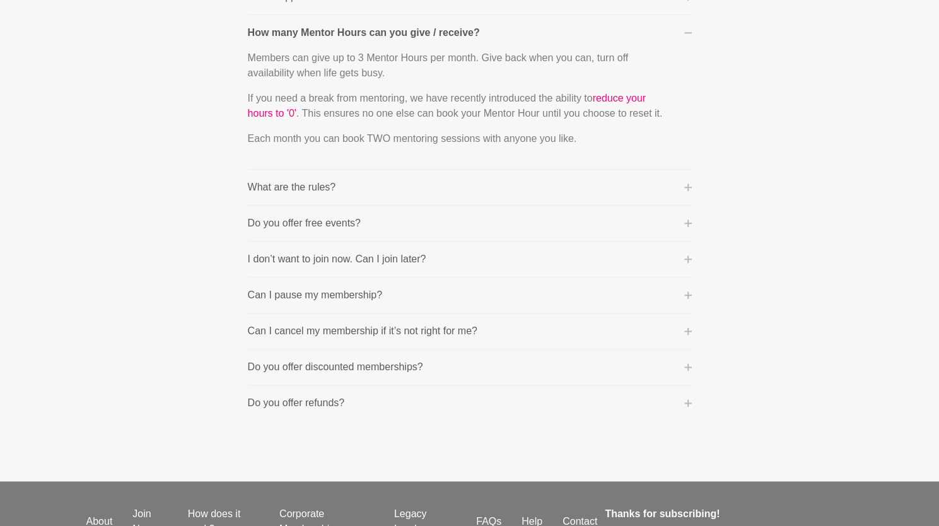
scroll to position [526, 0]
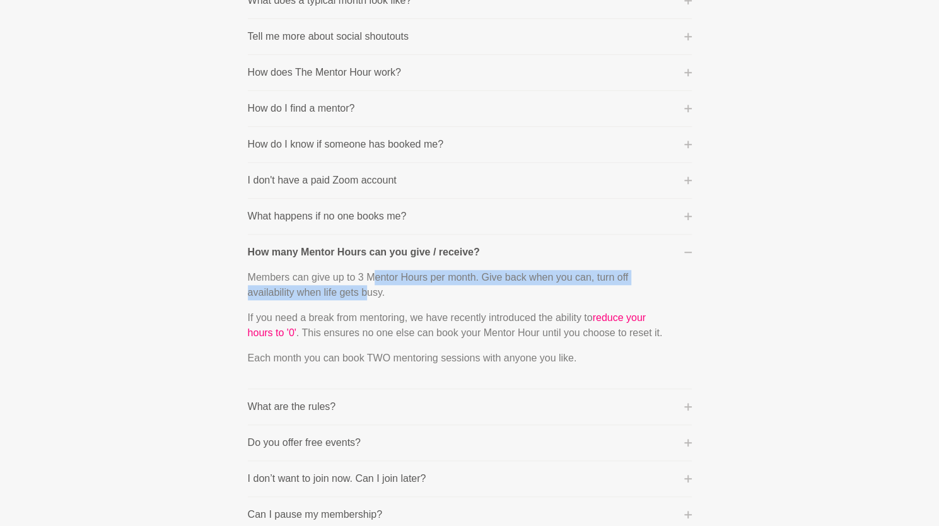
drag, startPoint x: 371, startPoint y: 275, endPoint x: 369, endPoint y: 284, distance: 9.0
click at [369, 284] on p "Members can give up to 3 Mentor Hours per month. Give back when you can, turn o…" at bounding box center [460, 285] width 424 height 30
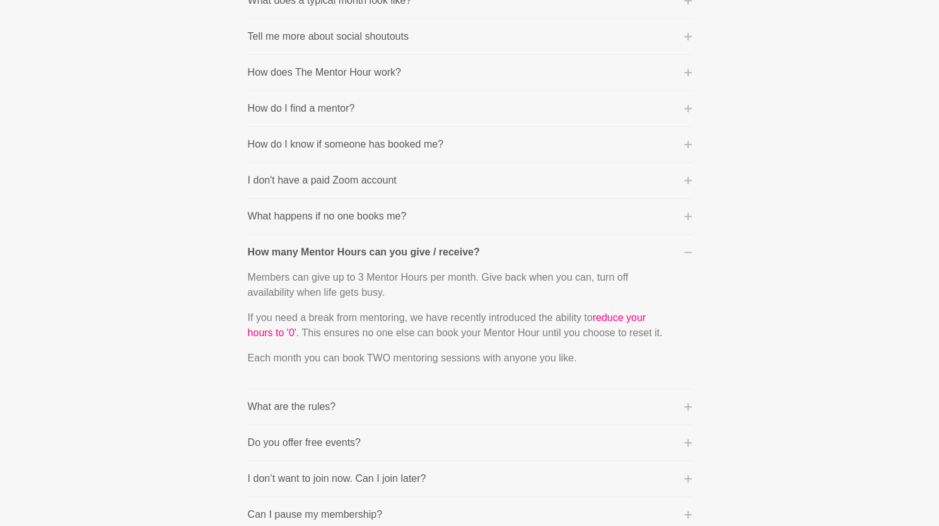
click at [389, 335] on p "If you need a break from mentoring, we have recently introduced the ability to …" at bounding box center [460, 325] width 424 height 30
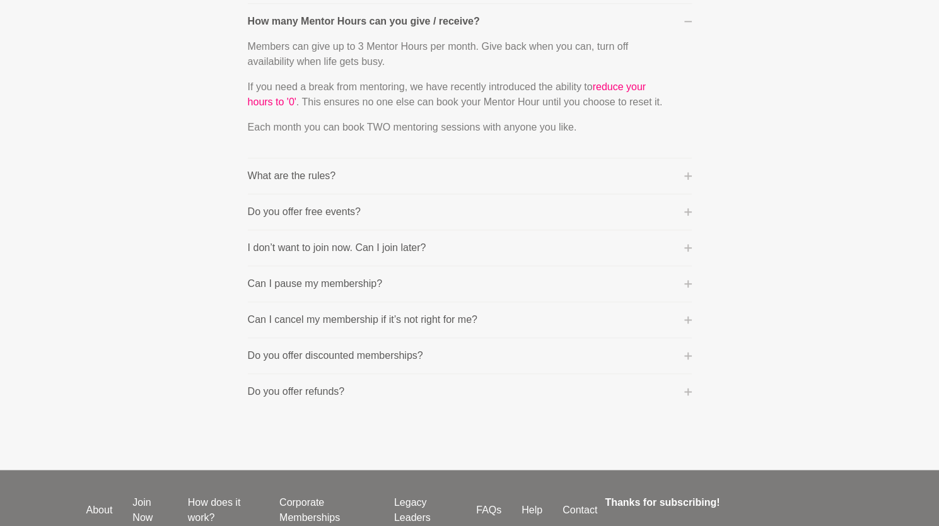
scroll to position [757, 0]
click at [354, 282] on p "Can I pause my membership?" at bounding box center [315, 282] width 134 height 15
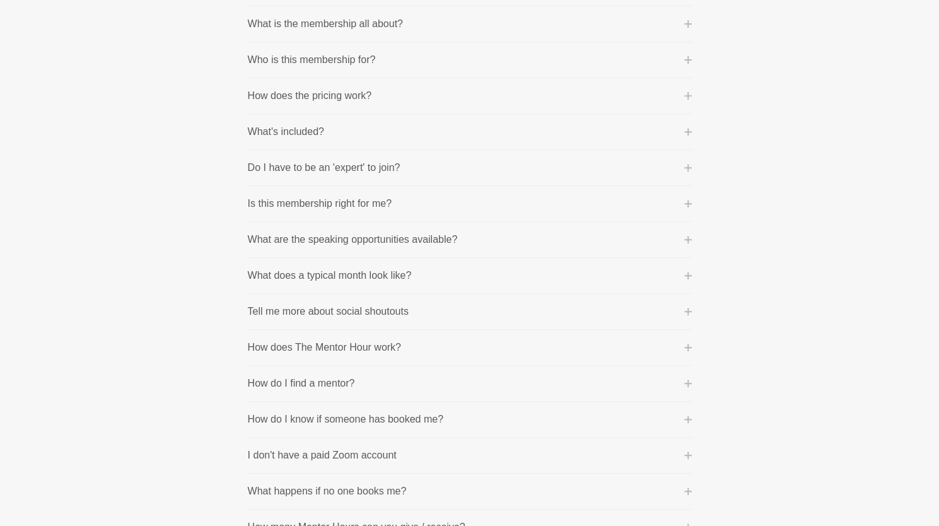
scroll to position [0, 0]
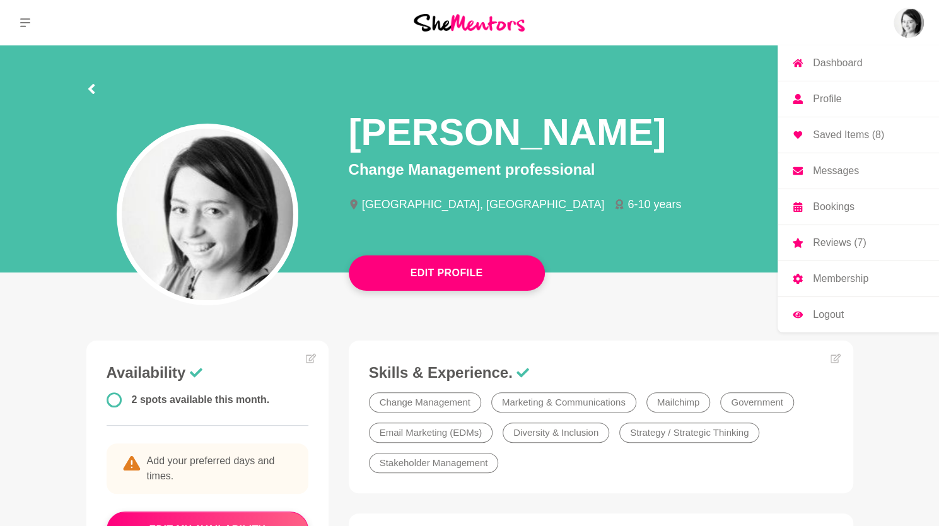
click at [909, 27] on img at bounding box center [908, 23] width 30 height 30
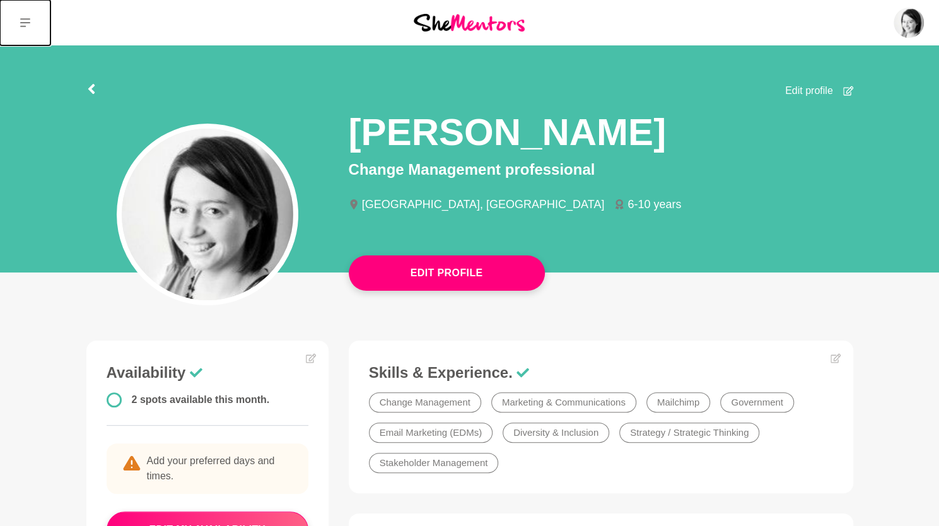
click at [18, 24] on button at bounding box center [25, 22] width 50 height 45
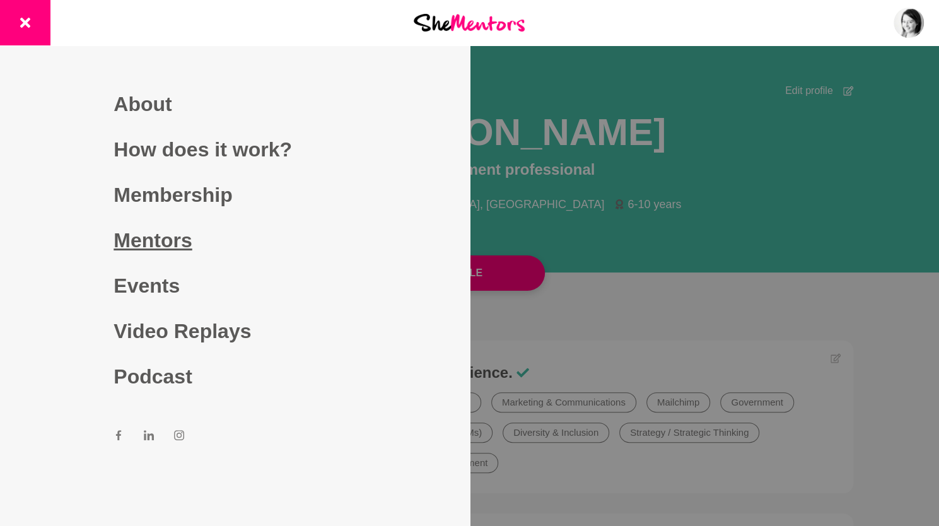
click at [137, 244] on link "Mentors" at bounding box center [234, 239] width 242 height 45
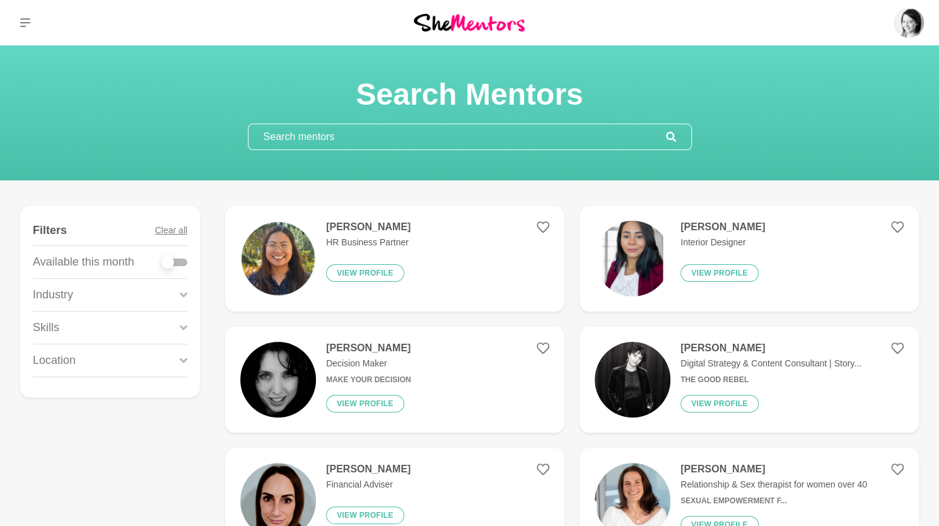
scroll to position [96, 0]
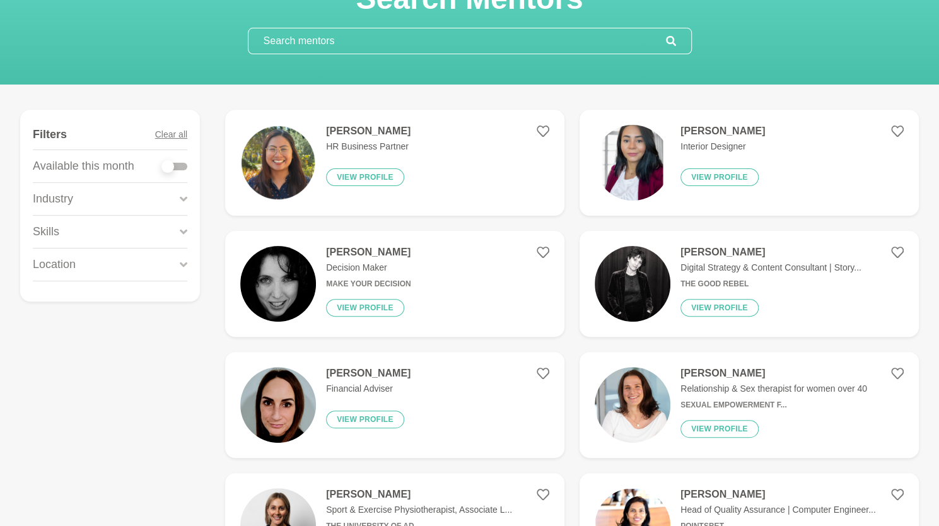
click at [140, 223] on div "Skills" at bounding box center [110, 232] width 154 height 32
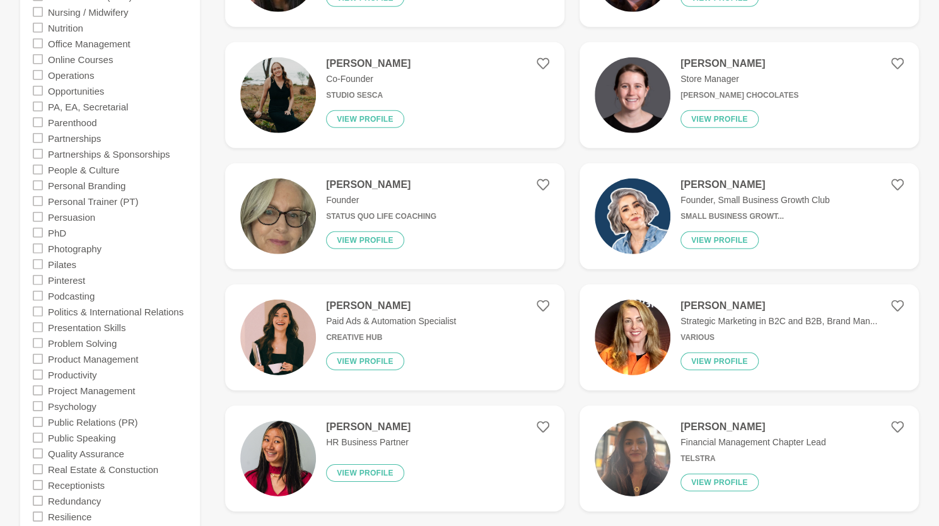
scroll to position [2100, 0]
click at [38, 199] on icon at bounding box center [38, 200] width 10 height 10
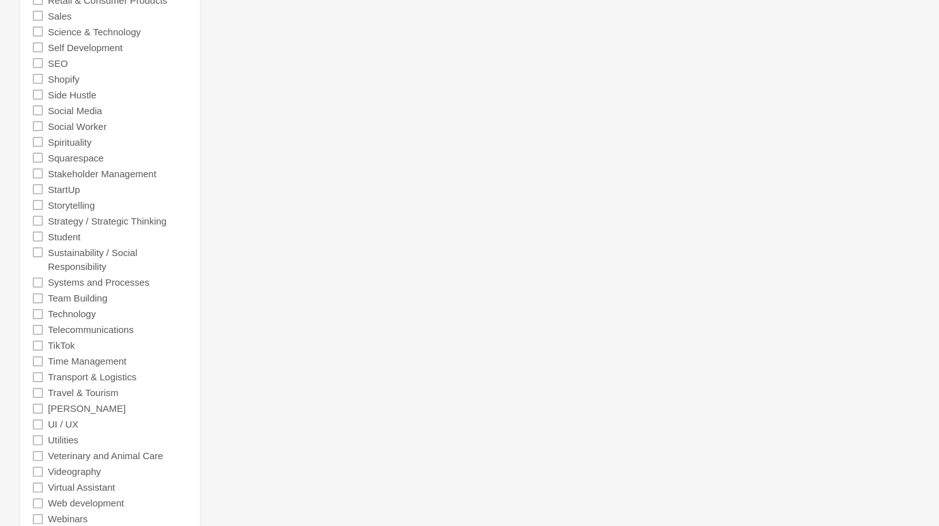
scroll to position [2638, 0]
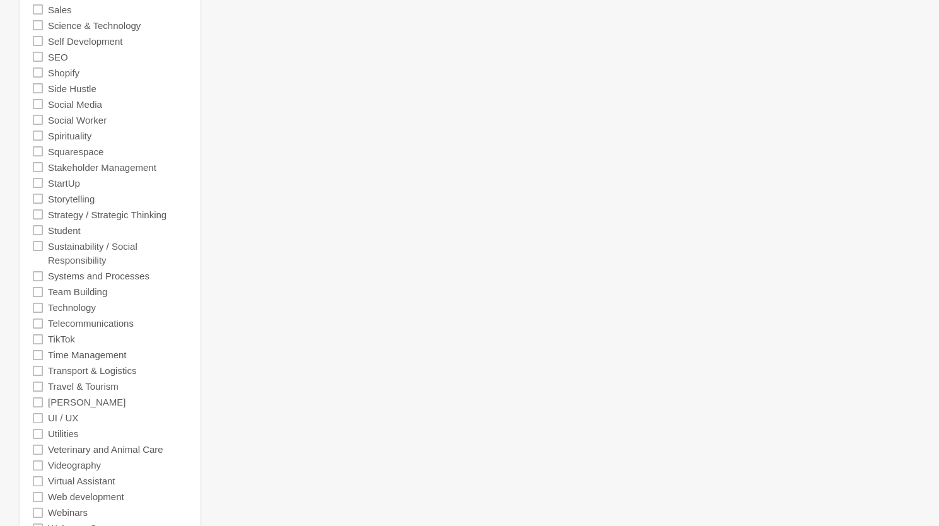
click at [45, 388] on div "Travel & Tourism" at bounding box center [110, 386] width 154 height 16
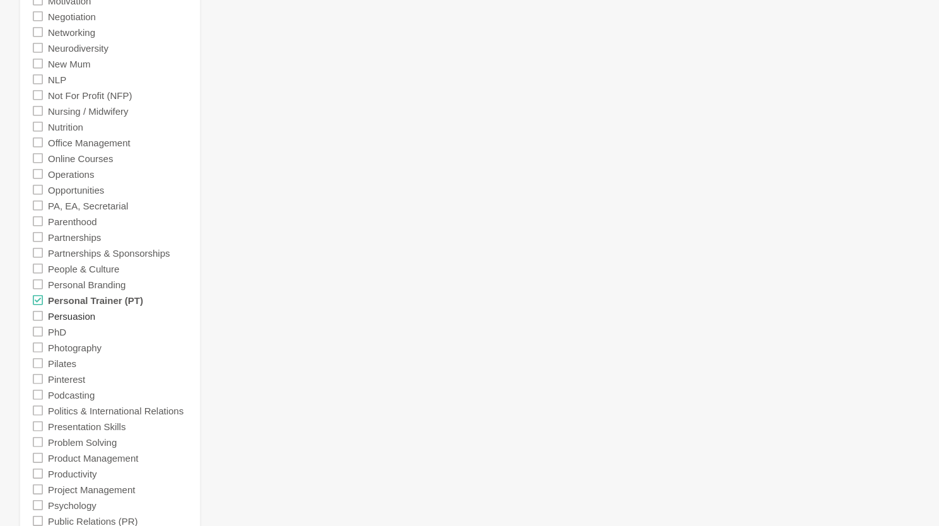
scroll to position [2001, 0]
click at [38, 294] on icon at bounding box center [38, 299] width 10 height 10
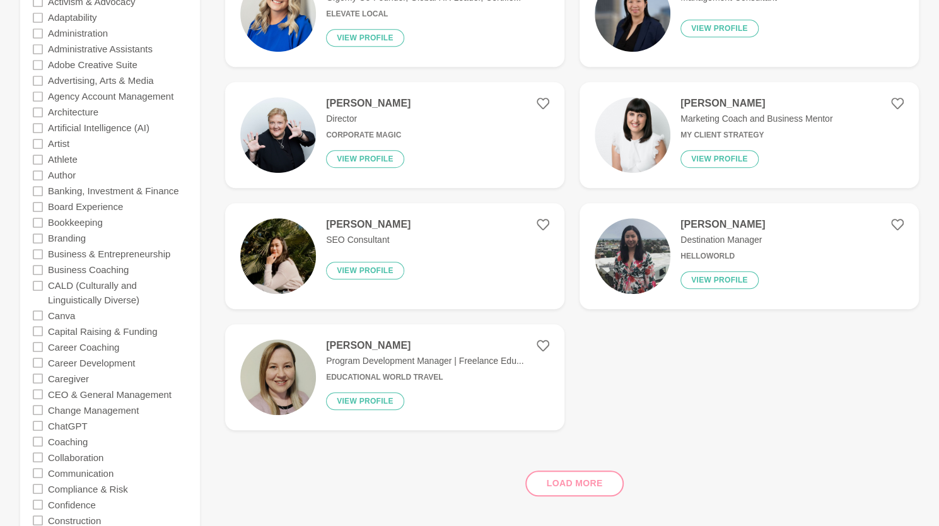
scroll to position [381, 0]
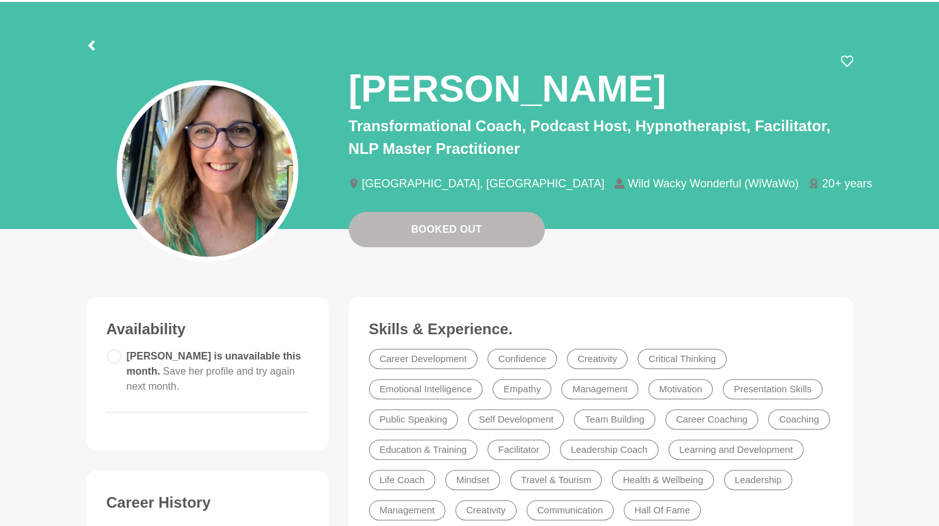
scroll to position [9, 0]
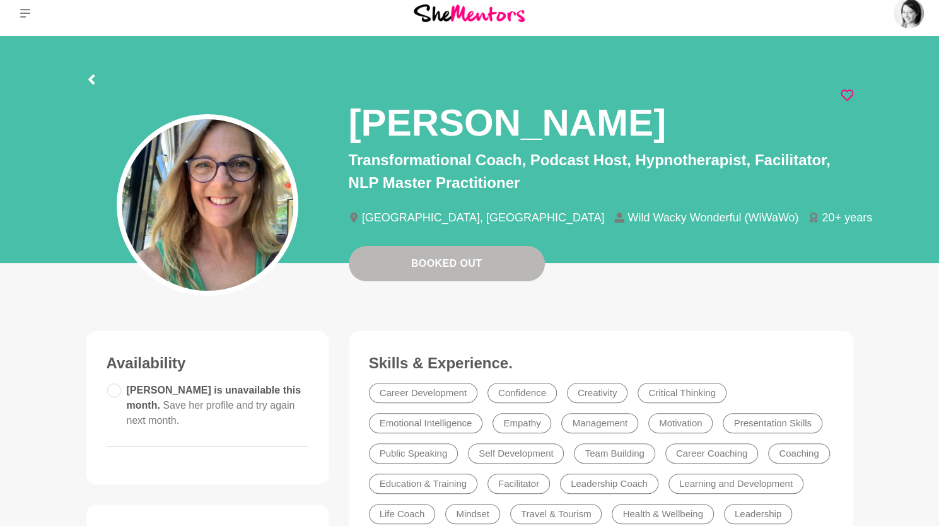
click at [846, 93] on icon at bounding box center [846, 95] width 13 height 13
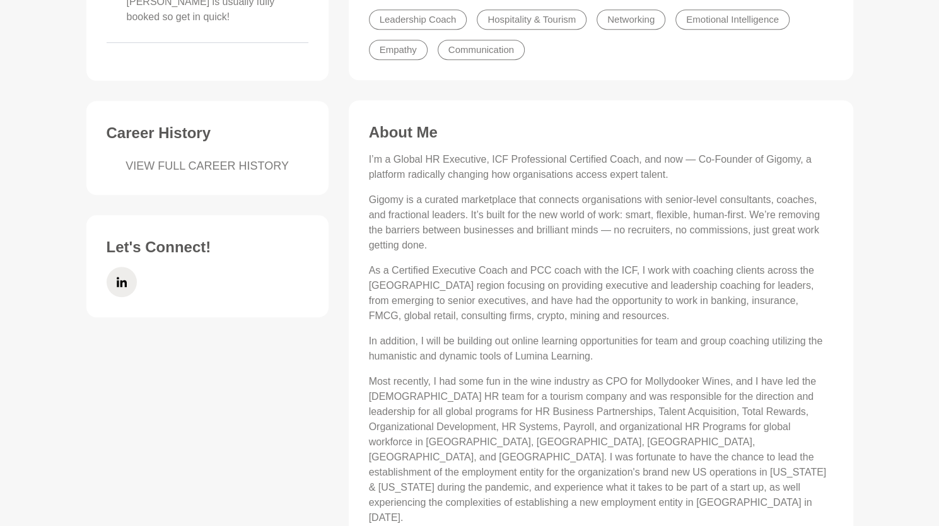
scroll to position [414, 0]
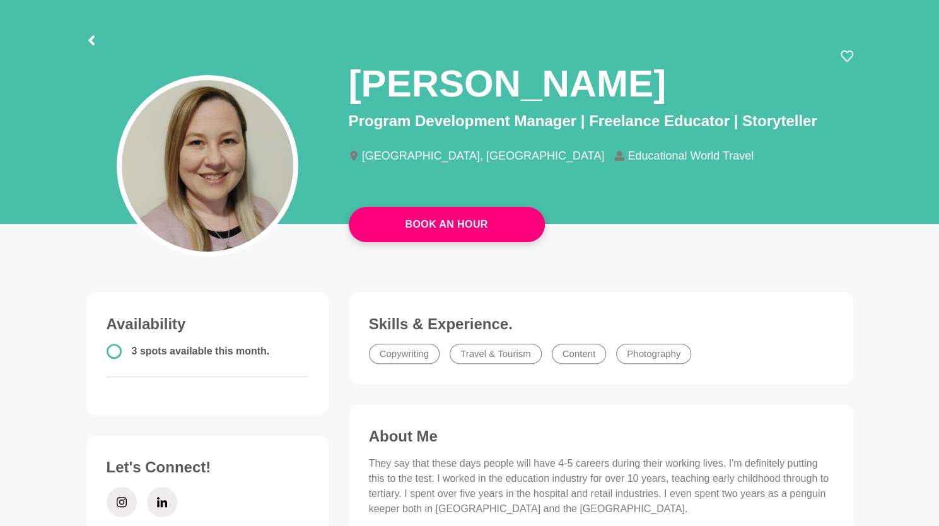
scroll to position [36, 0]
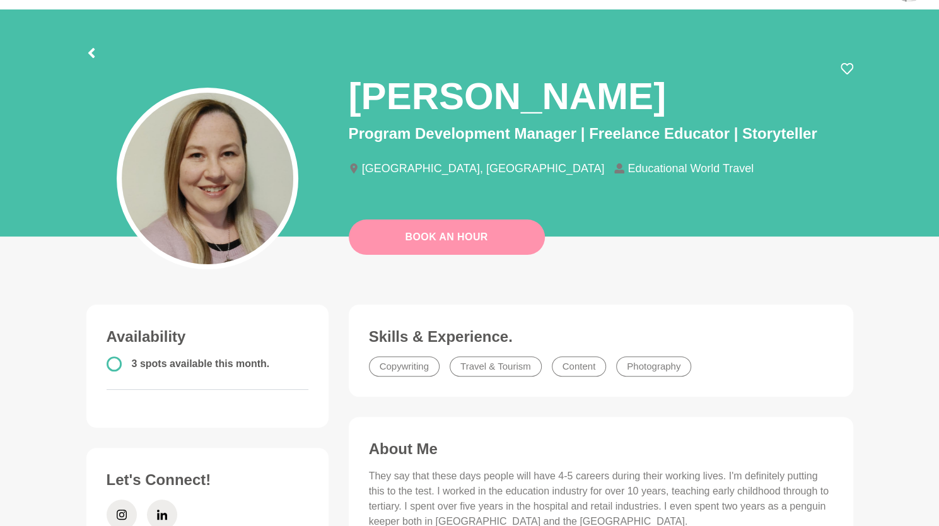
click at [426, 238] on button "Book An Hour" at bounding box center [447, 236] width 196 height 35
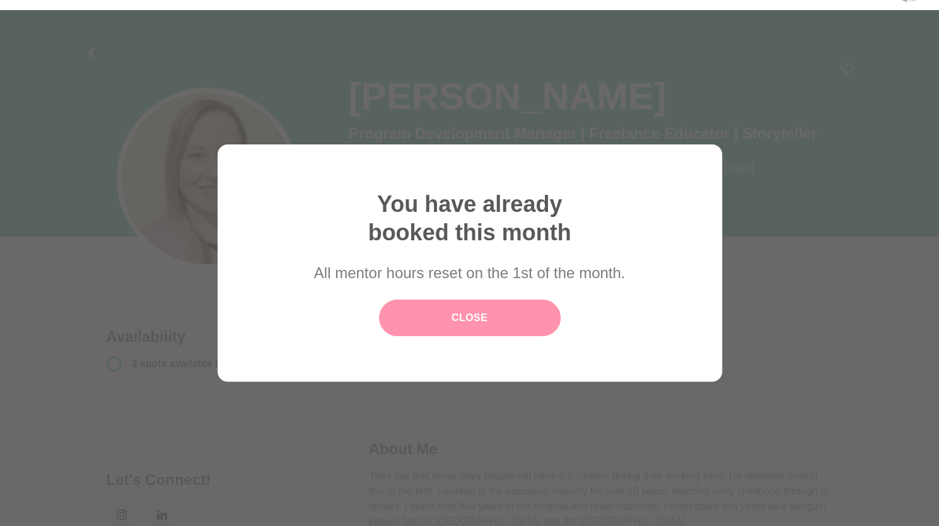
click at [448, 322] on link "Close" at bounding box center [470, 317] width 182 height 37
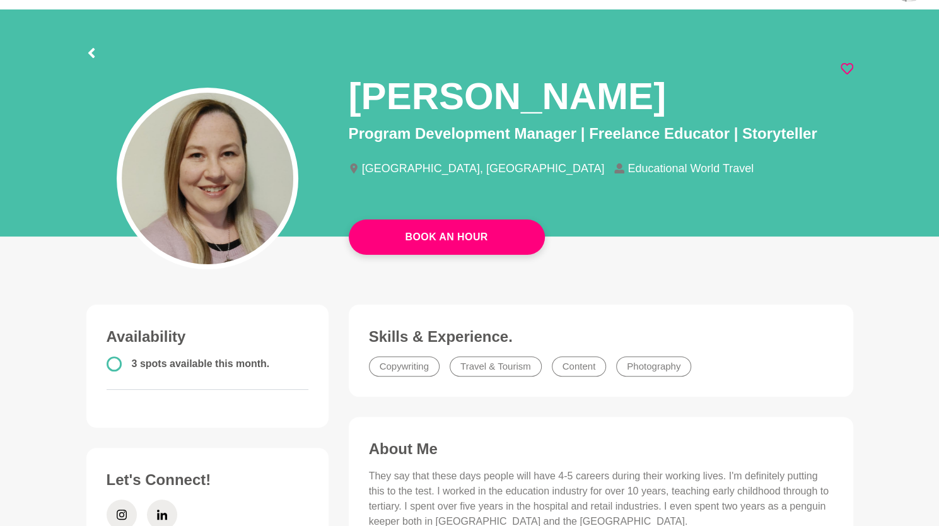
click at [847, 70] on icon at bounding box center [846, 68] width 13 height 13
